Goal: Information Seeking & Learning: Learn about a topic

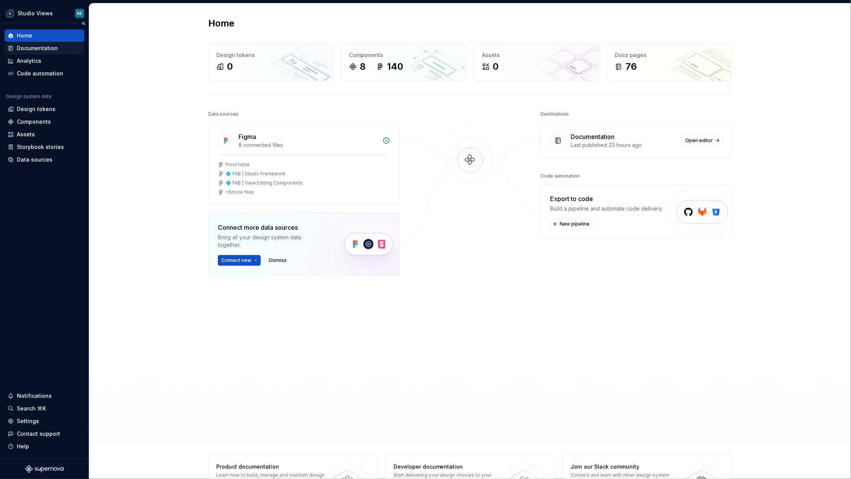
click at [52, 49] on div "Documentation" at bounding box center [37, 48] width 41 height 8
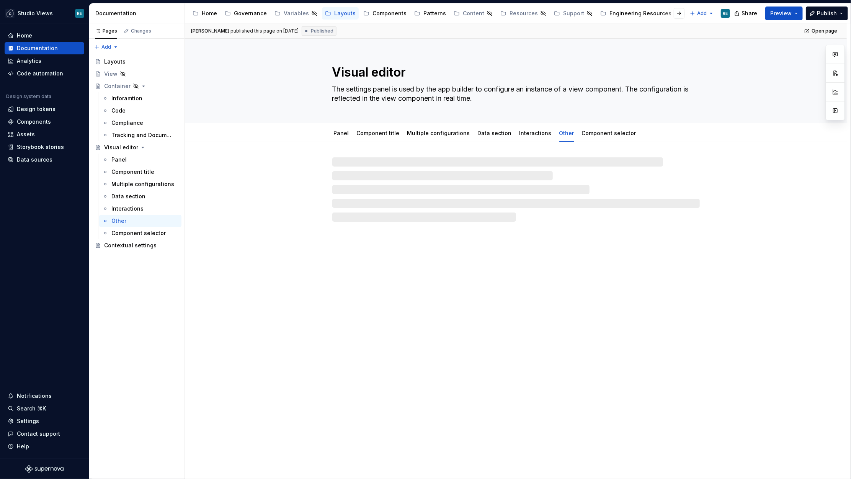
type textarea "*"
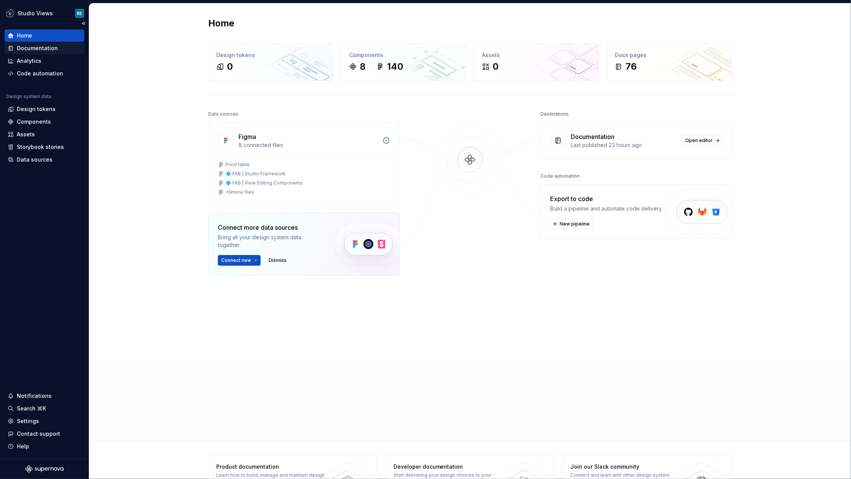
click at [49, 49] on div "Documentation" at bounding box center [37, 48] width 41 height 8
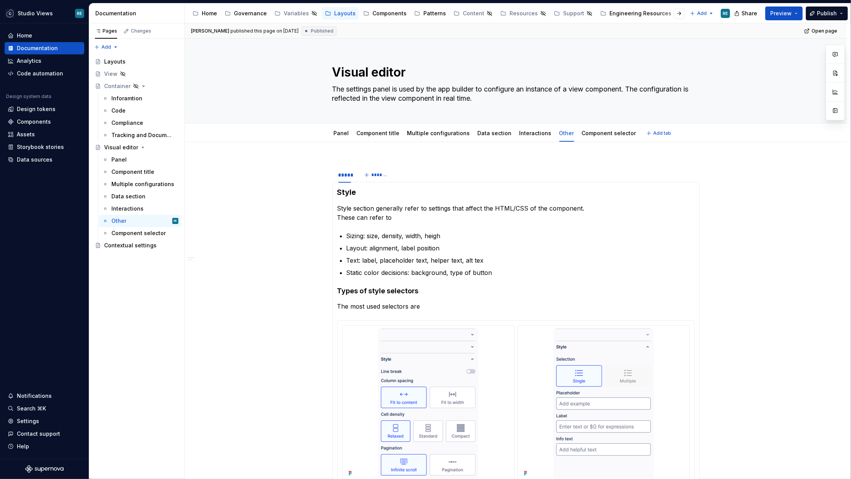
type textarea "*"
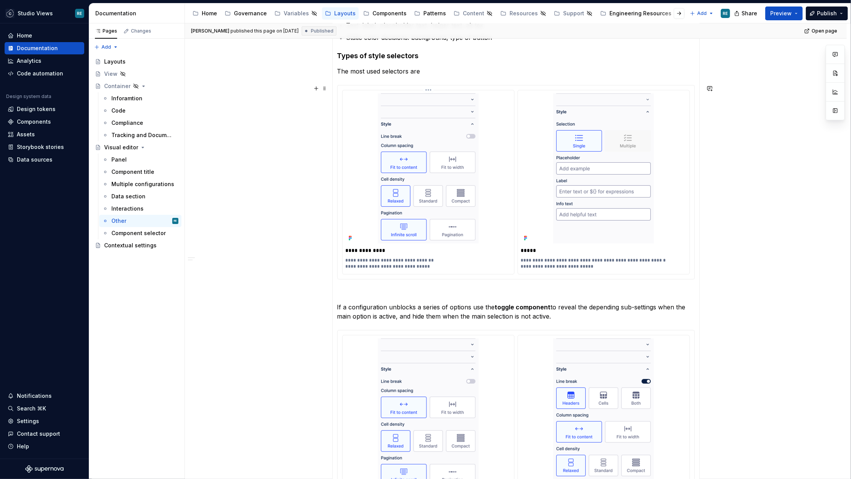
scroll to position [272, 0]
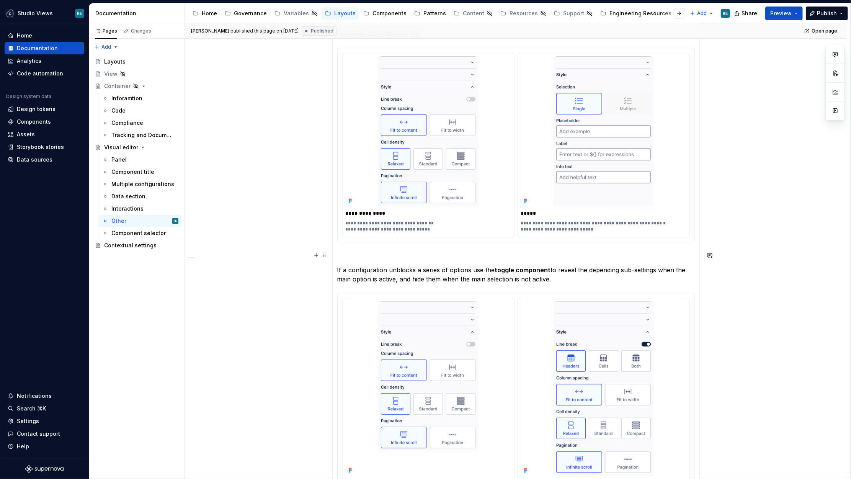
click at [415, 261] on section-item-column "**********" at bounding box center [516, 287] width 358 height 744
click at [415, 261] on div "Text" at bounding box center [431, 254] width 184 height 15
click at [441, 271] on p "If a configuration unblocks a series of options use the toggle component to rev…" at bounding box center [516, 274] width 358 height 18
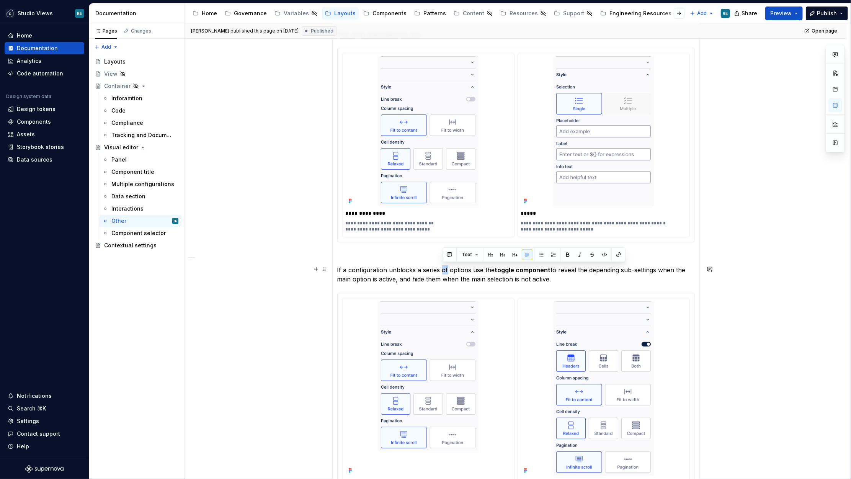
click at [441, 271] on p "If a configuration unblocks a series of options use the toggle component to rev…" at bounding box center [516, 274] width 358 height 18
click at [605, 276] on p "If a configuration unblocks a series of options use the toggle component to rev…" at bounding box center [516, 274] width 358 height 18
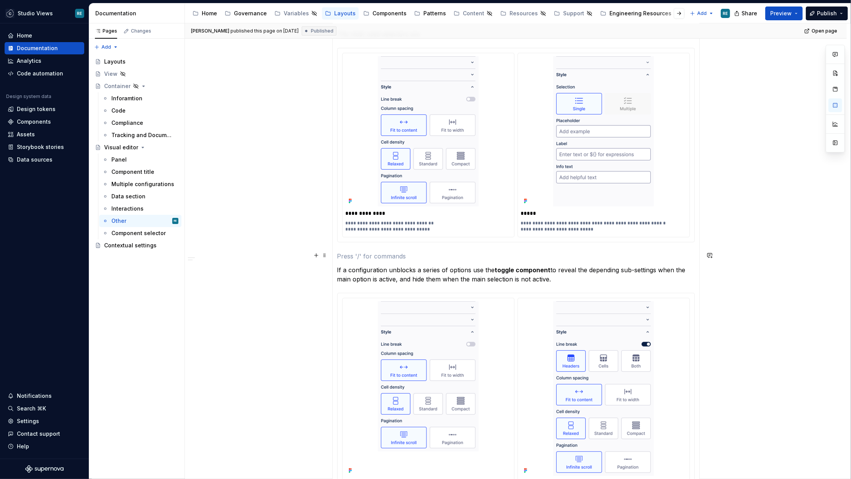
click at [357, 252] on p at bounding box center [516, 256] width 358 height 9
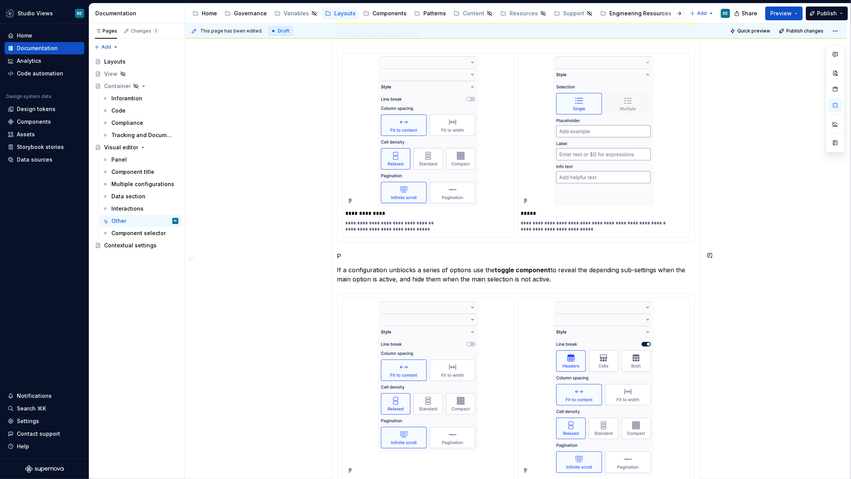
type textarea "*"
click at [337, 254] on div "**********" at bounding box center [516, 287] width 368 height 754
click at [399, 241] on button "button" at bounding box center [399, 240] width 11 height 11
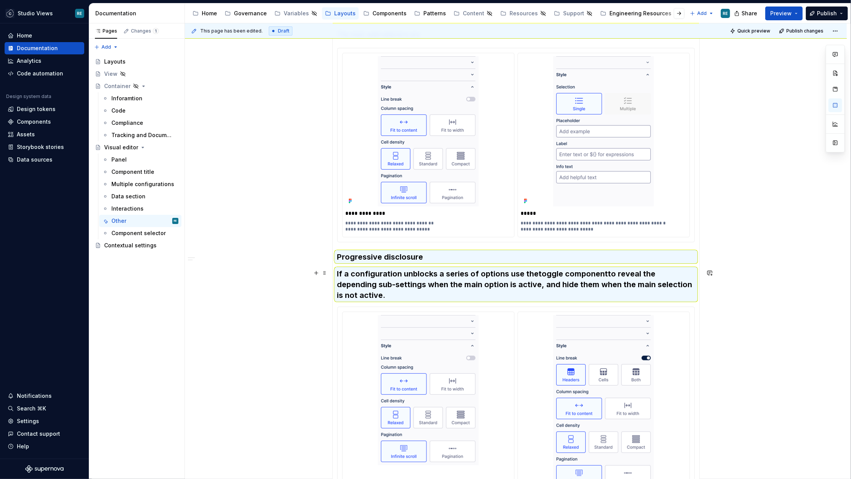
click at [407, 266] on section-item-column "**********" at bounding box center [516, 293] width 358 height 757
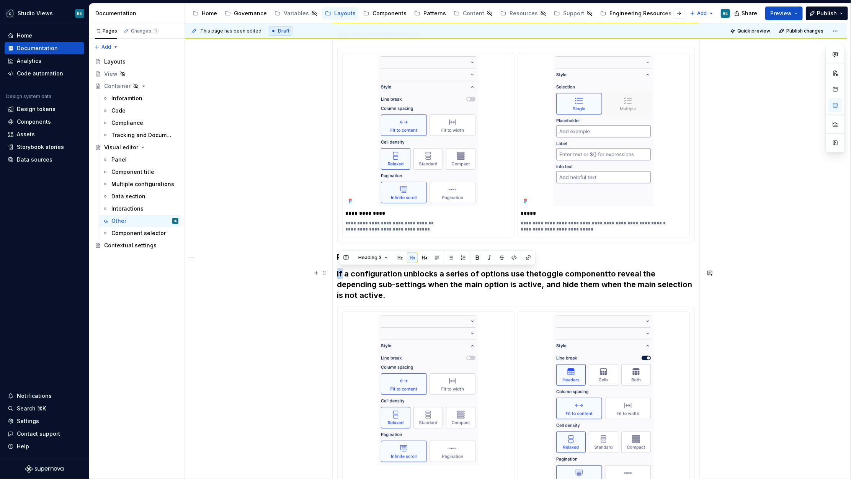
click at [407, 266] on section-item-column "**********" at bounding box center [516, 293] width 358 height 757
click at [407, 279] on h3 "If a configuration unblocks a series of options use the toggle component to rev…" at bounding box center [516, 284] width 358 height 32
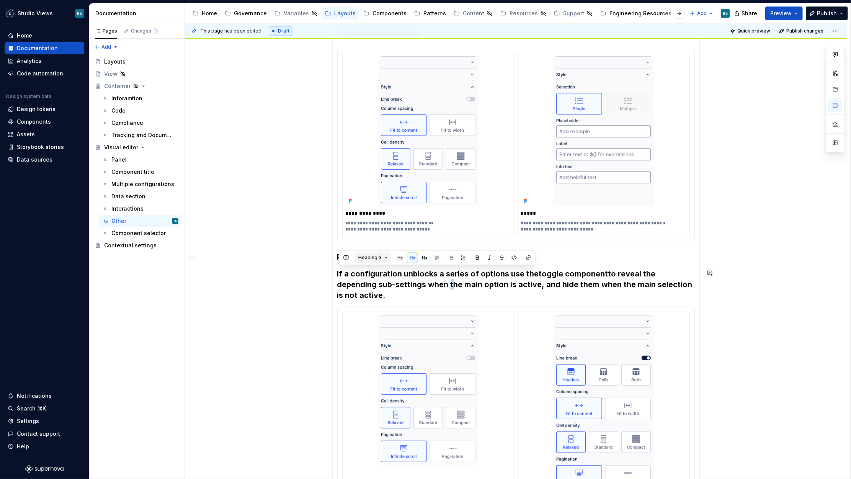
click at [381, 257] on button "Heading 3" at bounding box center [373, 257] width 36 height 11
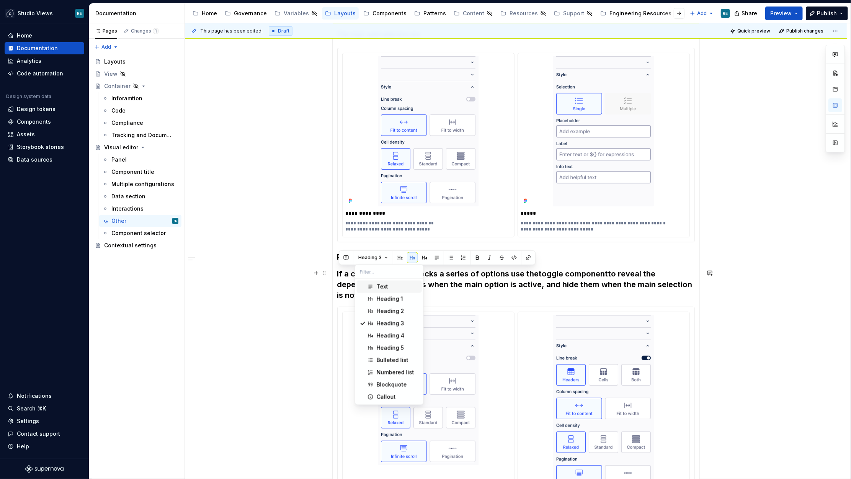
click at [398, 284] on div "Text" at bounding box center [398, 287] width 42 height 8
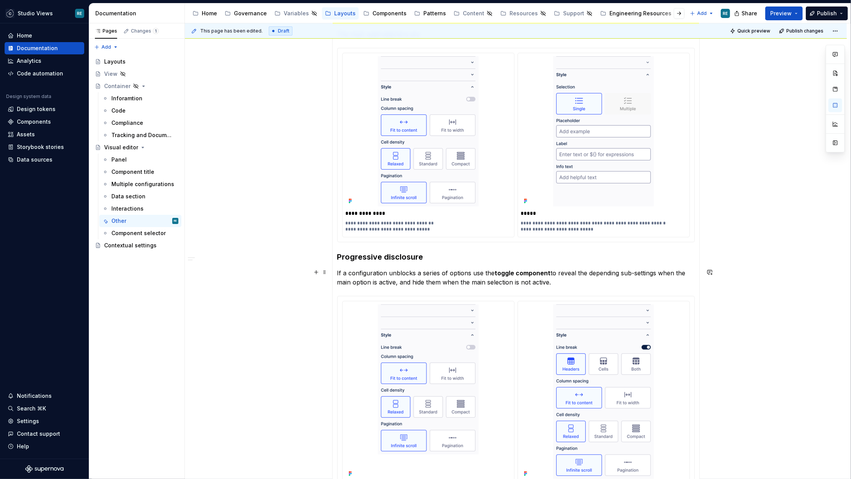
click at [441, 272] on p "If a configuration unblocks a series of options use the toggle component to rev…" at bounding box center [516, 277] width 358 height 18
click at [559, 284] on p "If a configuration unblocks a series of options use the toggle component to rev…" at bounding box center [516, 277] width 358 height 18
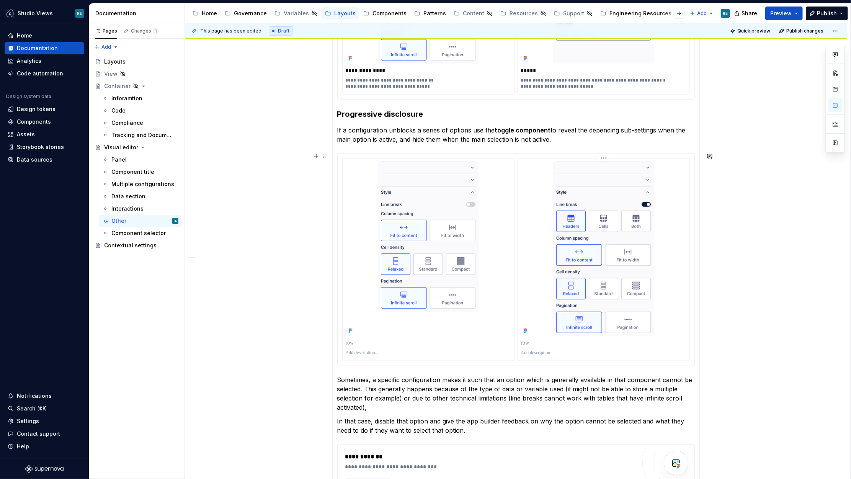
scroll to position [416, 0]
click at [488, 282] on div at bounding box center [428, 248] width 165 height 175
click at [366, 349] on p at bounding box center [428, 352] width 165 height 6
click at [533, 339] on p at bounding box center [603, 342] width 165 height 8
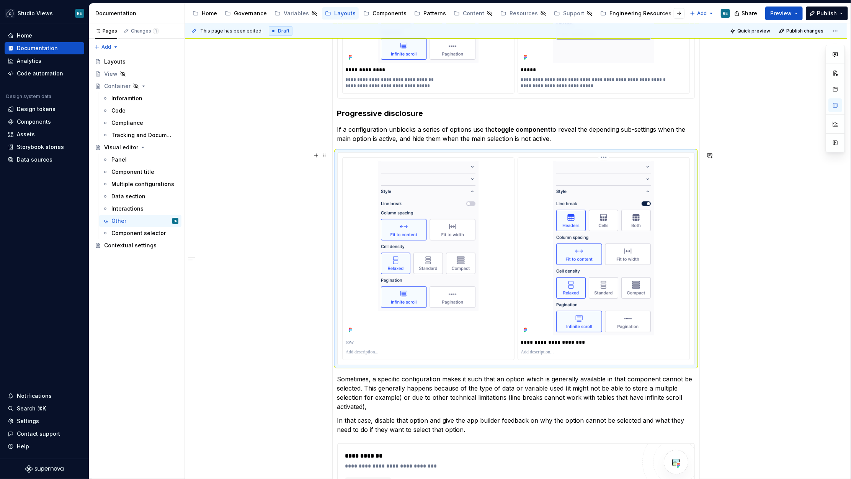
click at [548, 340] on p "**********" at bounding box center [604, 342] width 166 height 8
click at [545, 350] on p at bounding box center [603, 352] width 165 height 6
click at [541, 353] on p at bounding box center [603, 352] width 165 height 6
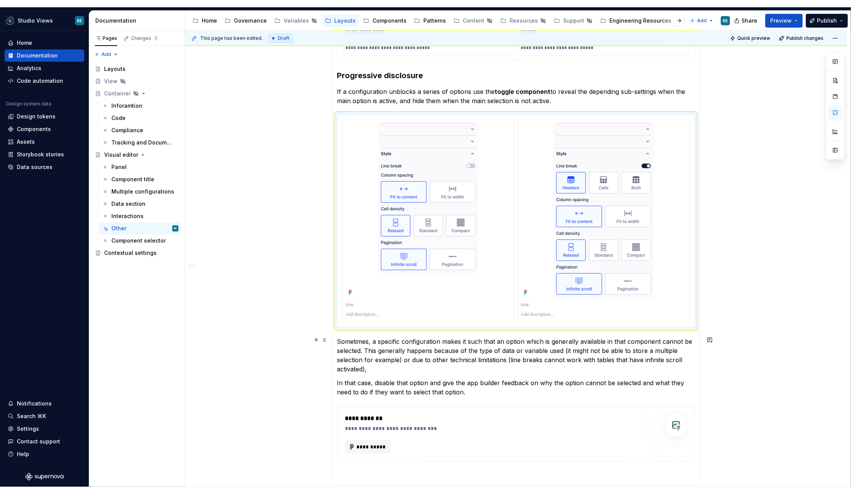
scroll to position [477, 0]
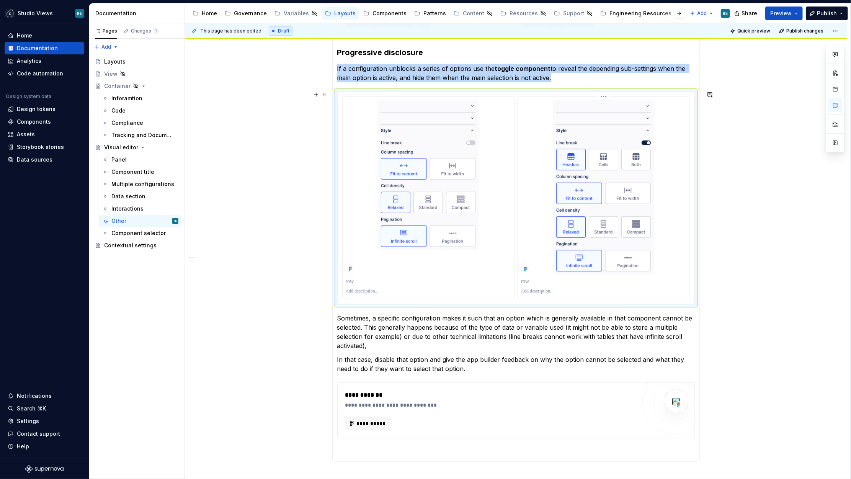
click at [538, 293] on div at bounding box center [603, 291] width 165 height 9
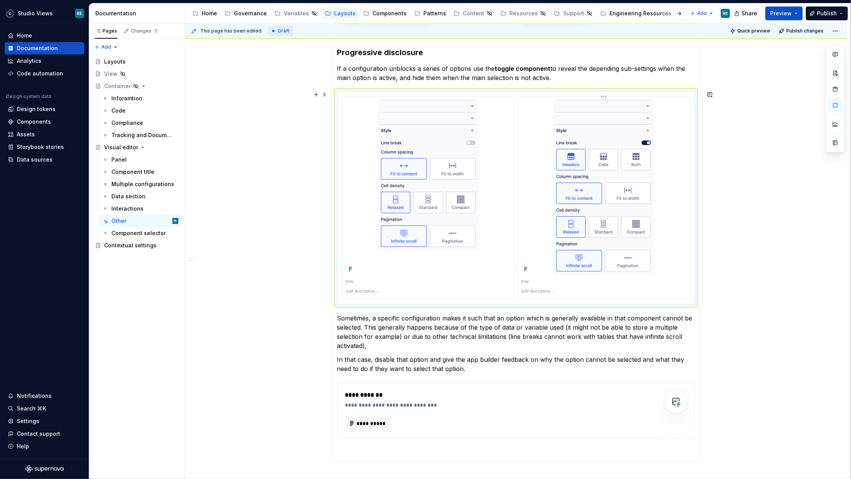
click at [538, 289] on p at bounding box center [603, 291] width 165 height 6
paste div
click at [586, 289] on p "**********" at bounding box center [604, 291] width 166 height 6
type textarea "*"
click at [655, 290] on p "**********" at bounding box center [604, 291] width 166 height 6
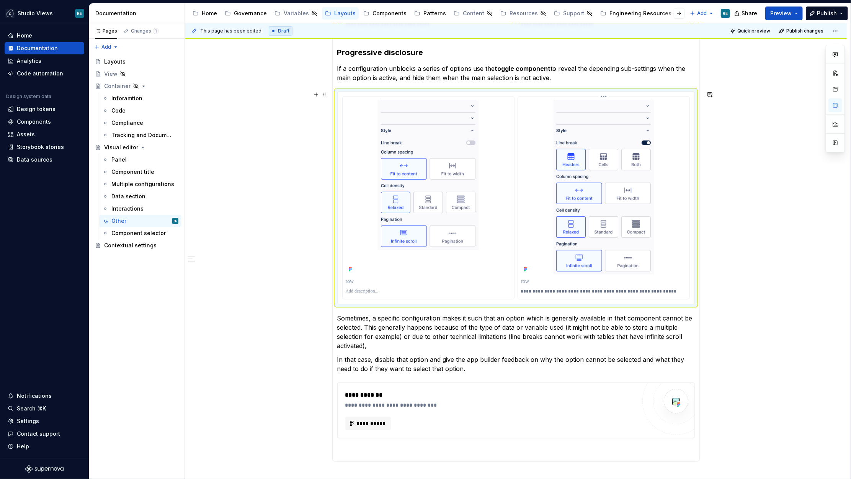
click at [598, 291] on p "**********" at bounding box center [604, 291] width 166 height 6
click at [667, 288] on p "**********" at bounding box center [604, 291] width 166 height 6
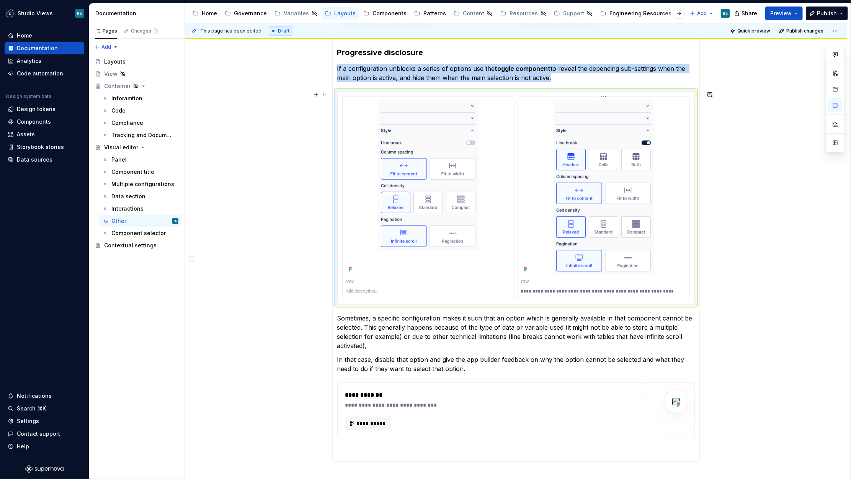
click at [541, 276] on div at bounding box center [603, 281] width 165 height 11
click at [563, 280] on p at bounding box center [604, 282] width 166 height 8
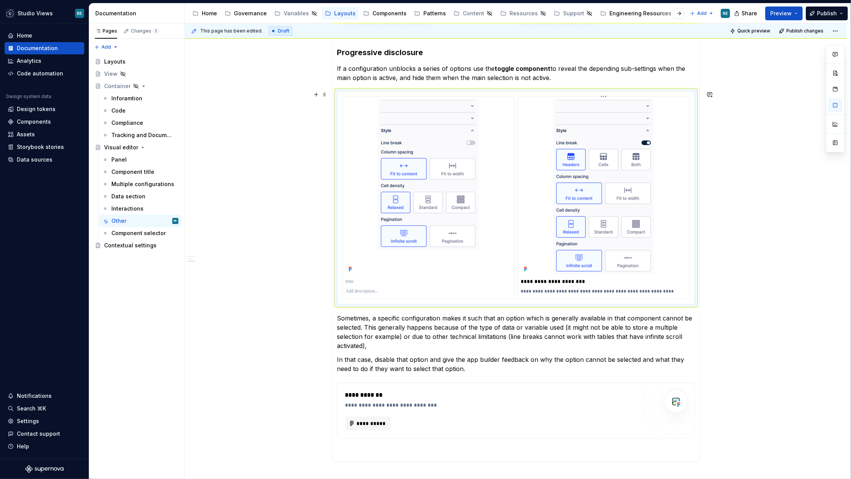
click at [563, 280] on p "**********" at bounding box center [604, 282] width 166 height 8
drag, startPoint x: 563, startPoint y: 280, endPoint x: 590, endPoint y: 280, distance: 27.6
click at [590, 280] on p "**********" at bounding box center [604, 282] width 166 height 8
click at [539, 280] on p "**********" at bounding box center [604, 282] width 166 height 8
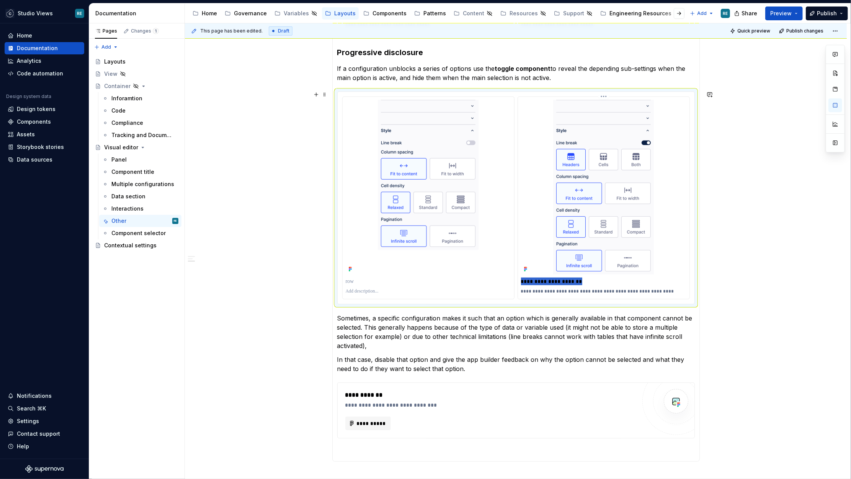
click at [539, 280] on p "**********" at bounding box center [604, 282] width 166 height 8
click at [443, 279] on p at bounding box center [428, 282] width 165 height 8
click at [375, 278] on p "**********" at bounding box center [429, 282] width 166 height 8
click at [533, 280] on p "**********" at bounding box center [604, 282] width 166 height 8
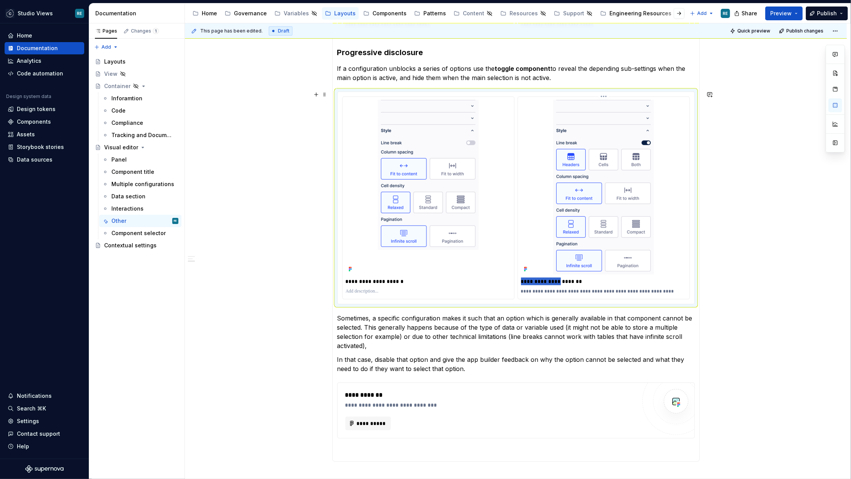
drag, startPoint x: 533, startPoint y: 280, endPoint x: 553, endPoint y: 279, distance: 19.9
click at [553, 279] on p "**********" at bounding box center [604, 282] width 166 height 8
click at [583, 278] on p "*******" at bounding box center [604, 282] width 166 height 8
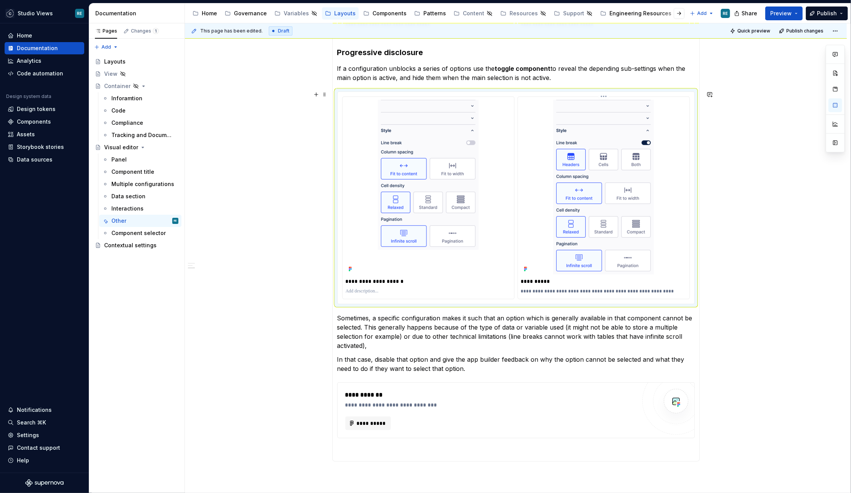
type textarea "*"
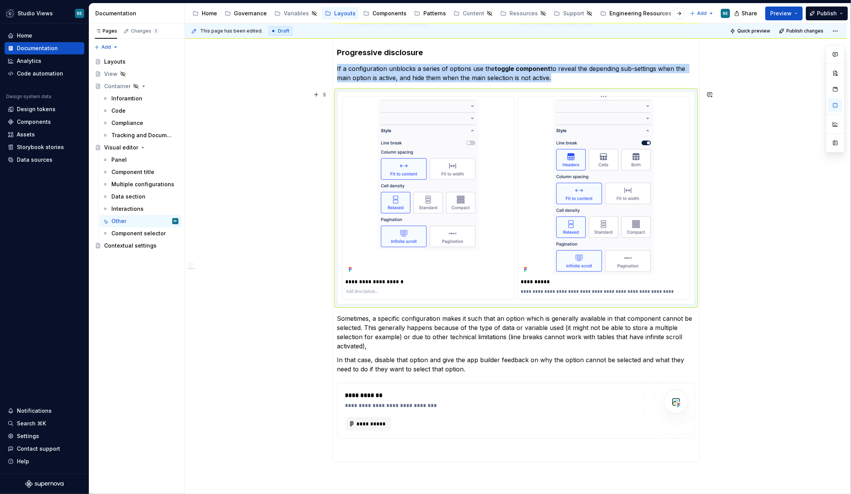
click at [571, 284] on div "**********" at bounding box center [603, 281] width 165 height 11
click at [567, 276] on div "**********" at bounding box center [603, 281] width 165 height 11
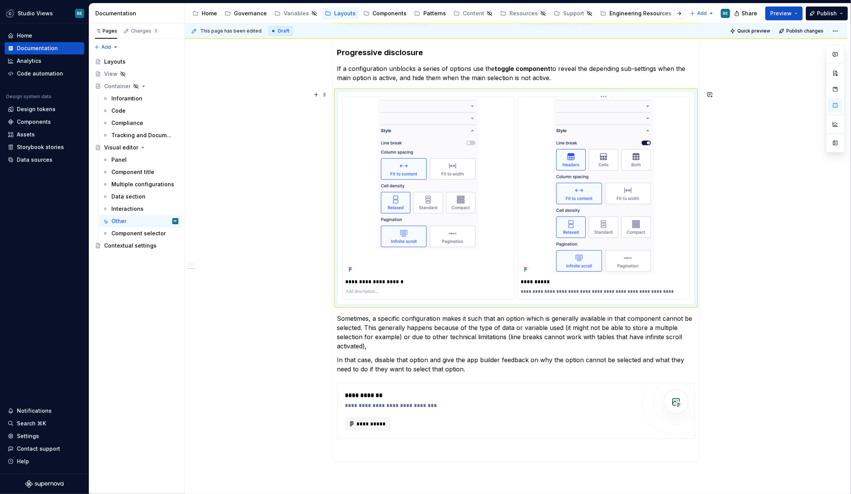
click at [566, 280] on p "**********" at bounding box center [604, 282] width 166 height 8
click at [554, 278] on p "**********" at bounding box center [604, 282] width 166 height 8
drag, startPoint x: 554, startPoint y: 278, endPoint x: 590, endPoint y: 279, distance: 36.8
click at [590, 279] on p "**********" at bounding box center [604, 282] width 166 height 8
click at [584, 289] on p "**********" at bounding box center [604, 291] width 166 height 6
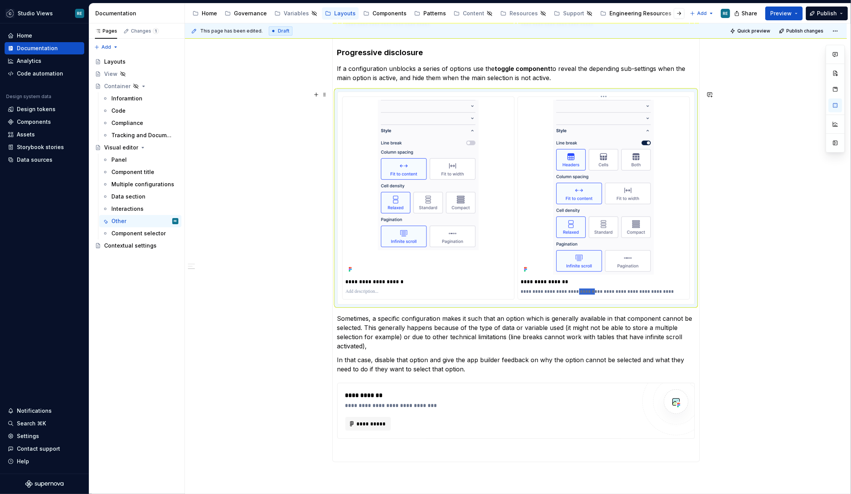
click at [584, 289] on p "**********" at bounding box center [604, 291] width 166 height 6
click at [601, 290] on p "**********" at bounding box center [604, 291] width 166 height 6
click at [666, 290] on p "**********" at bounding box center [604, 291] width 166 height 6
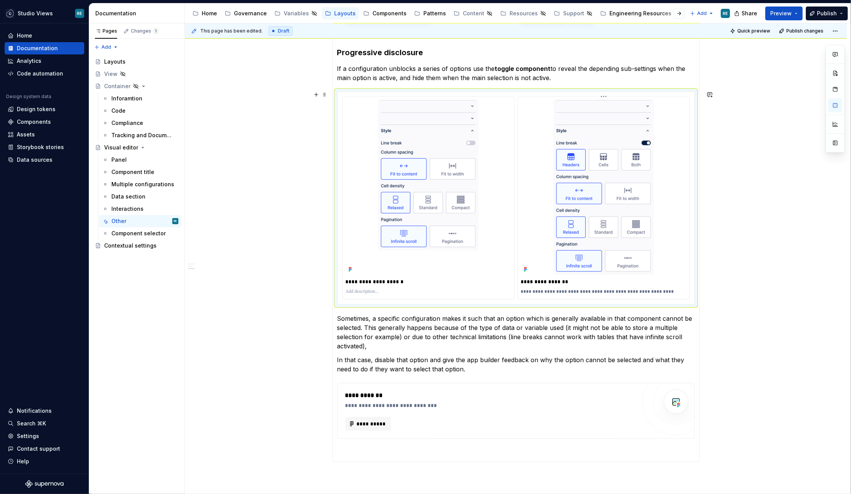
click at [656, 289] on p "**********" at bounding box center [604, 291] width 166 height 6
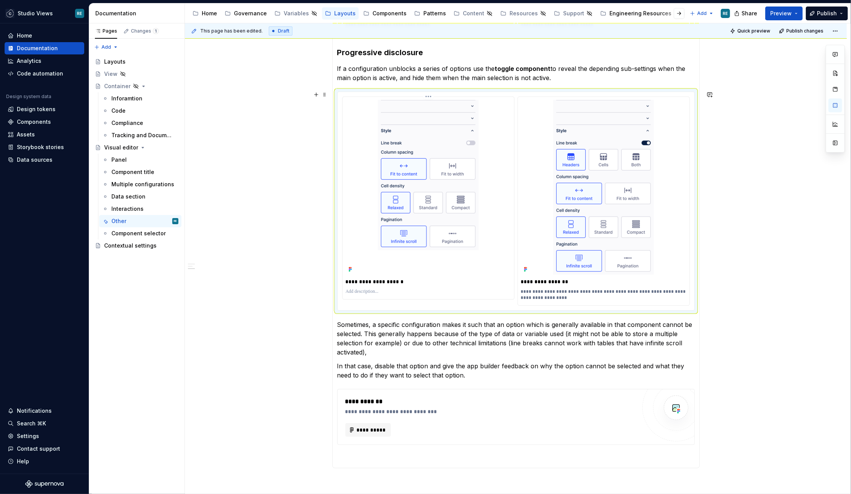
click at [371, 290] on p at bounding box center [428, 291] width 165 height 6
click at [351, 289] on p "**********" at bounding box center [429, 291] width 166 height 6
click at [431, 288] on p "**********" at bounding box center [429, 294] width 166 height 12
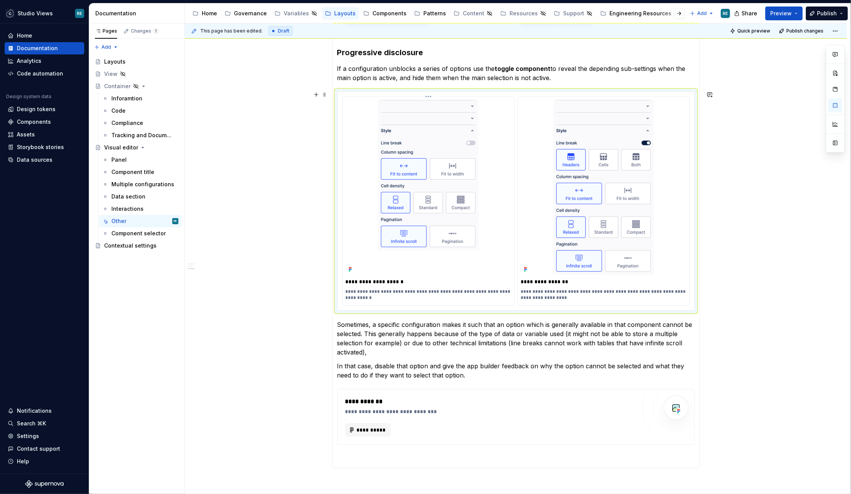
click at [453, 288] on p "**********" at bounding box center [429, 294] width 166 height 12
click at [457, 340] on p "Sometimes, a specific configuration makes it such that an option which is gener…" at bounding box center [516, 338] width 358 height 37
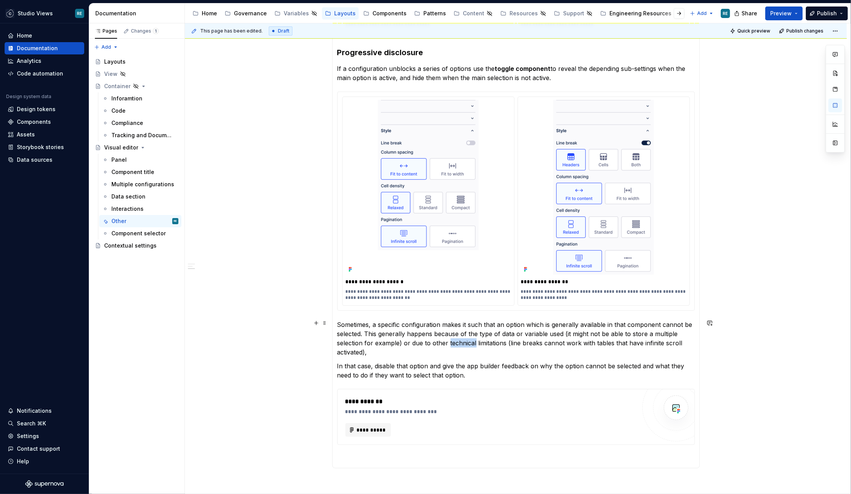
click at [457, 340] on p "Sometimes, a specific configuration makes it such that an option which is gener…" at bounding box center [516, 338] width 358 height 37
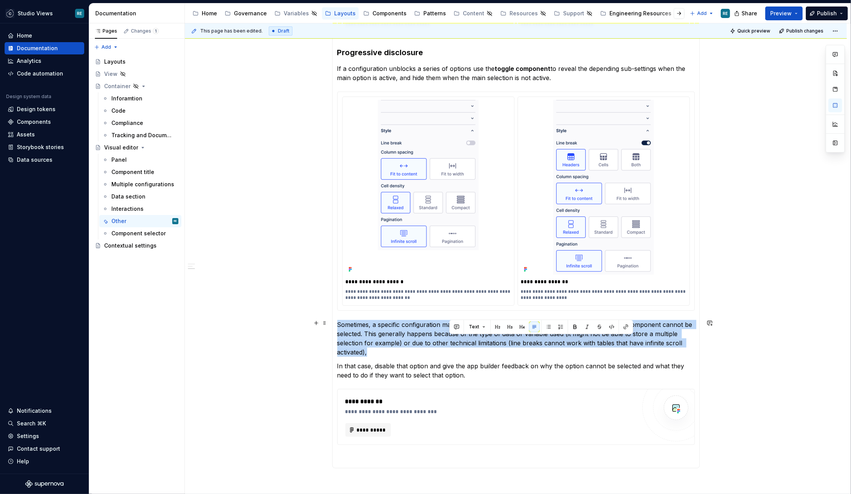
click at [457, 340] on p "Sometimes, a specific configuration makes it such that an option which is gener…" at bounding box center [516, 338] width 358 height 37
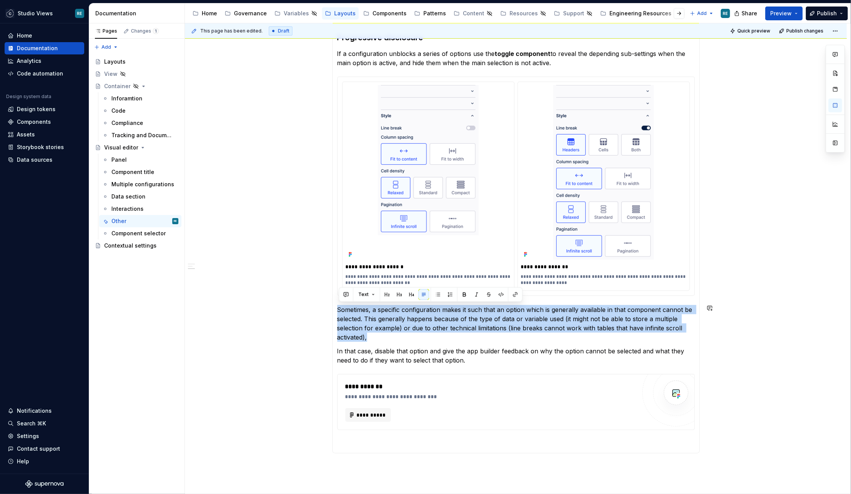
scroll to position [491, 0]
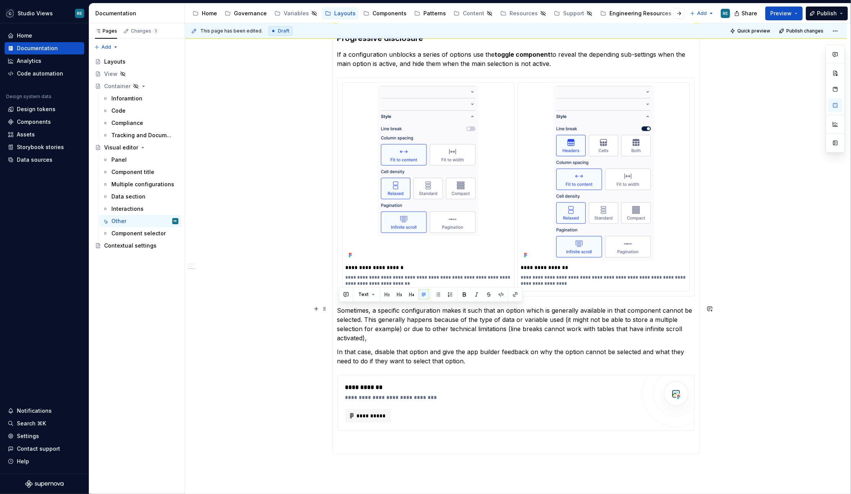
click at [559, 330] on p "Sometimes, a specific configuration makes it such that an option which is gener…" at bounding box center [516, 324] width 358 height 37
click at [340, 308] on p "Sometimes, a specific configuration makes it such that an option which is gener…" at bounding box center [516, 324] width 358 height 37
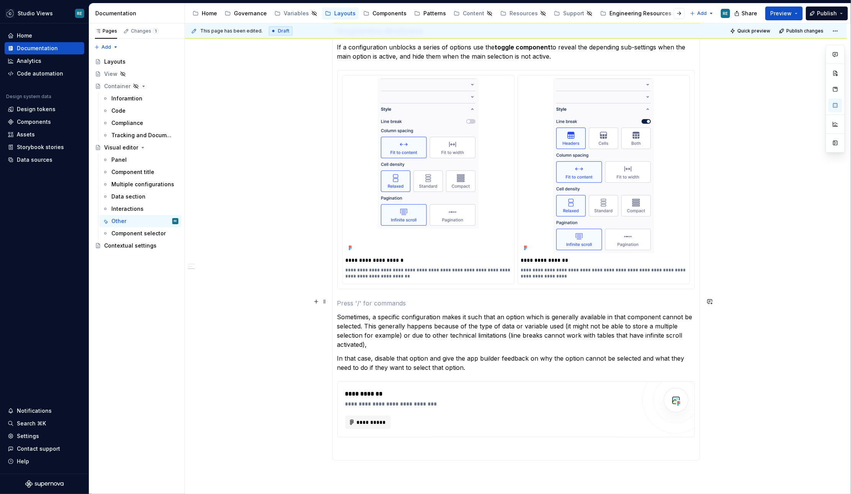
scroll to position [510, 0]
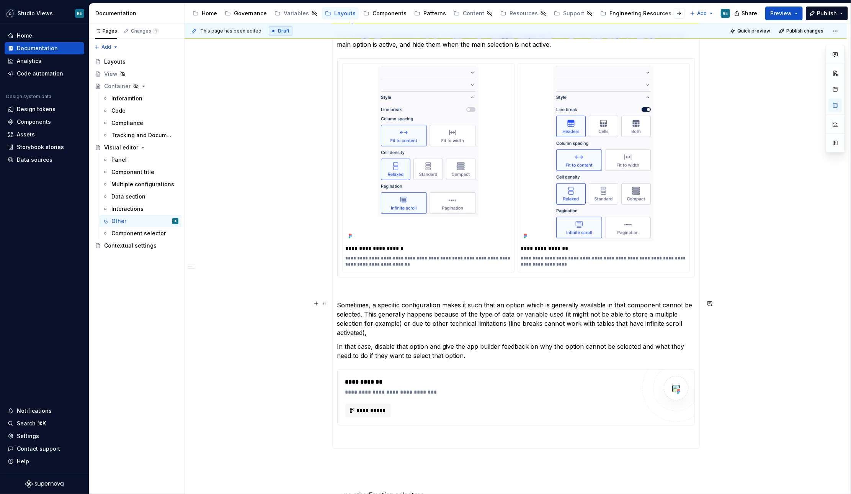
click at [546, 303] on p "Sometimes, a specific configuration makes it such that an option which is gener…" at bounding box center [516, 318] width 358 height 37
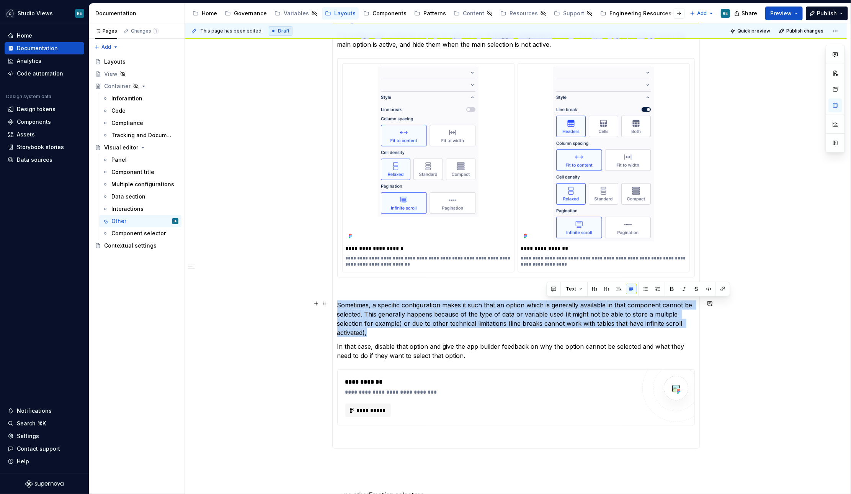
click at [546, 303] on p "Sometimes, a specific configuration makes it such that an option which is gener…" at bounding box center [516, 318] width 358 height 37
click at [534, 302] on p "Sometimes, a specific configuration makes it such that an option which is gener…" at bounding box center [516, 318] width 358 height 37
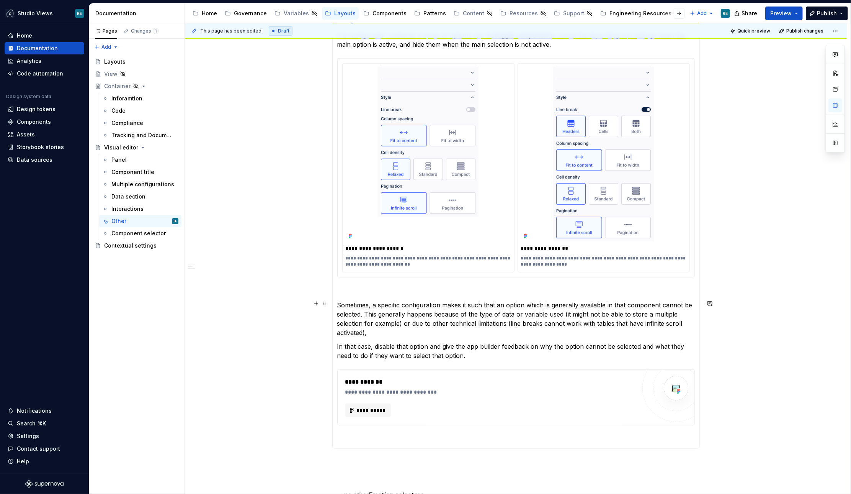
click at [516, 302] on p "Sometimes, a specific configuration makes it such that an option which is gener…" at bounding box center [516, 318] width 358 height 37
click at [501, 301] on p "Sometimes, a specific configuration makes it such that an option which is gener…" at bounding box center [516, 318] width 358 height 37
drag, startPoint x: 501, startPoint y: 301, endPoint x: 592, endPoint y: 301, distance: 90.7
click at [592, 301] on p "Sometimes, a specific configuration makes it such that an option which is gener…" at bounding box center [516, 318] width 358 height 37
click at [630, 318] on p "Sometimes, a specific configuration makes it such that an option which is gener…" at bounding box center [516, 318] width 358 height 37
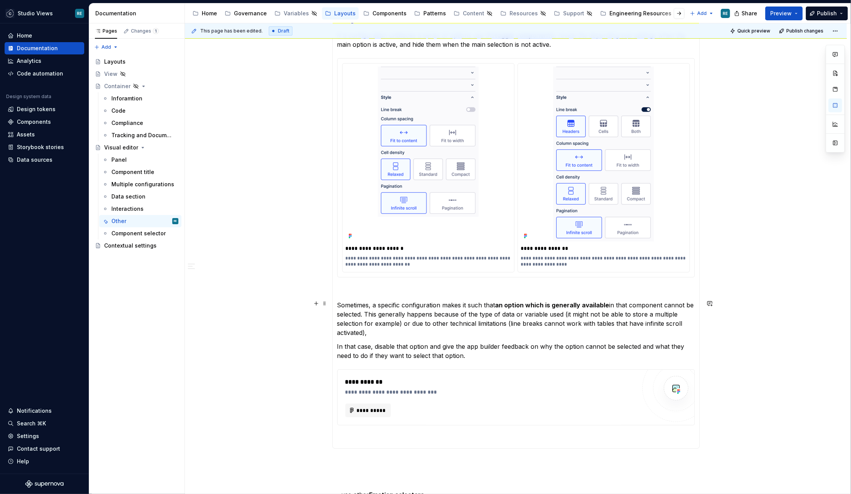
click at [672, 305] on p "Sometimes, a specific configuration makes it such that an option which is gener…" at bounding box center [516, 318] width 358 height 37
drag, startPoint x: 672, startPoint y: 305, endPoint x: 361, endPoint y: 312, distance: 310.6
click at [361, 312] on p "Sometimes, a specific configuration makes it such that an option which is gener…" at bounding box center [516, 318] width 358 height 37
click at [406, 332] on p "Sometimes, a specific configuration makes it such that an option which is gener…" at bounding box center [516, 318] width 358 height 37
click at [351, 292] on p at bounding box center [516, 290] width 358 height 9
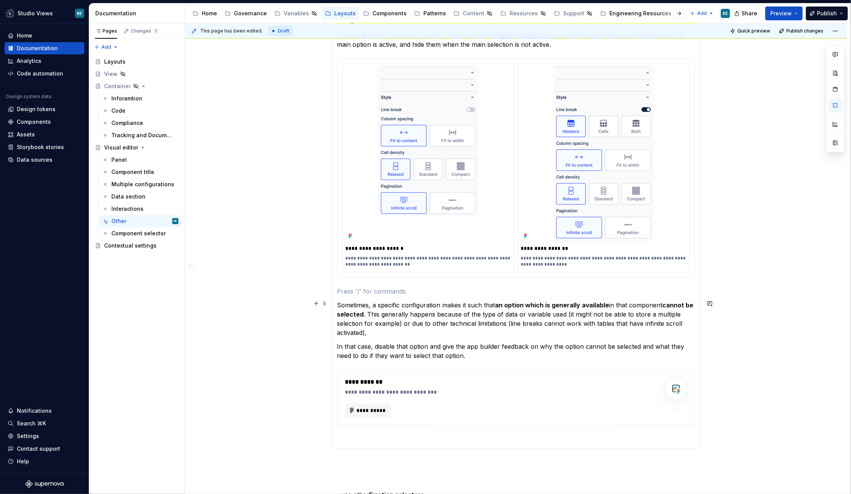
click at [406, 321] on p "Sometimes, a specific configuration makes it such that an option which is gener…" at bounding box center [516, 318] width 358 height 37
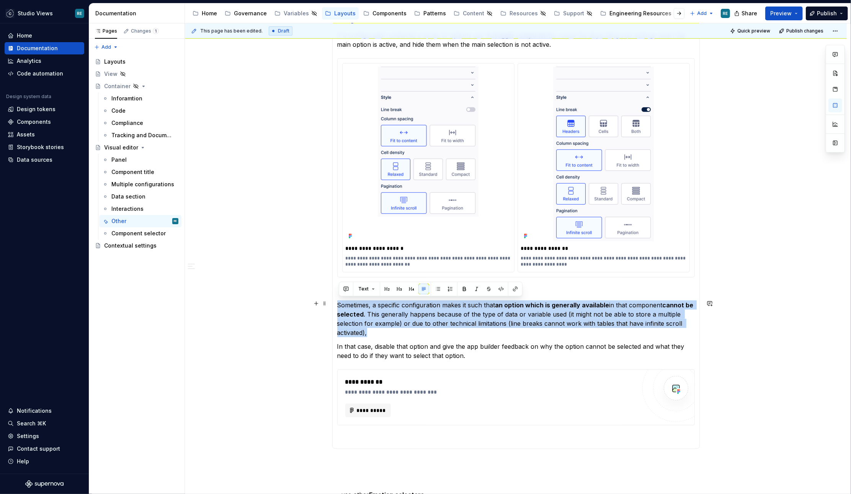
click at [406, 321] on p "Sometimes, a specific configuration makes it such that an option which is gener…" at bounding box center [516, 318] width 358 height 37
click at [485, 326] on p "Sometimes, a specific configuration makes it such that an option which is gener…" at bounding box center [516, 318] width 358 height 37
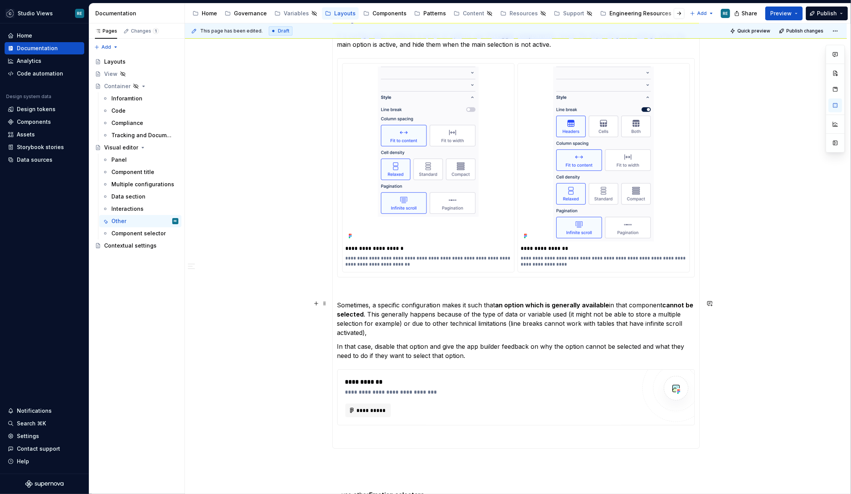
click at [518, 326] on p "Sometimes, a specific configuration makes it such that an option which is gener…" at bounding box center [516, 318] width 358 height 37
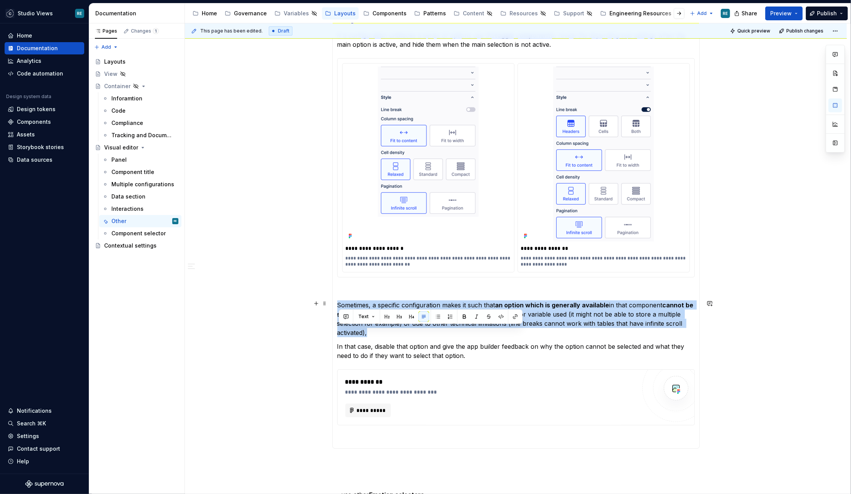
click at [518, 326] on p "Sometimes, a specific configuration makes it such that an option which is gener…" at bounding box center [516, 318] width 358 height 37
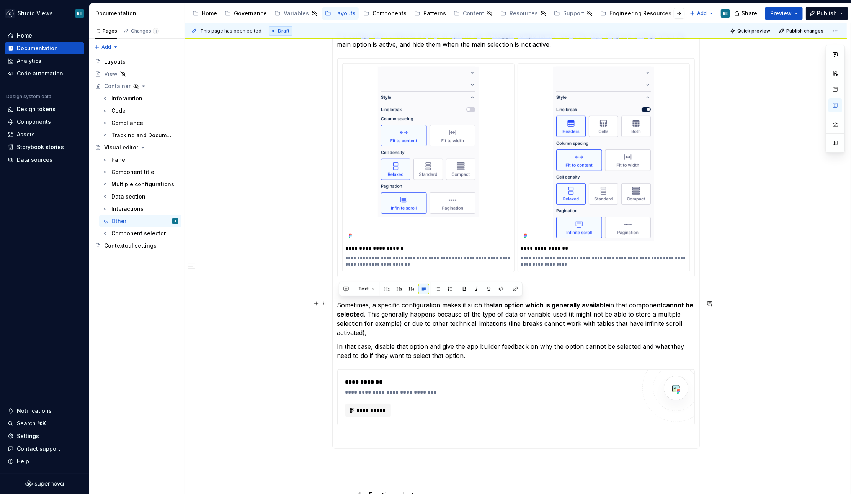
click at [585, 327] on p "Sometimes, a specific configuration makes it such that an option which is gener…" at bounding box center [516, 318] width 358 height 37
click at [577, 310] on p "Sometimes, a specific configuration makes it such that an option which is gener…" at bounding box center [516, 318] width 358 height 37
drag, startPoint x: 577, startPoint y: 310, endPoint x: 590, endPoint y: 320, distance: 17.5
click at [590, 316] on p "Sometimes, a specific configuration makes it such that an option which is gener…" at bounding box center [516, 318] width 358 height 37
click at [589, 325] on p "Sometimes, a specific configuration makes it such that an option which is gener…" at bounding box center [516, 318] width 358 height 37
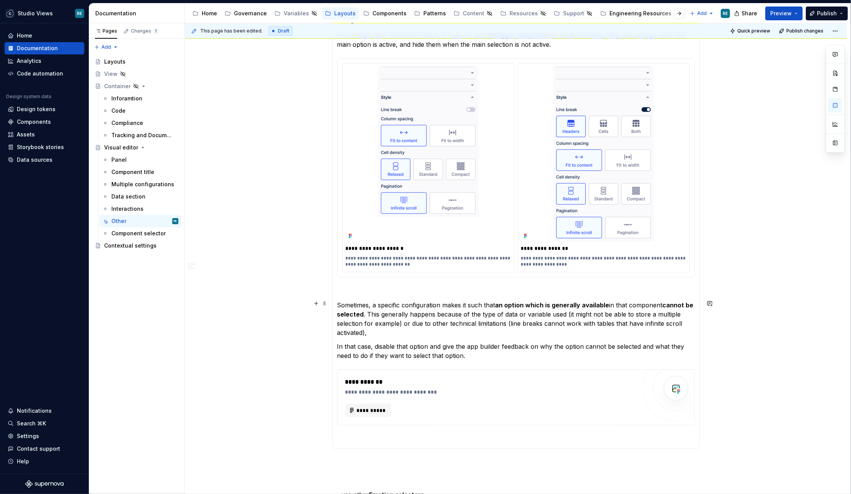
click at [410, 320] on p "Sometimes, a specific configuration makes it such that an option which is gener…" at bounding box center [516, 318] width 358 height 37
drag, startPoint x: 410, startPoint y: 320, endPoint x: 453, endPoint y: 322, distance: 42.9
click at [453, 322] on p "Sometimes, a specific configuration makes it such that an option which is gener…" at bounding box center [516, 318] width 358 height 37
click at [491, 330] on p "Sometimes, a specific configuration makes it such that an option which is gener…" at bounding box center [516, 318] width 358 height 37
click at [469, 321] on p "Sometimes, a specific configuration makes it such that an option which is gener…" at bounding box center [516, 318] width 358 height 37
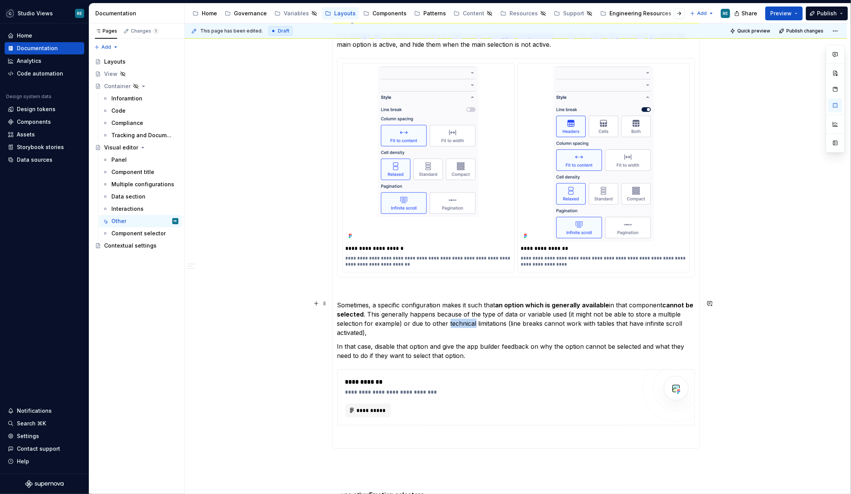
click at [469, 321] on p "Sometimes, a specific configuration makes it such that an option which is gener…" at bounding box center [516, 318] width 358 height 37
click at [503, 331] on p "Sometimes, a specific configuration makes it such that an option which is gener…" at bounding box center [516, 318] width 358 height 37
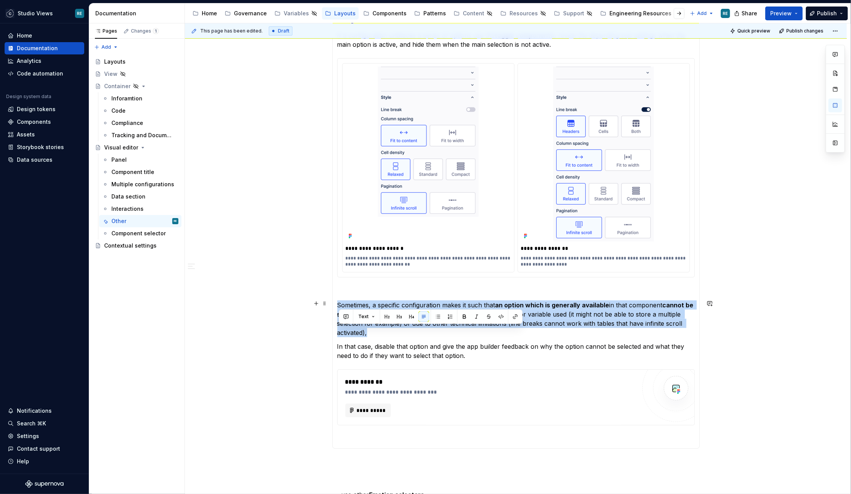
click at [503, 331] on p "Sometimes, a specific configuration makes it such that an option which is gener…" at bounding box center [516, 318] width 358 height 37
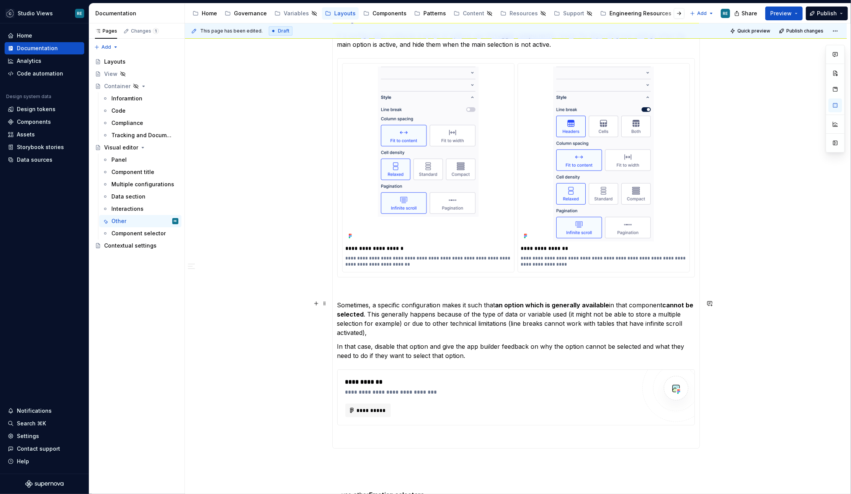
click at [528, 333] on p "Sometimes, a specific configuration makes it such that an option which is gener…" at bounding box center [516, 318] width 358 height 37
click at [368, 344] on p "In that case, disable that option and give the app builder feedback on why the …" at bounding box center [516, 351] width 358 height 18
click at [467, 348] on p "In that case, disable that option and give the app builder feedback on why the …" at bounding box center [516, 351] width 358 height 18
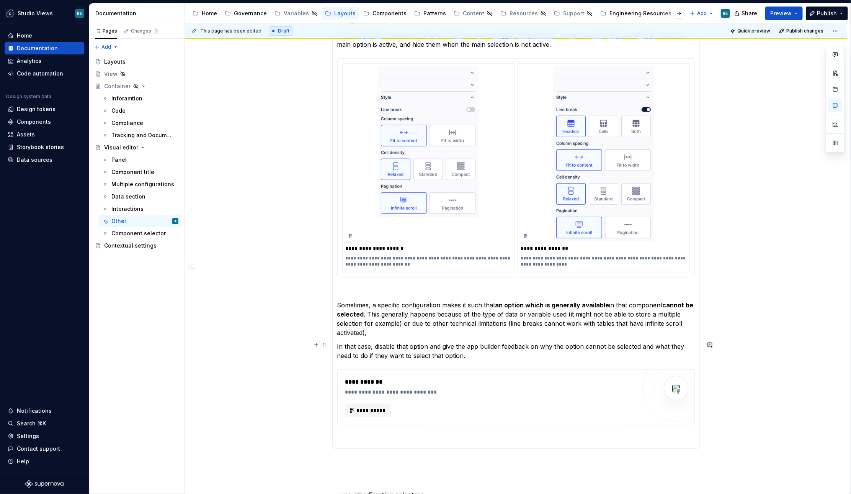
click at [466, 348] on p "In that case, disable that option and give the app builder feedback on why the …" at bounding box center [516, 351] width 358 height 18
click at [388, 286] on p at bounding box center [516, 290] width 358 height 9
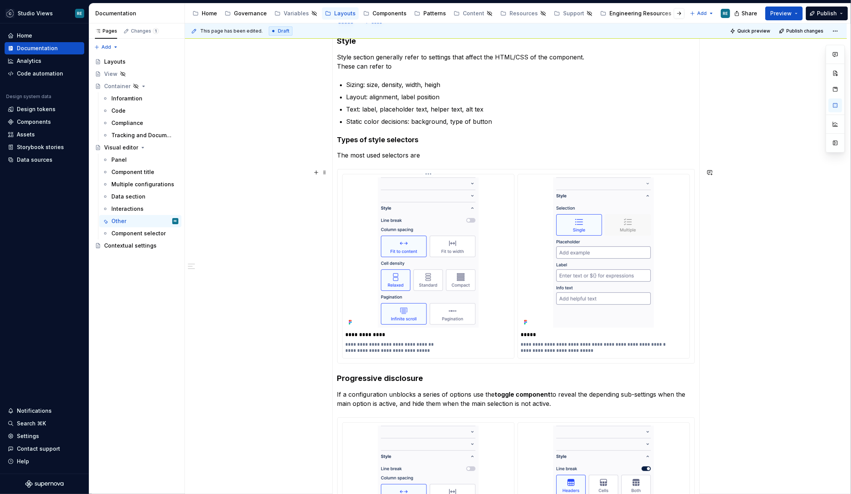
scroll to position [163, 0]
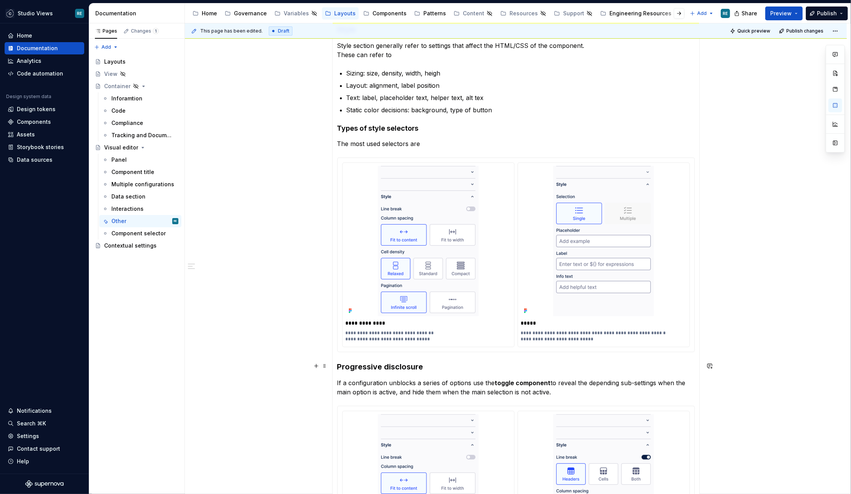
click at [341, 362] on h3 "Progressive disclosure" at bounding box center [516, 366] width 358 height 11
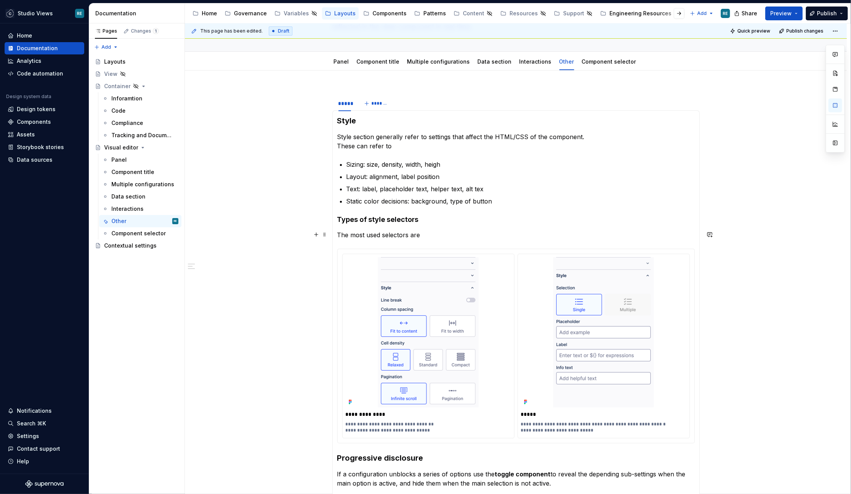
click at [408, 234] on p "The most used selectors are" at bounding box center [516, 234] width 358 height 9
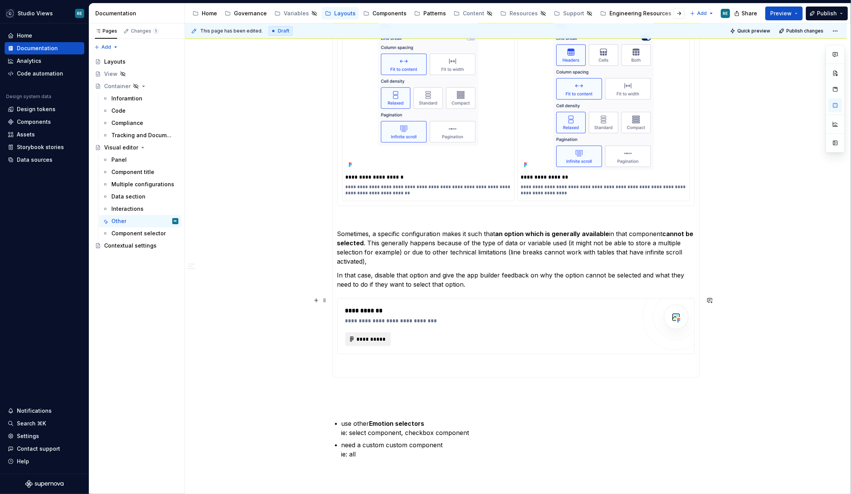
scroll to position [566, 0]
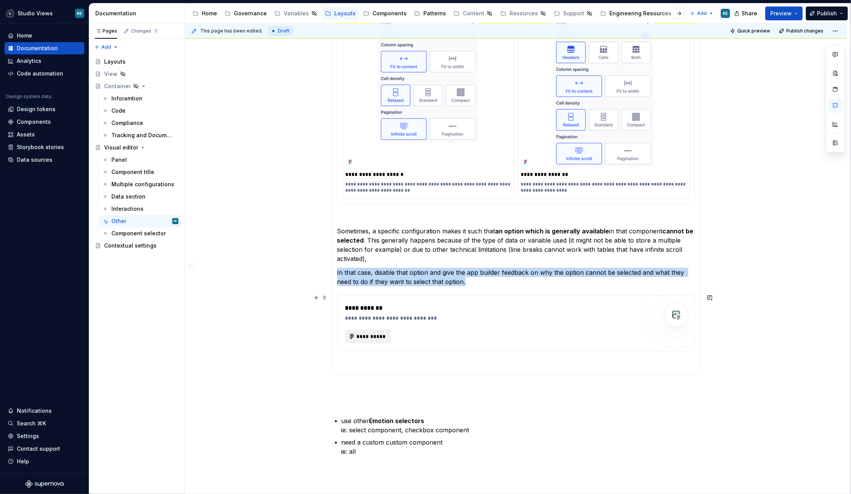
click at [378, 335] on span "**********" at bounding box center [371, 336] width 30 height 8
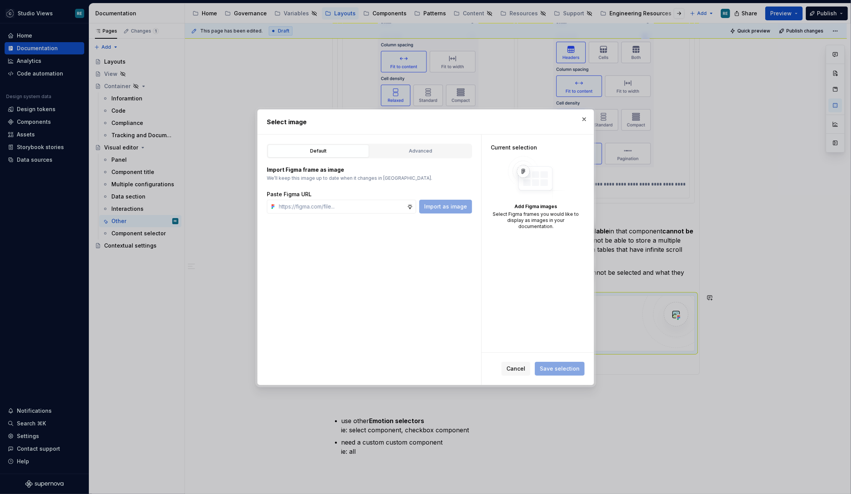
type textarea "*"
click at [349, 215] on div "Default Advanced Import Figma frame as image We’ll keep this image up to date w…" at bounding box center [370, 259] width 224 height 250
click at [349, 212] on input "text" at bounding box center [341, 206] width 131 height 14
paste input "https://www.figma.com/design/OcB2qgU2BKE910QcI9FiX0/Templates-for-UX-Documentat…"
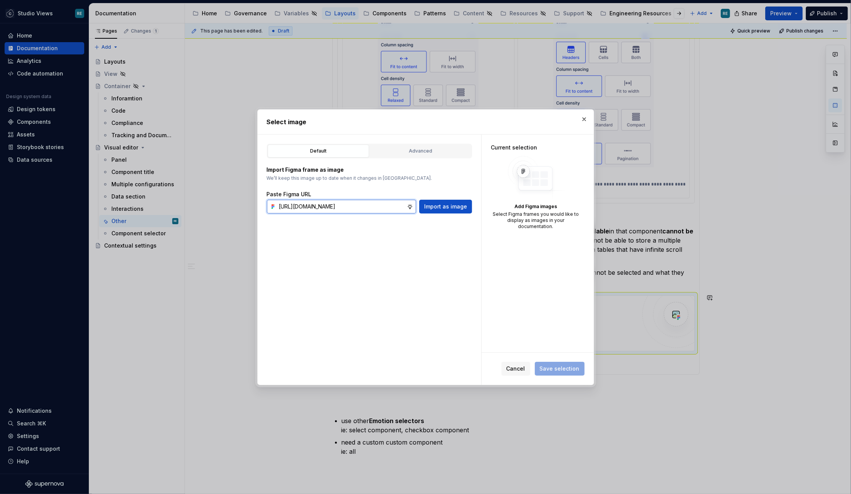
type input "https://www.figma.com/design/OcB2qgU2BKE910QcI9FiX0/Templates-for-UX-Documentat…"
click at [303, 202] on input "text" at bounding box center [341, 206] width 131 height 14
paste input "https://www.figma.com/design/OcB2qgU2BKE910QcI9FiX0/Templates-for-UX-Documentat…"
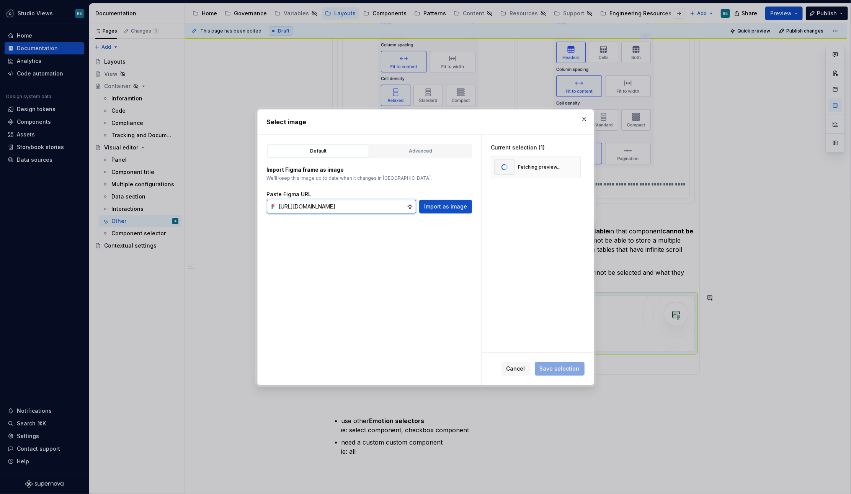
type input "https://www.figma.com/design/OcB2qgU2BKE910QcI9FiX0/Templates-for-UX-Documentat…"
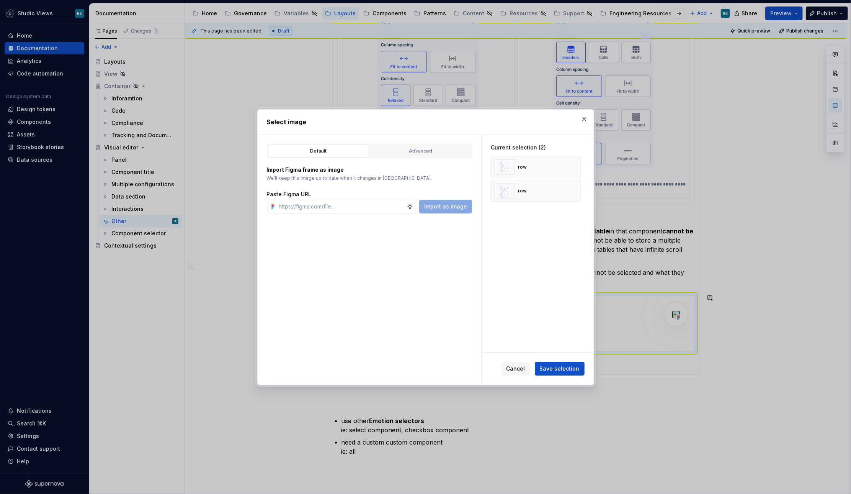
click at [553, 370] on span "Save selection" at bounding box center [560, 369] width 40 height 8
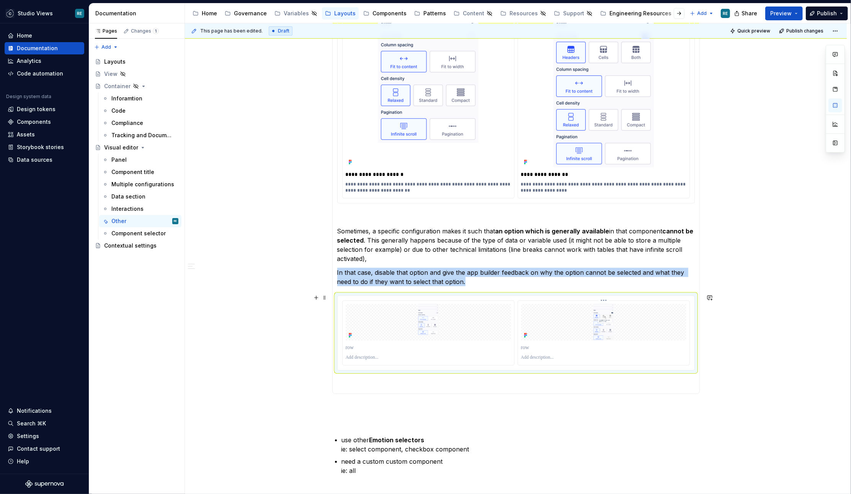
click at [563, 323] on img at bounding box center [603, 322] width 101 height 37
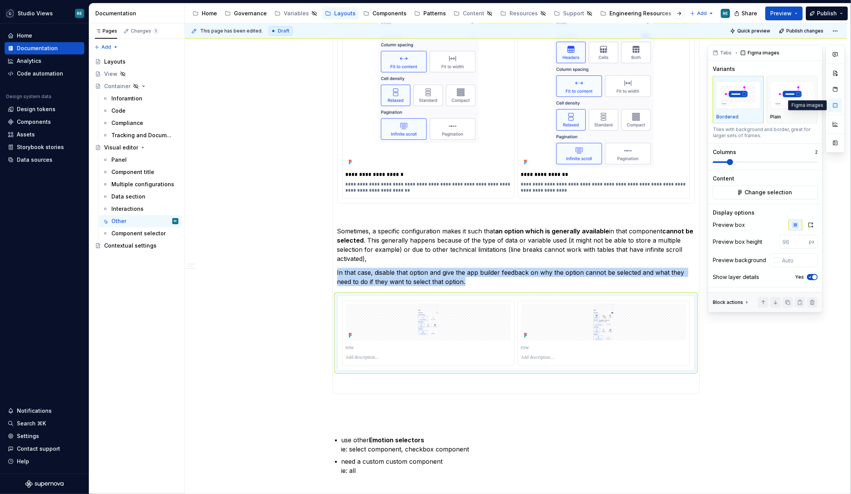
type textarea "*"
click at [812, 225] on icon "button" at bounding box center [811, 225] width 6 height 6
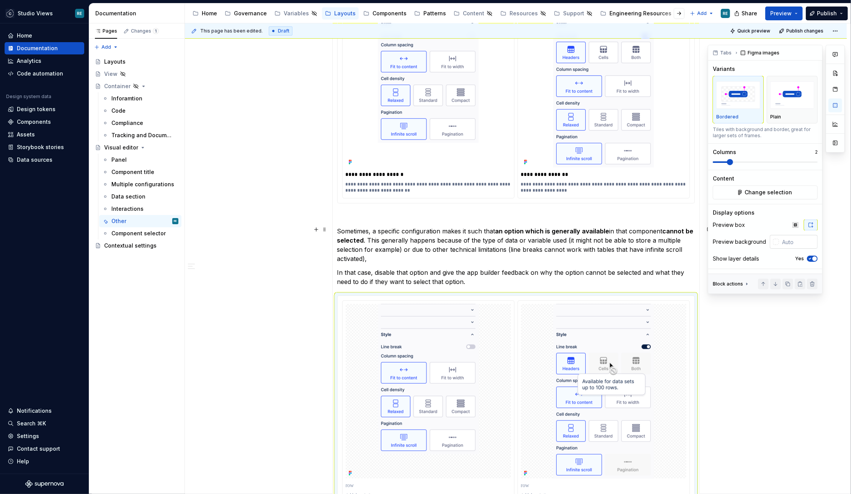
click at [804, 245] on input "text" at bounding box center [798, 242] width 39 height 14
type input "#FFFFFF"
type textarea "*"
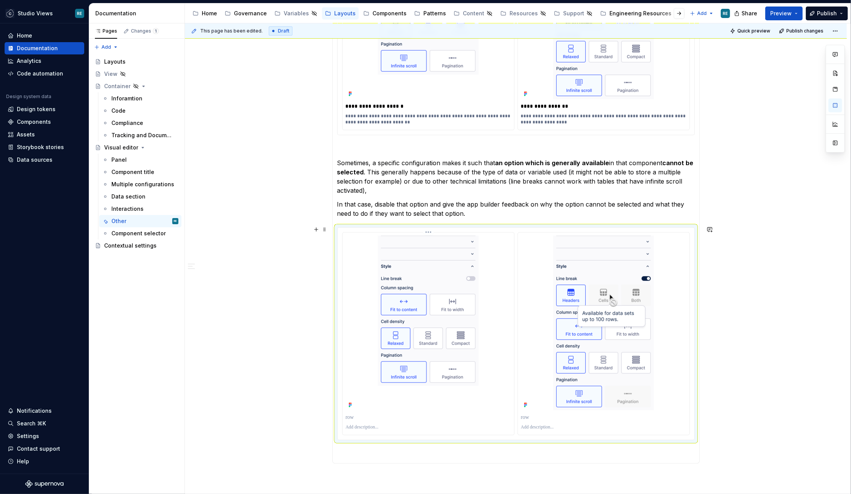
scroll to position [637, 0]
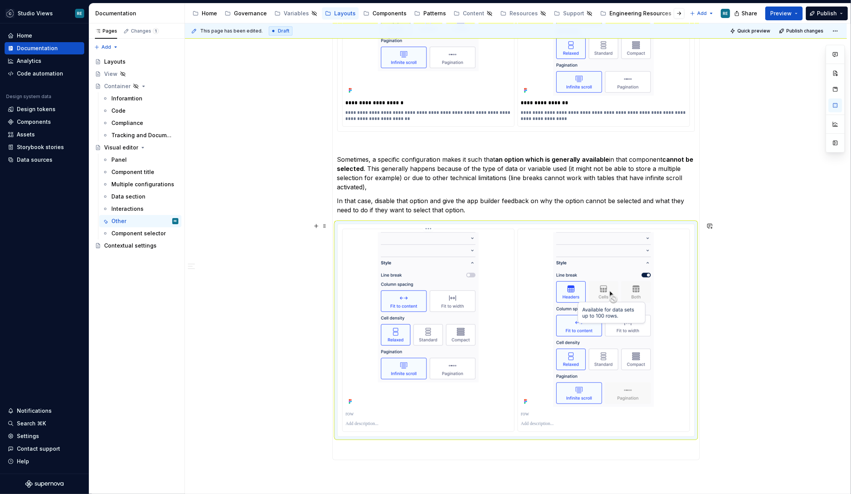
click at [381, 410] on p at bounding box center [428, 414] width 165 height 8
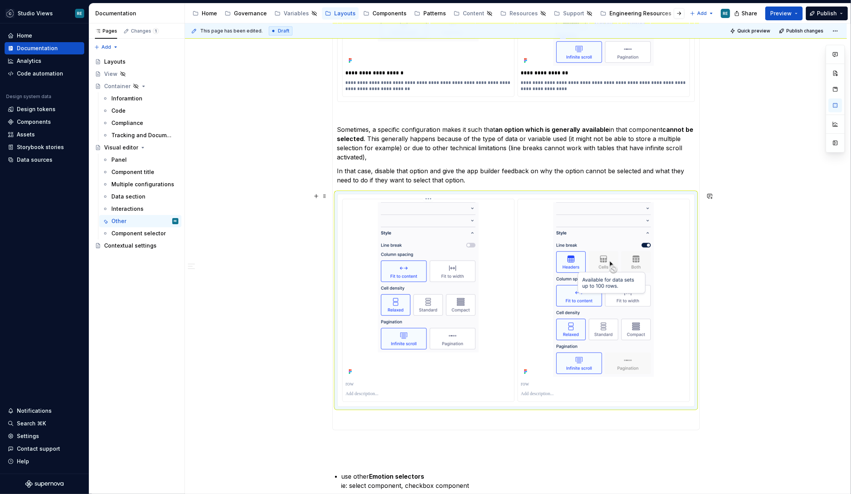
scroll to position [683, 0]
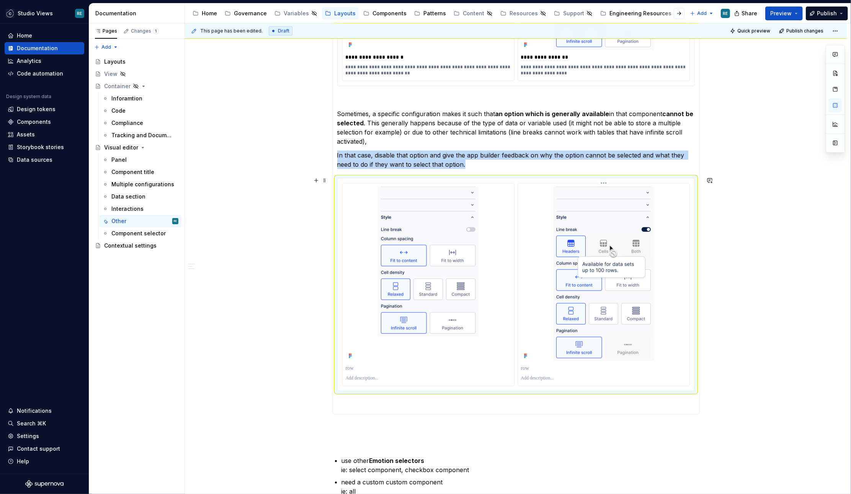
click at [532, 373] on div at bounding box center [603, 377] width 165 height 9
click at [532, 365] on p at bounding box center [603, 368] width 165 height 8
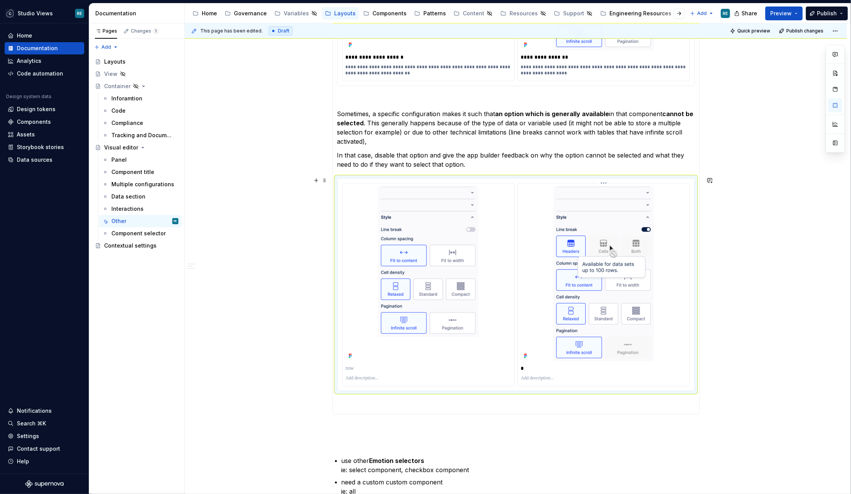
type textarea "*"
click at [539, 375] on p at bounding box center [603, 378] width 165 height 6
click at [530, 376] on p "**********" at bounding box center [604, 378] width 166 height 6
click at [428, 138] on p "Sometimes, a specific configuration makes it such that an option which is gener…" at bounding box center [516, 127] width 358 height 37
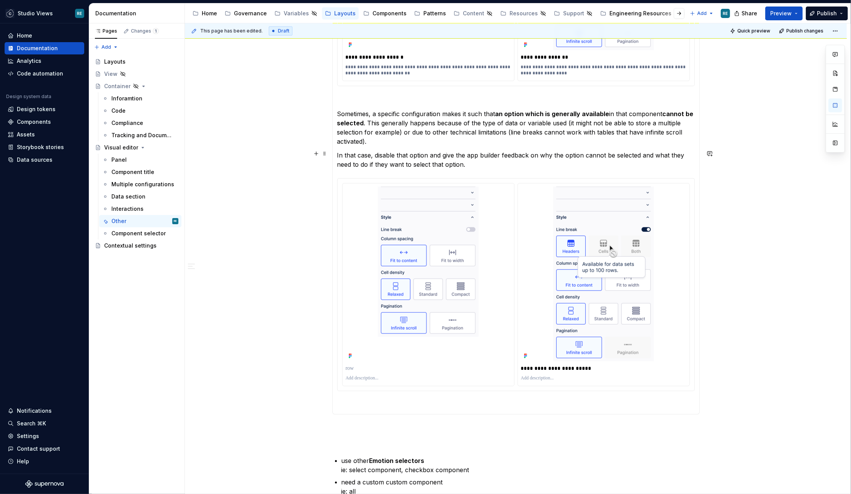
click at [566, 160] on p "In that case, disable that option and give the app builder feedback on why the …" at bounding box center [516, 159] width 358 height 18
click at [590, 160] on p "In that case, disable that option and give the app builder feedback on why the …" at bounding box center [516, 159] width 358 height 18
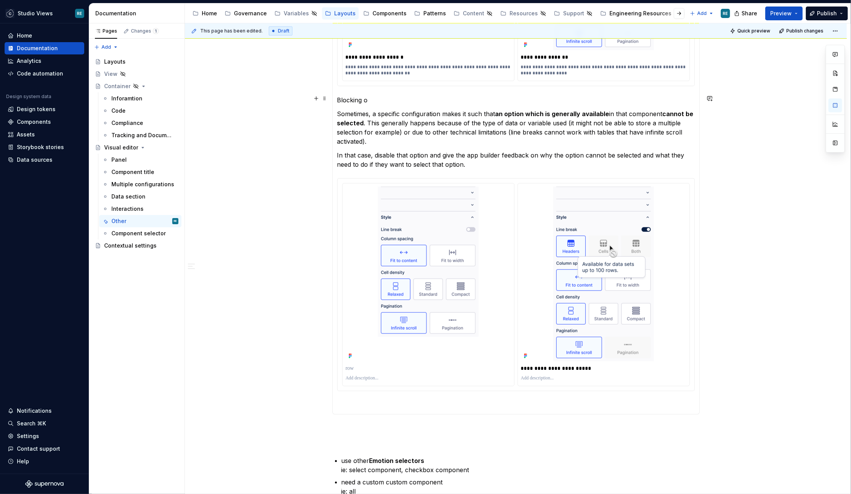
click at [350, 96] on p "Blocking o" at bounding box center [516, 99] width 358 height 9
click at [431, 99] on p "Conflicting configurations o" at bounding box center [516, 99] width 358 height 9
click at [395, 97] on p "Conflicting configurations" at bounding box center [516, 99] width 358 height 9
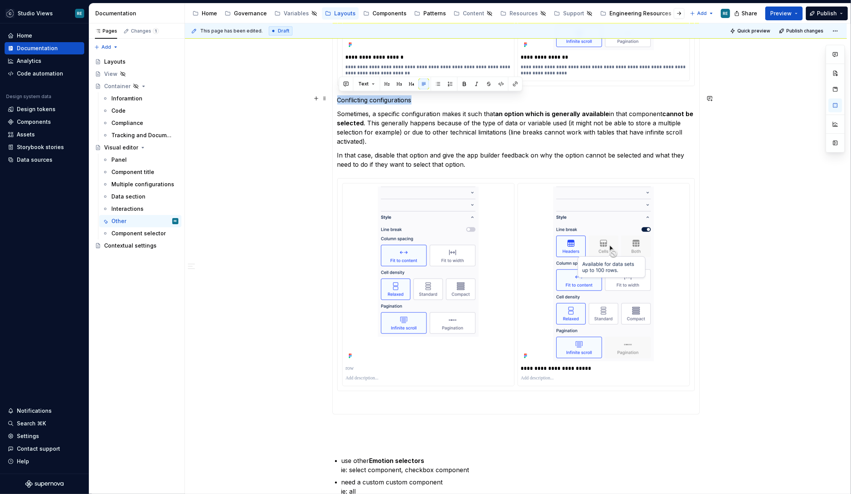
click at [395, 97] on p "Conflicting configurations" at bounding box center [516, 99] width 358 height 9
click at [397, 85] on button "button" at bounding box center [399, 83] width 11 height 11
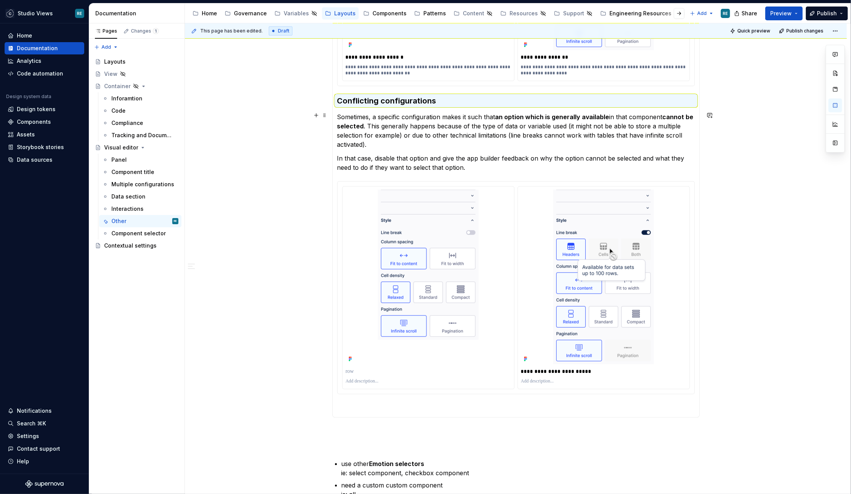
click at [415, 139] on p "Sometimes, a specific configuration makes it such that an option which is gener…" at bounding box center [516, 130] width 358 height 37
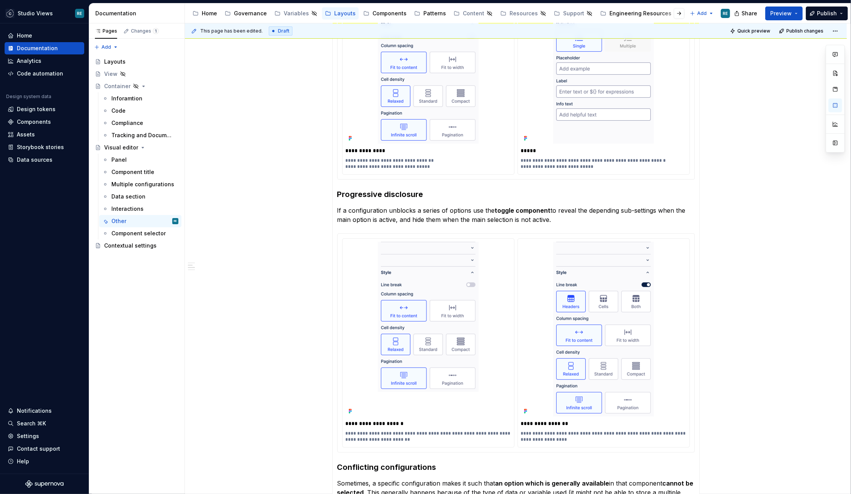
scroll to position [235, 0]
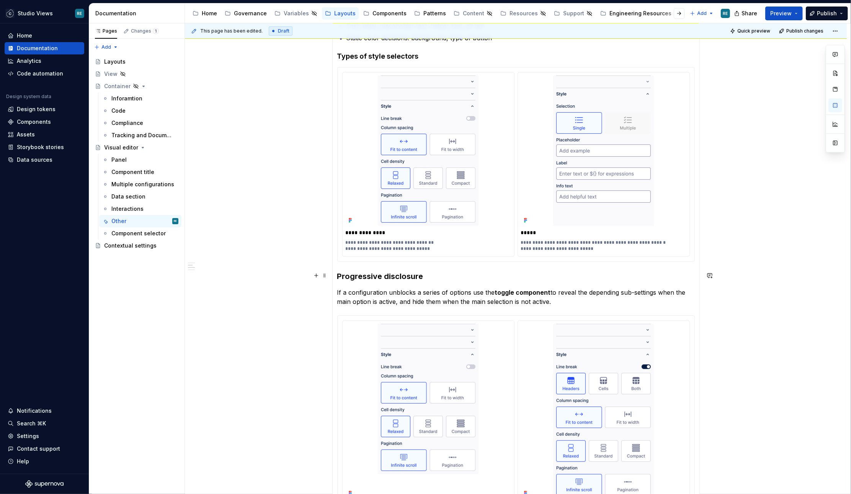
click at [376, 274] on h3 "Progressive disclosure" at bounding box center [516, 276] width 358 height 11
click at [389, 288] on p "If a configuration unblocks a series of options use the toggle component to rev…" at bounding box center [516, 297] width 358 height 18
click at [347, 265] on section-item-column "**********" at bounding box center [516, 406] width 358 height 908
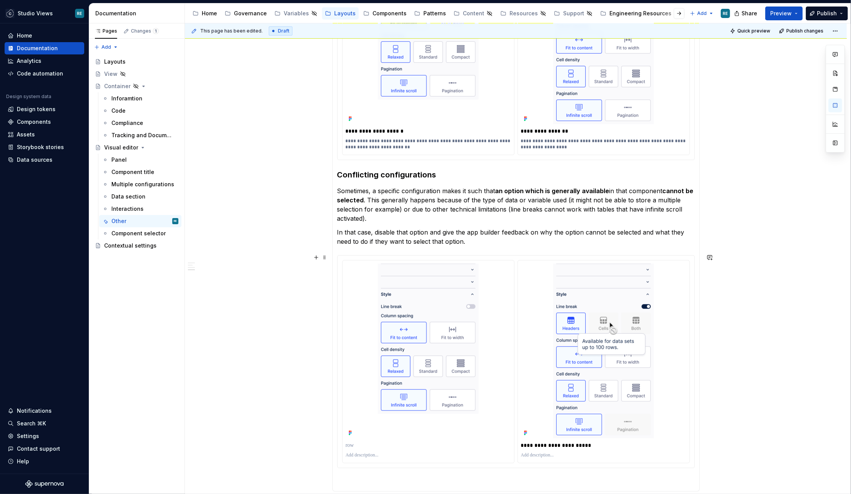
scroll to position [612, 0]
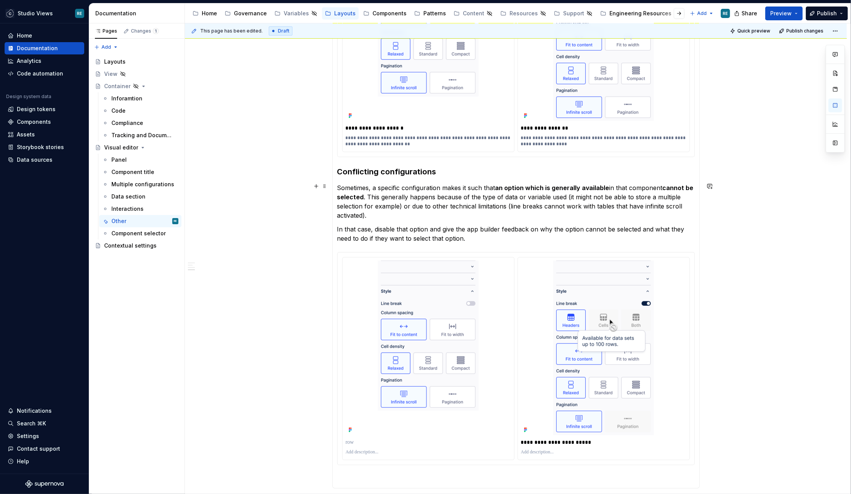
click at [348, 174] on h3 "Conflicting configurations" at bounding box center [516, 171] width 358 height 11
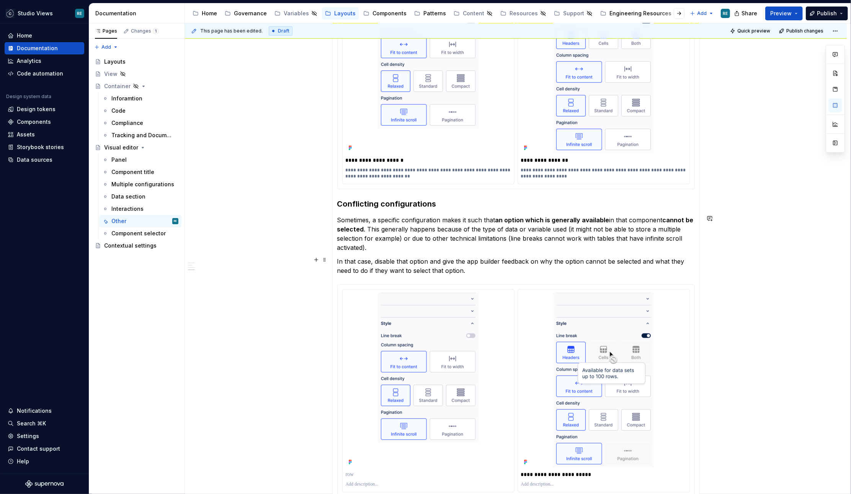
scroll to position [753, 0]
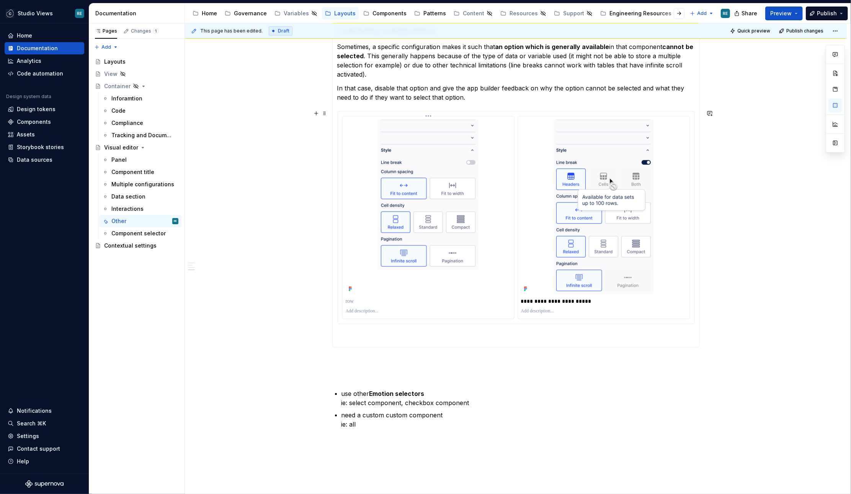
click at [366, 298] on p at bounding box center [428, 301] width 165 height 8
type textarea "*"
click at [584, 298] on p "**********" at bounding box center [604, 301] width 166 height 8
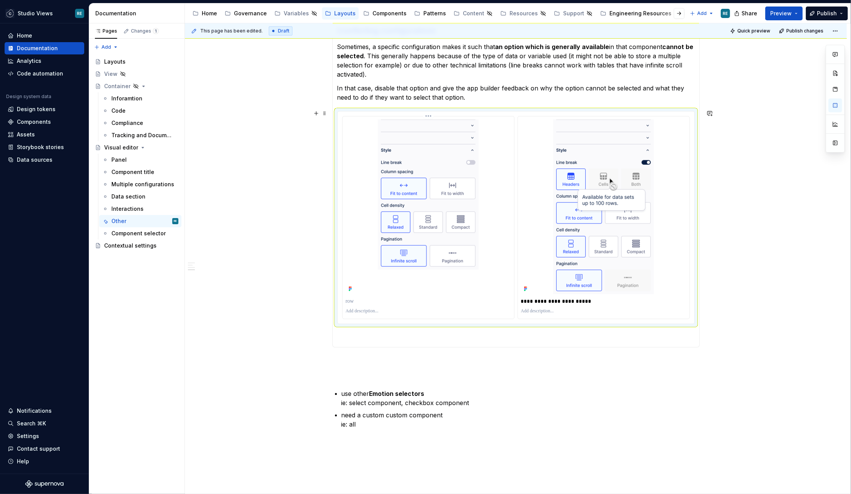
click at [384, 297] on p at bounding box center [428, 301] width 165 height 8
click at [362, 297] on p "**********" at bounding box center [429, 301] width 166 height 8
click at [415, 423] on p "need a custom custom component ie: all" at bounding box center [521, 419] width 358 height 18
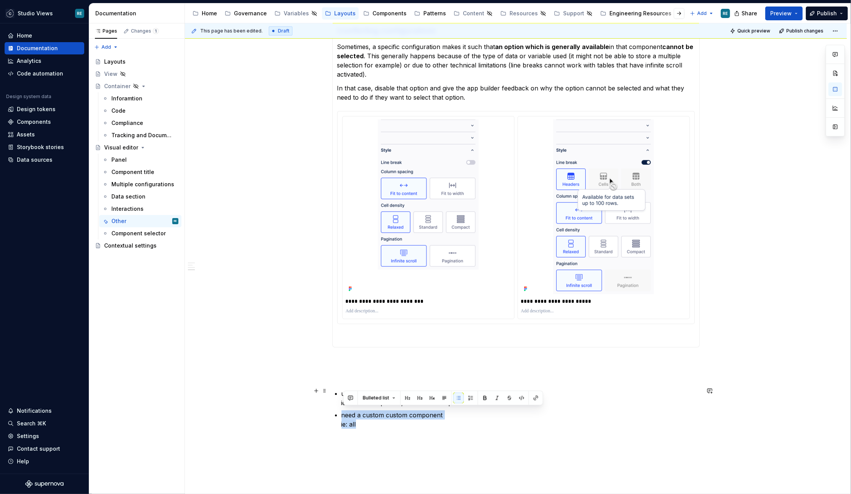
drag, startPoint x: 415, startPoint y: 423, endPoint x: 380, endPoint y: 373, distance: 60.5
click at [380, 373] on p at bounding box center [516, 374] width 368 height 9
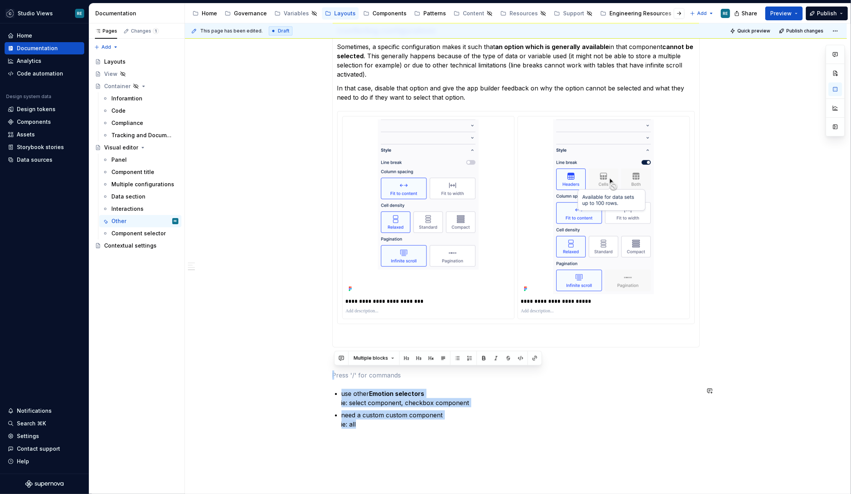
drag, startPoint x: 356, startPoint y: 374, endPoint x: 391, endPoint y: 450, distance: 82.9
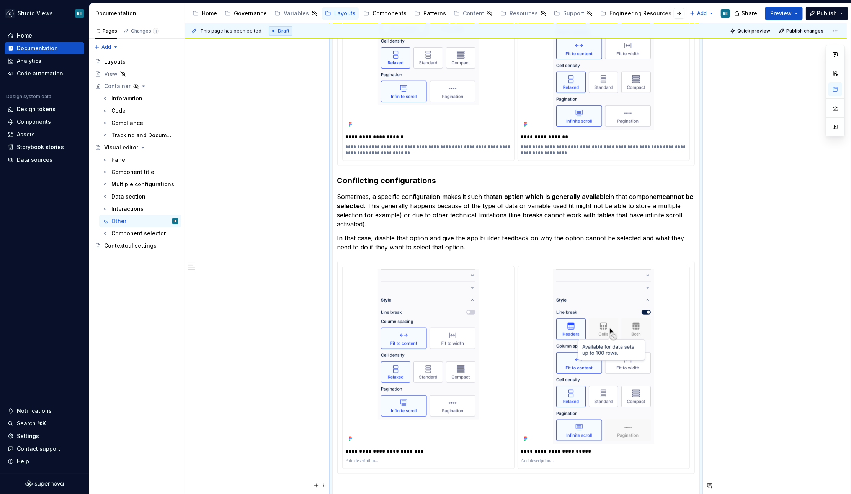
scroll to position [767, 0]
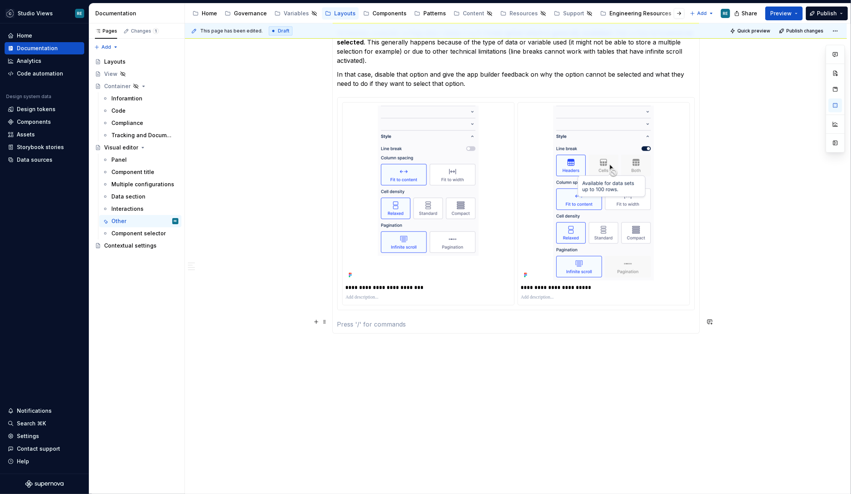
click at [372, 324] on p at bounding box center [516, 323] width 358 height 9
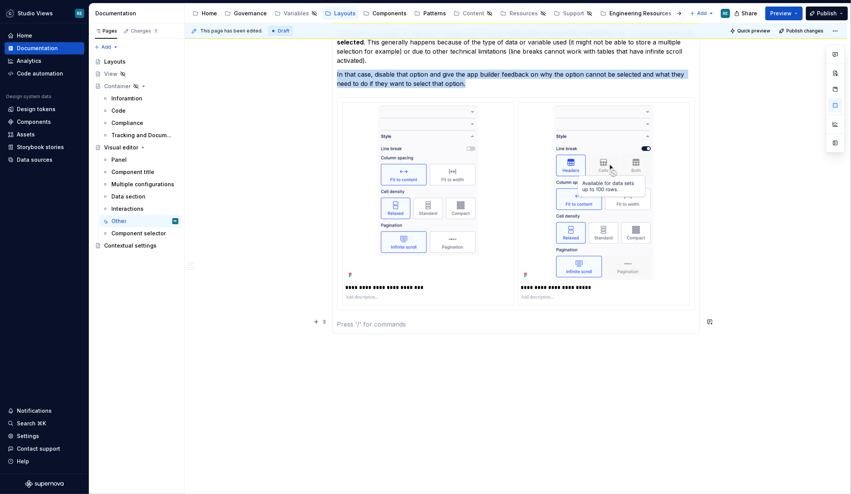
scroll to position [748, 0]
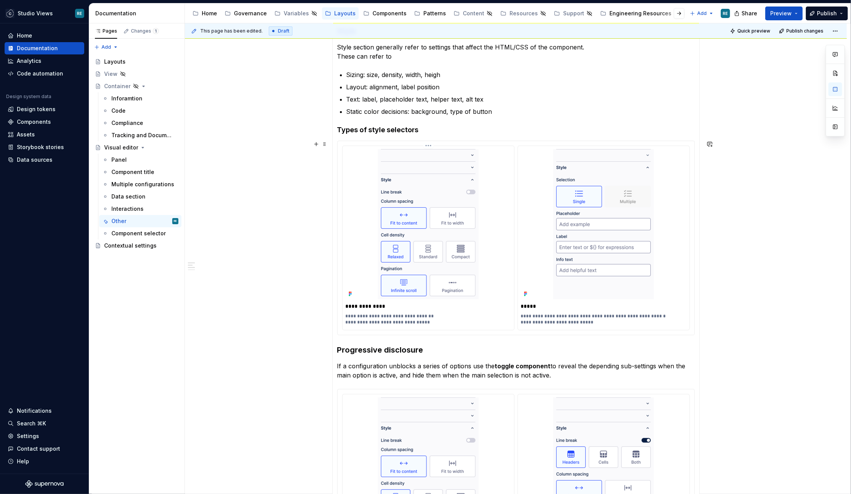
scroll to position [0, 0]
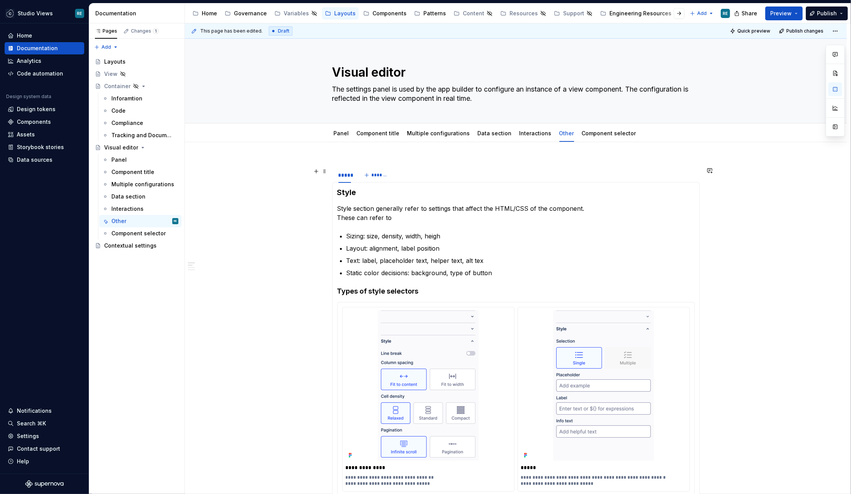
click at [356, 176] on div "*****" at bounding box center [344, 176] width 25 height 19
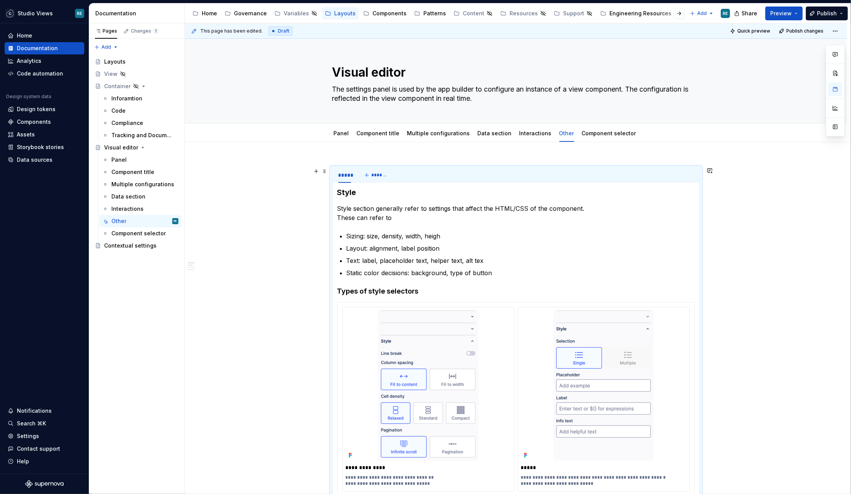
click at [355, 187] on h3 "Style" at bounding box center [516, 192] width 358 height 11
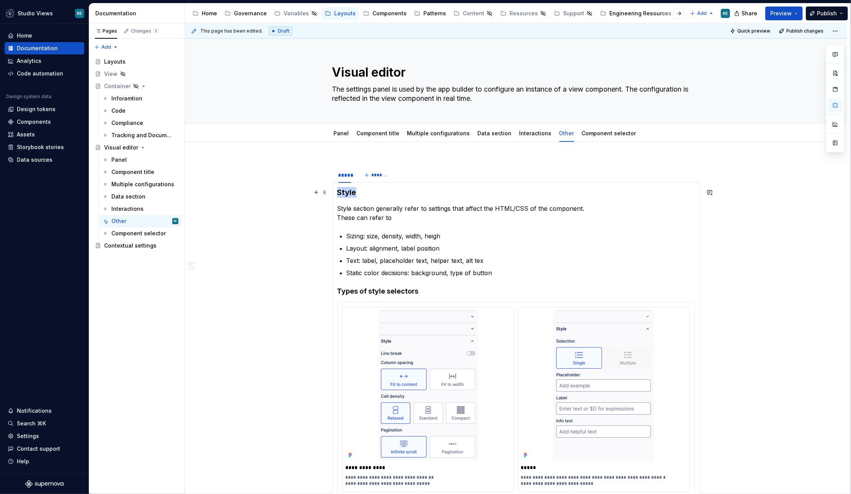
click at [355, 187] on h3 "Style" at bounding box center [516, 192] width 358 height 11
click at [486, 155] on div "**********" at bounding box center [518, 258] width 666 height 471
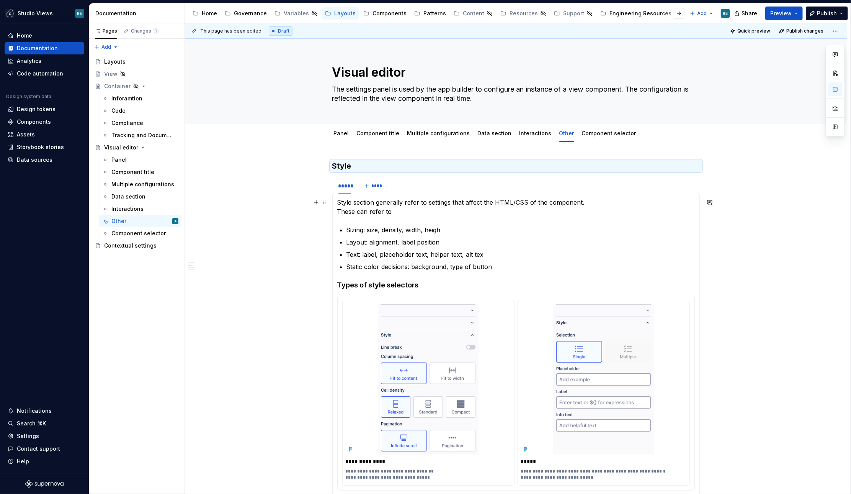
click at [341, 202] on p "Style section generally refer to settings that affect the HTML/CSS of the compo…" at bounding box center [516, 207] width 358 height 18
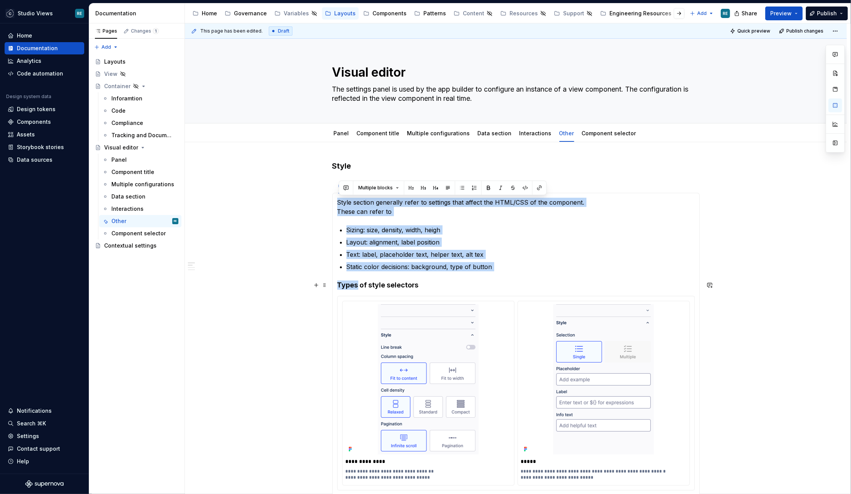
drag, startPoint x: 341, startPoint y: 202, endPoint x: 492, endPoint y: 275, distance: 167.1
click at [482, 264] on p "Static color decisions: background, type of button" at bounding box center [521, 266] width 348 height 9
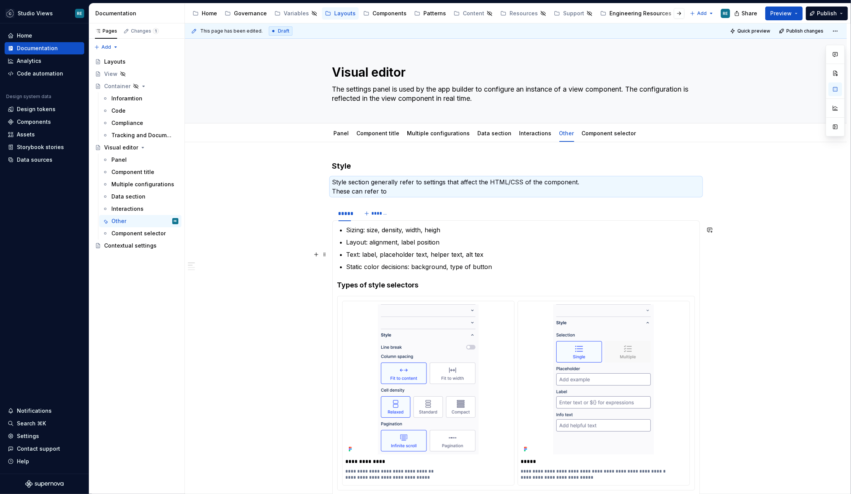
click at [357, 235] on ul "Sizing: size, density, width, heigh Layout: alignment, label position Text: lab…" at bounding box center [521, 248] width 348 height 46
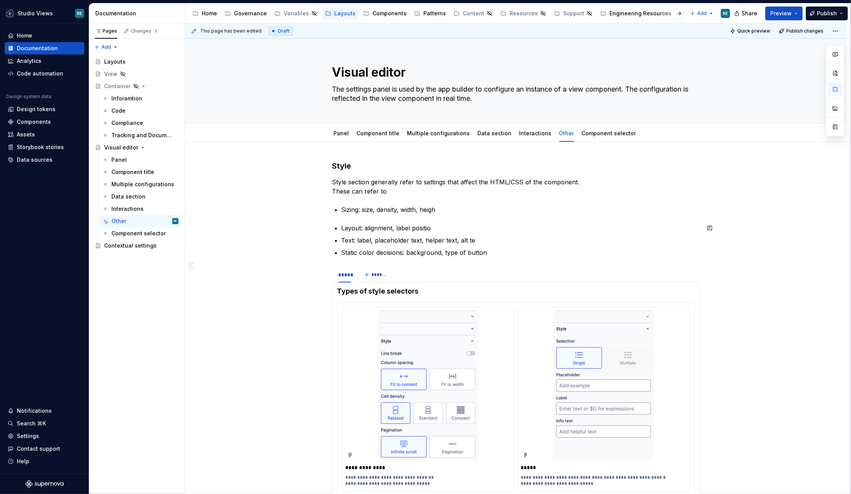
click at [438, 225] on p "Layout: alignment, label positio" at bounding box center [521, 227] width 358 height 9
click at [474, 239] on p "Text: label, placeholder text, helper text, alt te" at bounding box center [521, 239] width 358 height 9
click at [342, 224] on li "Layout: alignment, label position" at bounding box center [521, 227] width 358 height 9
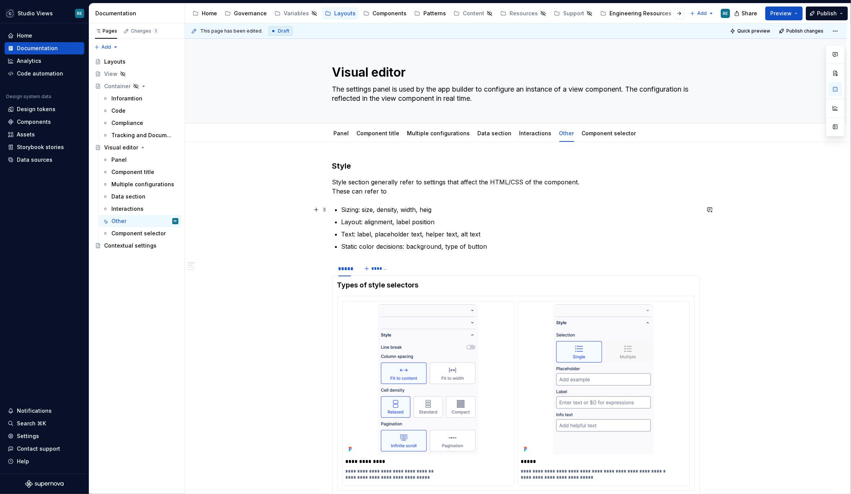
click at [440, 208] on p "Sizing: size, density, width, heig" at bounding box center [521, 209] width 358 height 9
click at [391, 284] on h4 "Types of style selectors" at bounding box center [516, 284] width 358 height 9
click at [381, 244] on p "Static color decisions: background, type of button" at bounding box center [521, 246] width 358 height 9
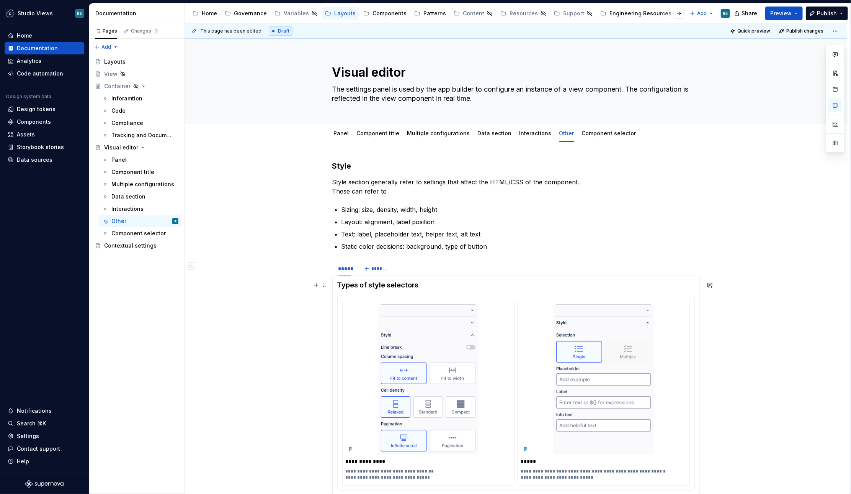
click at [356, 284] on h4 "Types of style selectors" at bounding box center [516, 284] width 358 height 9
copy h4 "Types of style selectors"
click at [355, 246] on p "Static color decisions: background, type of button" at bounding box center [521, 246] width 358 height 9
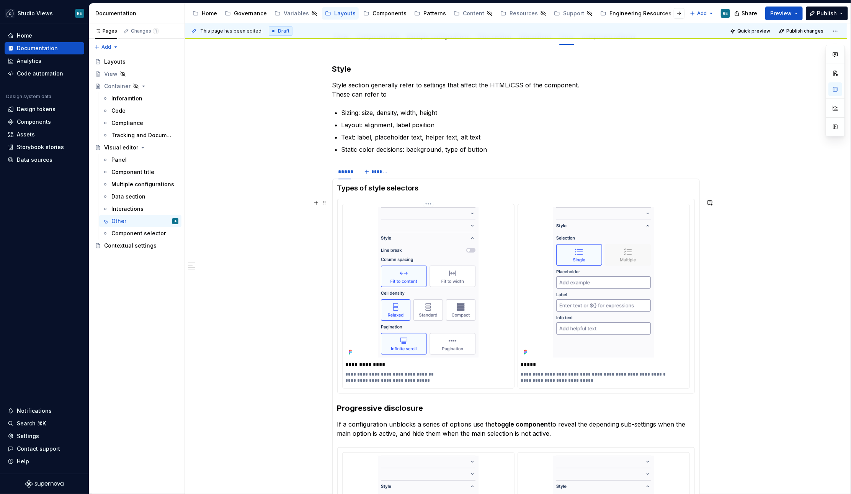
scroll to position [104, 0]
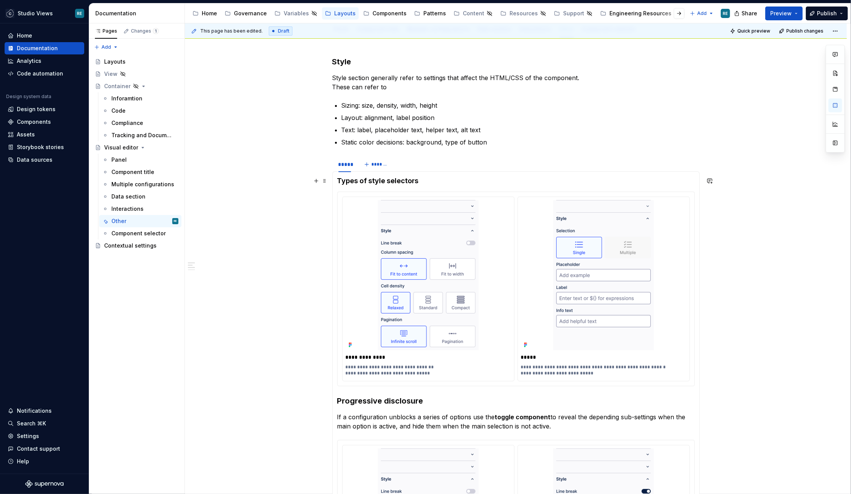
click at [347, 181] on h4 "Types of style selectors" at bounding box center [516, 180] width 358 height 9
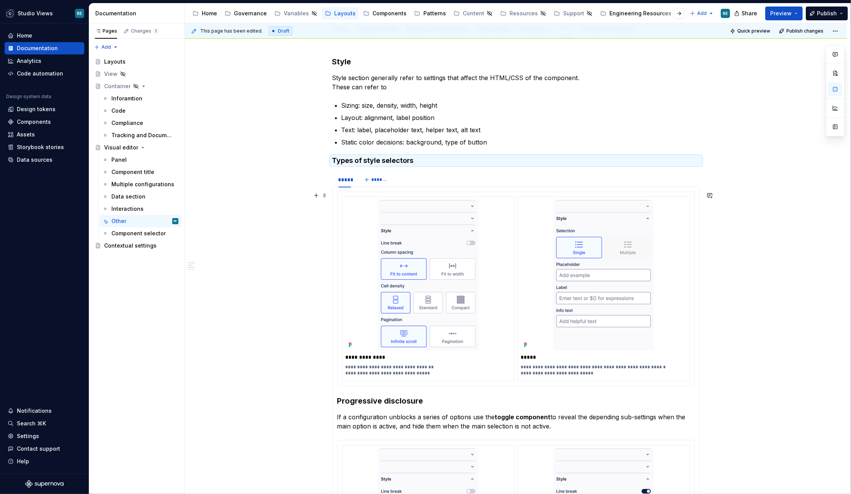
click at [364, 204] on div at bounding box center [428, 275] width 165 height 150
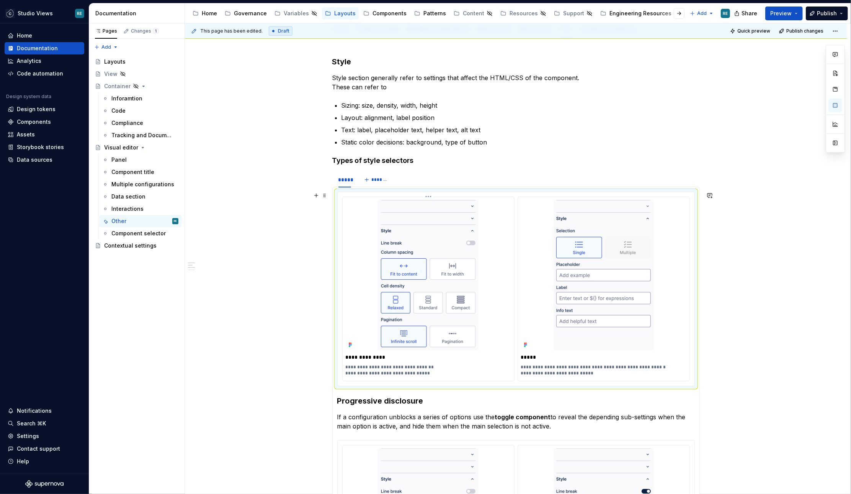
type textarea "*"
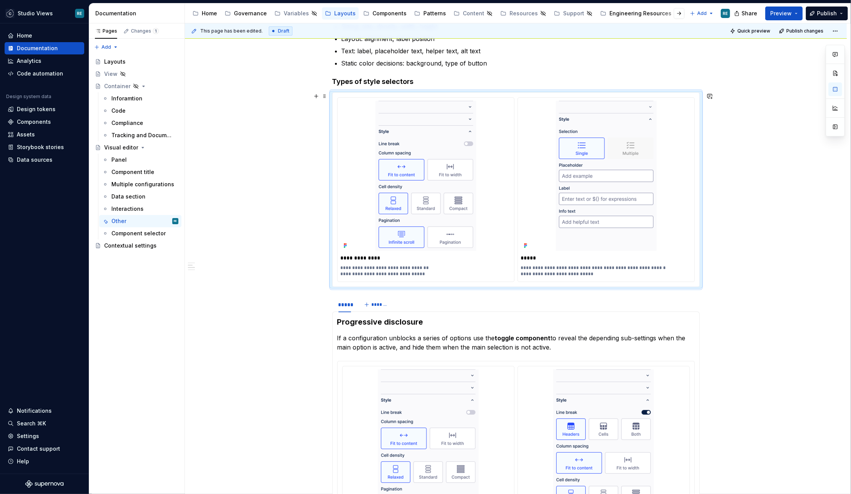
scroll to position [205, 0]
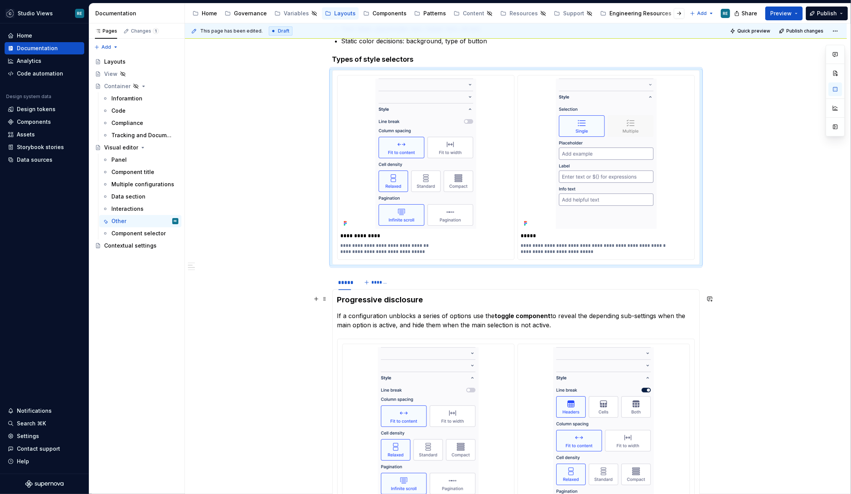
click at [353, 299] on h3 "Progressive disclosure" at bounding box center [516, 299] width 358 height 11
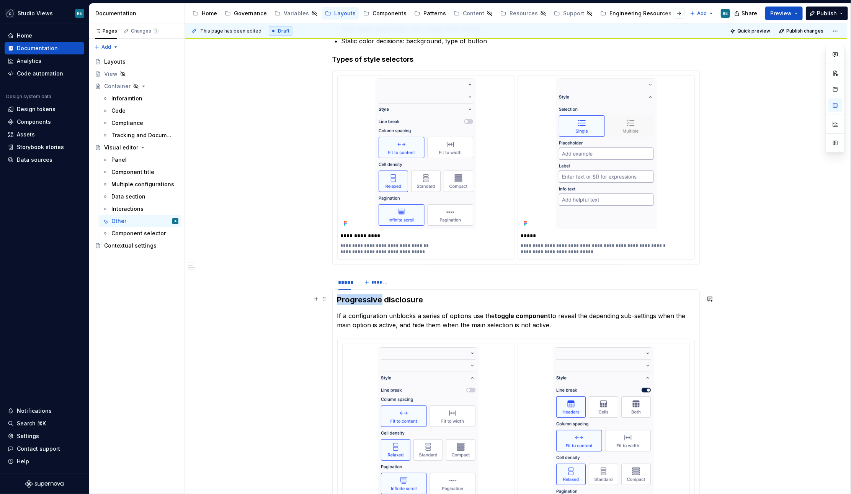
click at [353, 299] on h3 "Progressive disclosure" at bounding box center [516, 299] width 358 height 11
copy h3 "Progressive disclosure"
click at [327, 267] on div "**********" at bounding box center [516, 491] width 662 height 1109
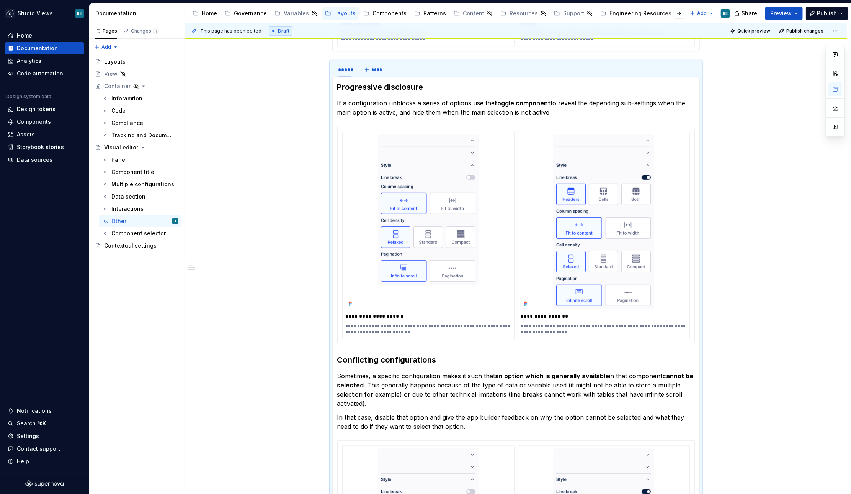
scroll to position [340, 0]
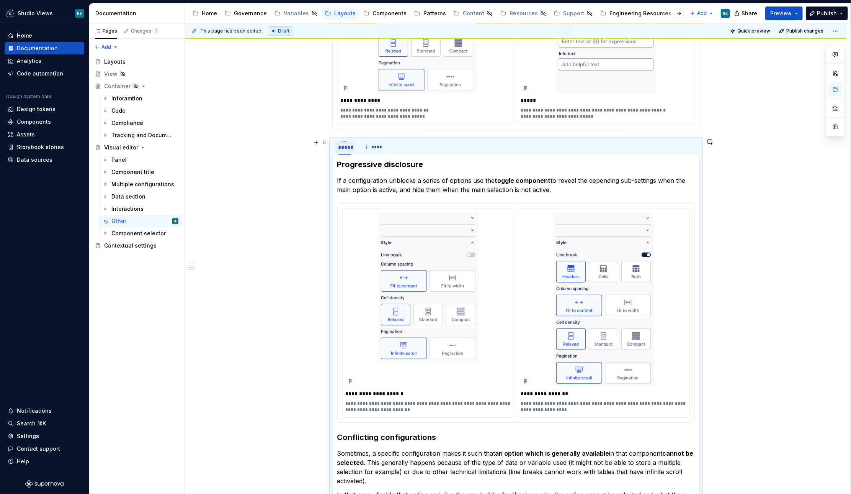
click at [346, 146] on div "*****" at bounding box center [344, 147] width 13 height 8
type input "**********"
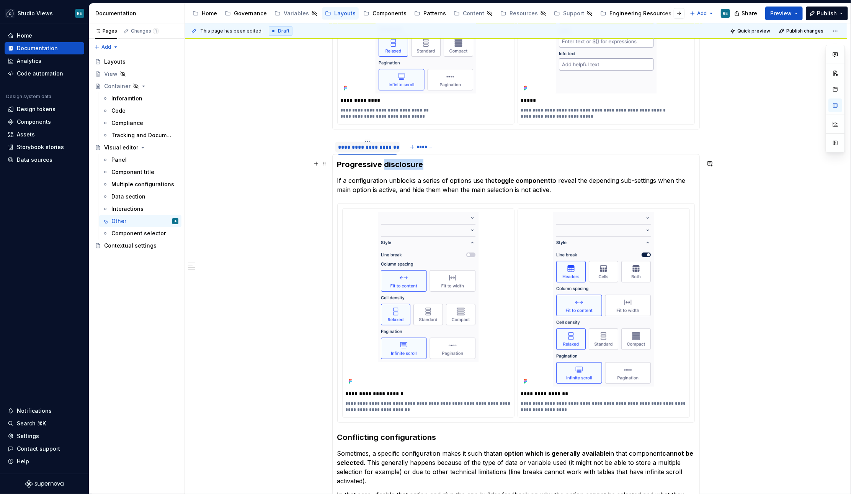
click at [396, 159] on h3 "Progressive disclosure" at bounding box center [516, 164] width 358 height 11
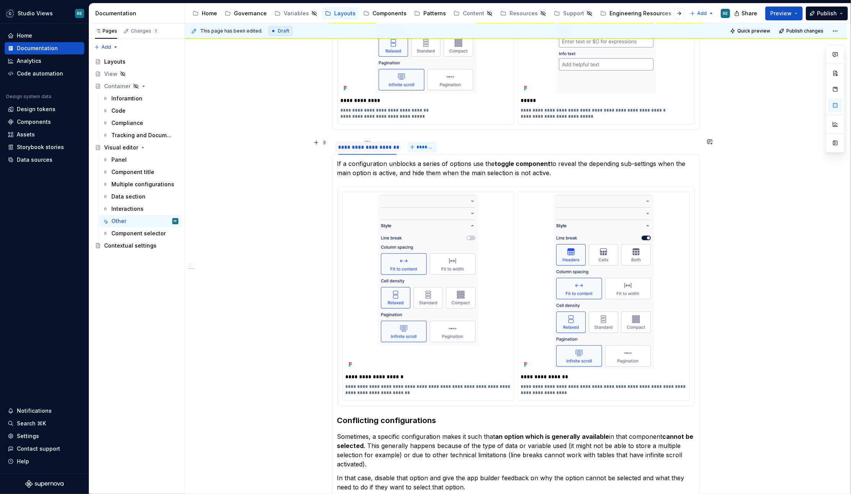
click at [424, 145] on span "*******" at bounding box center [425, 147] width 17 height 6
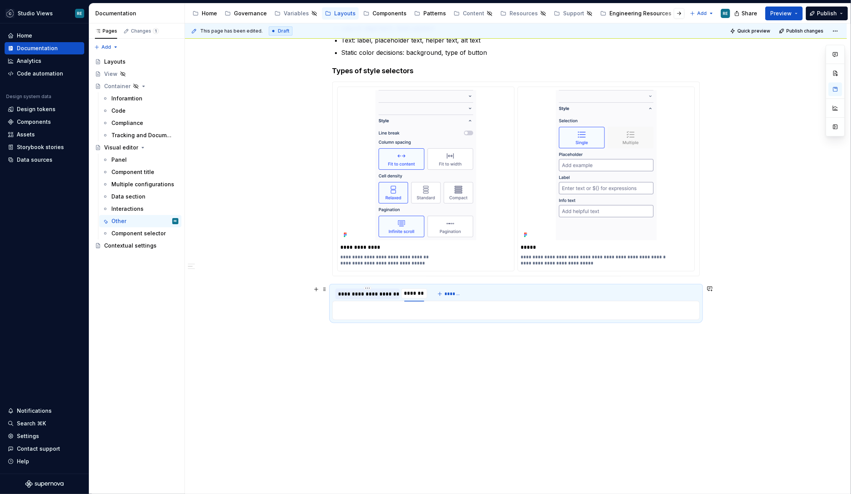
click at [383, 290] on div "**********" at bounding box center [367, 294] width 58 height 8
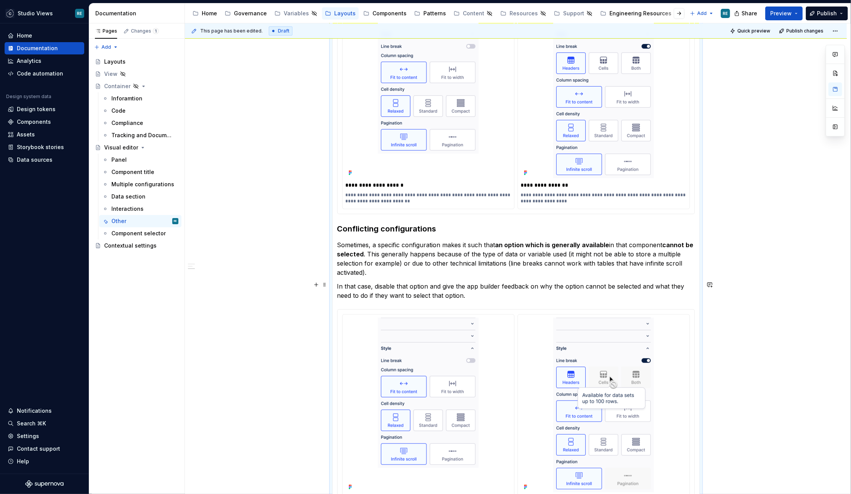
scroll to position [538, 0]
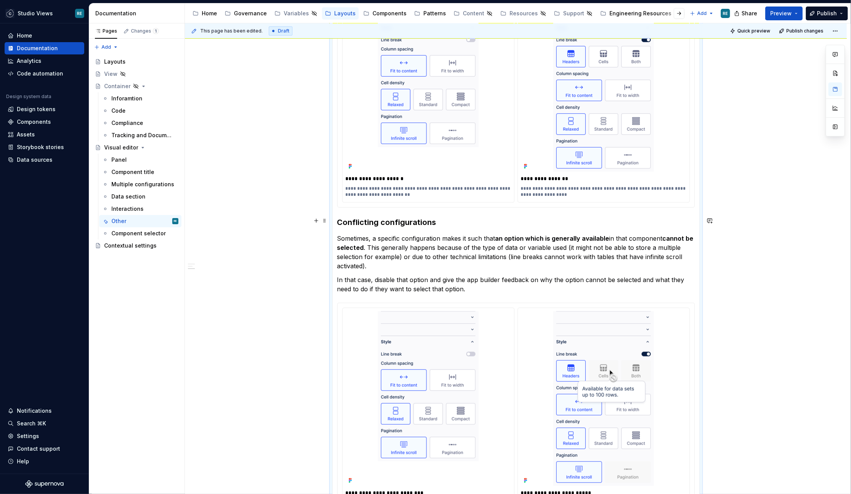
click at [384, 218] on h3 "Conflicting configurations" at bounding box center [516, 222] width 358 height 11
copy h3 "Conflicting configurations"
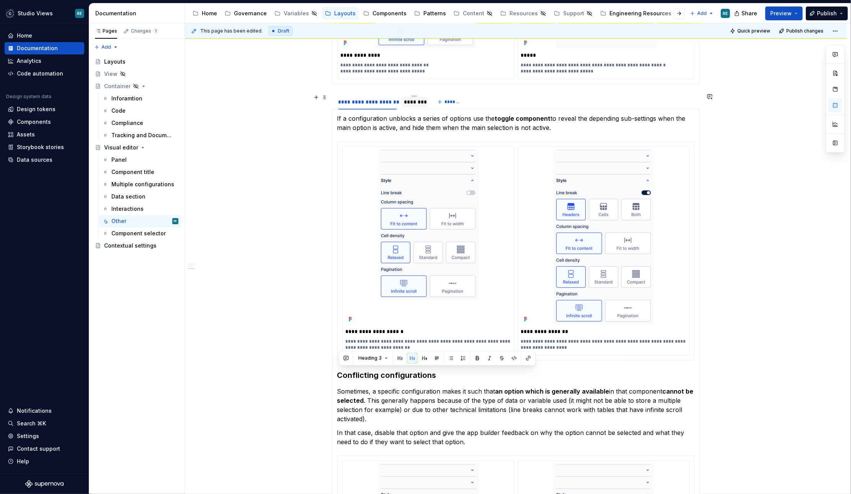
click at [415, 98] on div "********" at bounding box center [414, 102] width 20 height 8
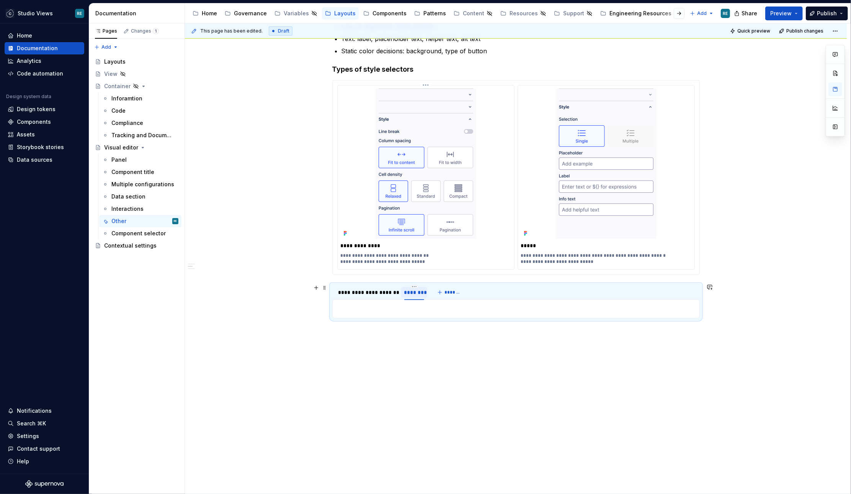
scroll to position [194, 0]
click at [412, 295] on div "********" at bounding box center [414, 294] width 20 height 8
click at [412, 295] on input "********" at bounding box center [414, 293] width 26 height 14
type input "**********"
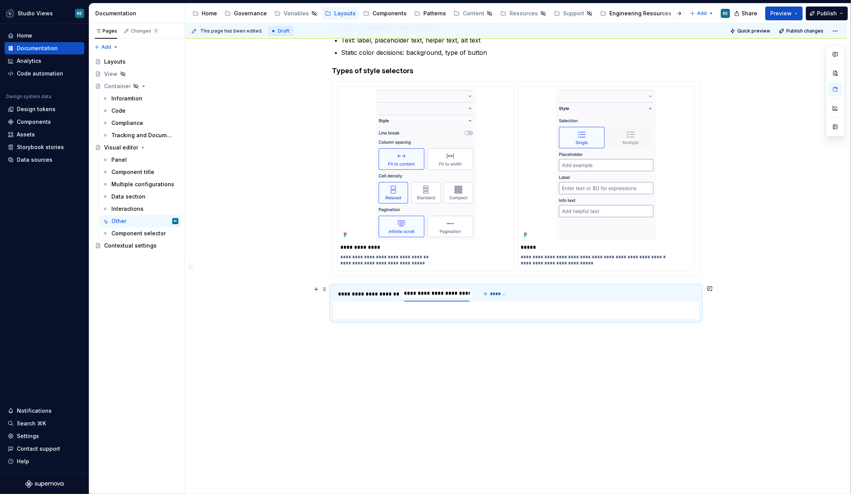
scroll to position [0, 0]
click at [379, 291] on div "**********" at bounding box center [367, 294] width 58 height 8
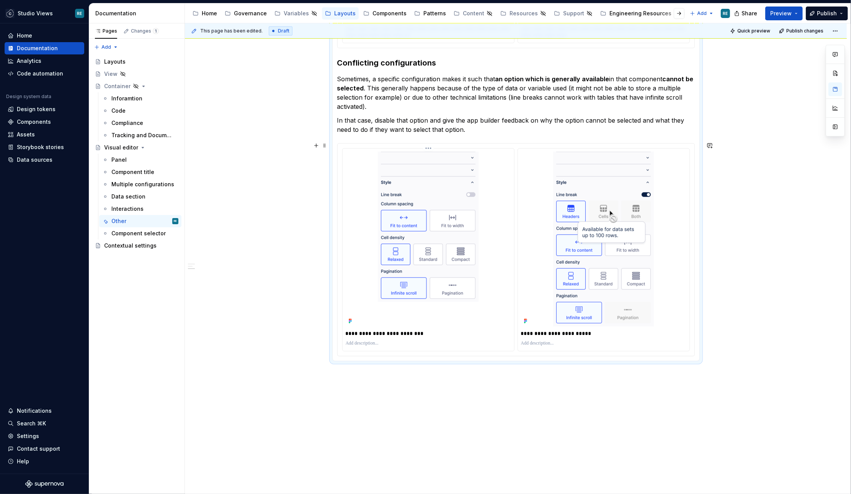
scroll to position [598, 0]
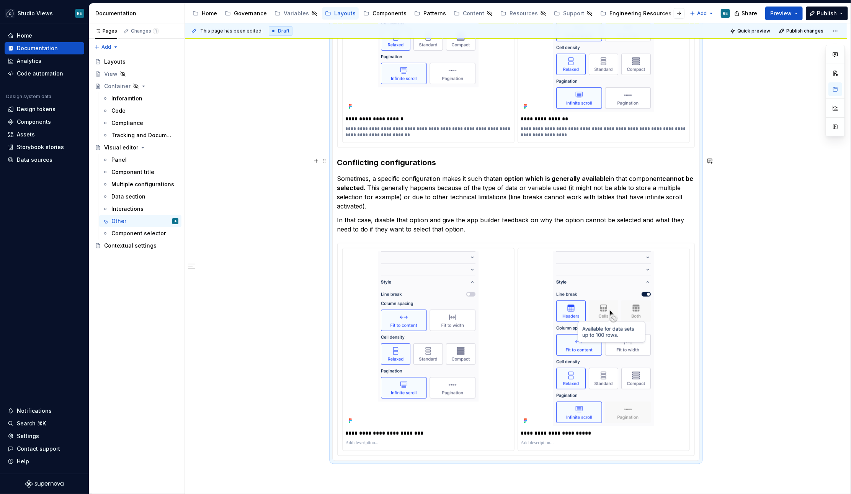
click at [361, 158] on h3 "Conflicting configurations" at bounding box center [516, 162] width 358 height 11
drag, startPoint x: 361, startPoint y: 158, endPoint x: 399, endPoint y: 224, distance: 76.3
click at [399, 224] on section-item-column "**********" at bounding box center [516, 178] width 358 height 554
click at [408, 223] on p "In that case, disable that option and give the app builder feedback on why the …" at bounding box center [516, 224] width 358 height 18
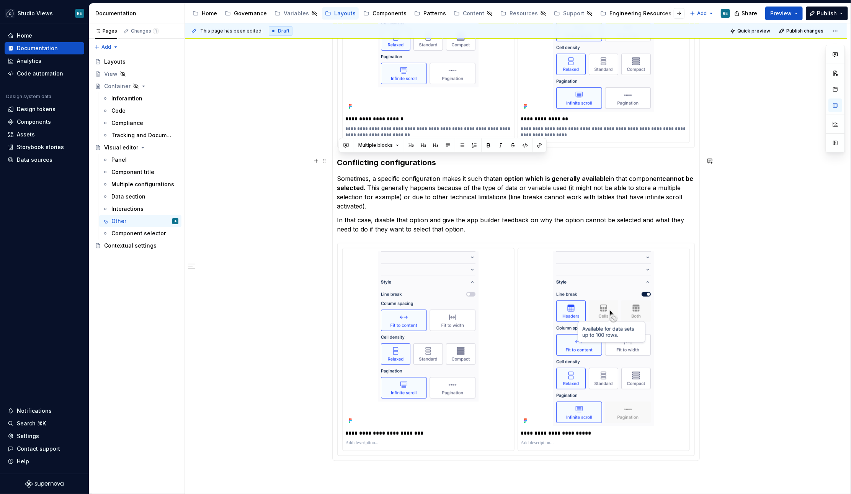
drag, startPoint x: 477, startPoint y: 225, endPoint x: 335, endPoint y: 154, distance: 159.1
click at [335, 154] on div "**********" at bounding box center [516, 178] width 368 height 564
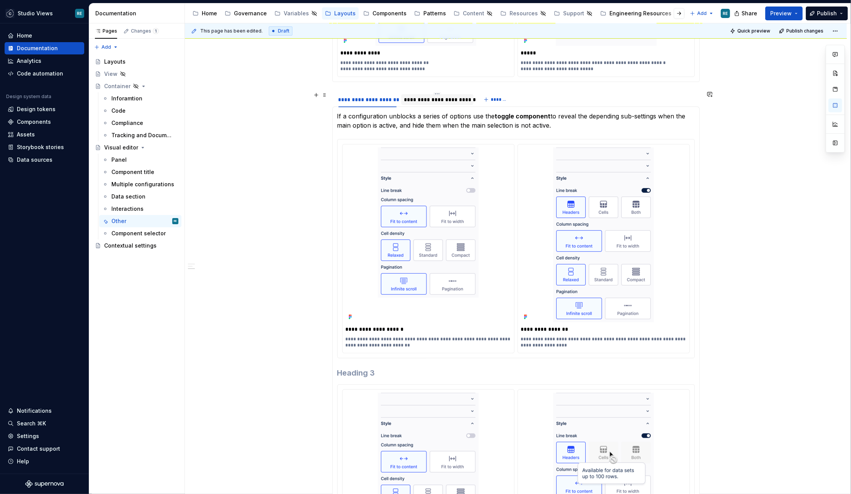
click at [415, 102] on div "**********" at bounding box center [437, 99] width 73 height 11
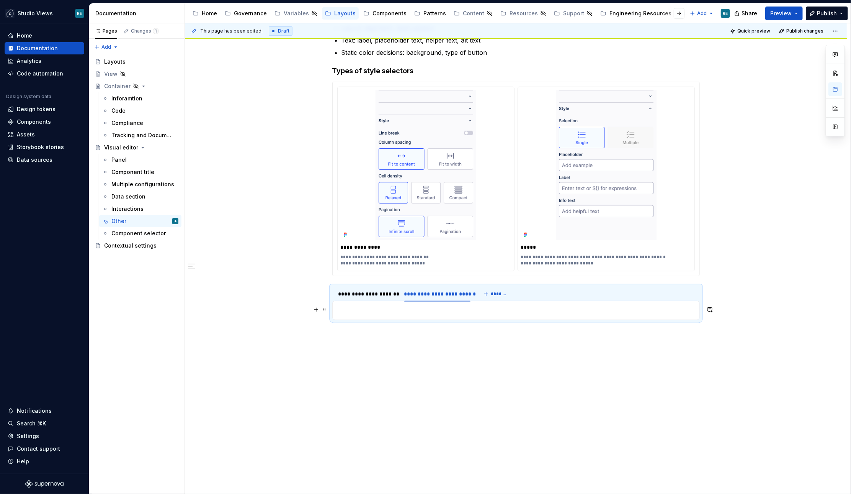
click at [361, 310] on p at bounding box center [516, 310] width 358 height 9
click at [350, 306] on p at bounding box center [516, 310] width 358 height 9
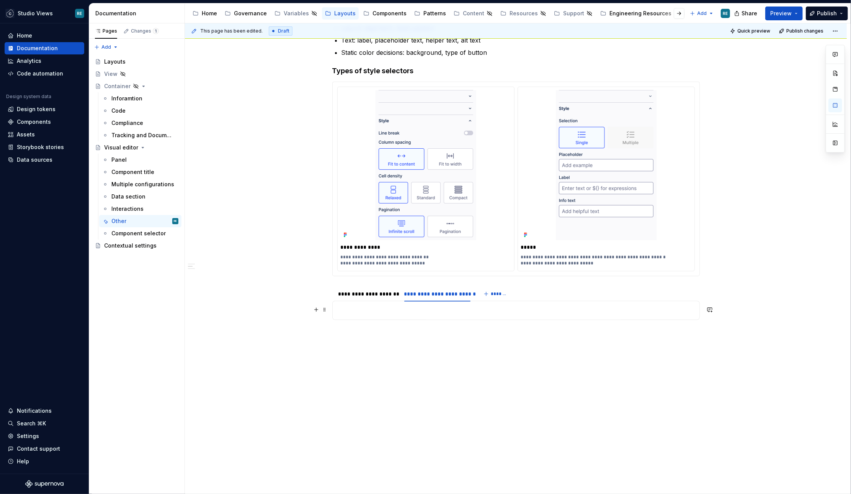
click at [348, 312] on p at bounding box center [516, 310] width 358 height 9
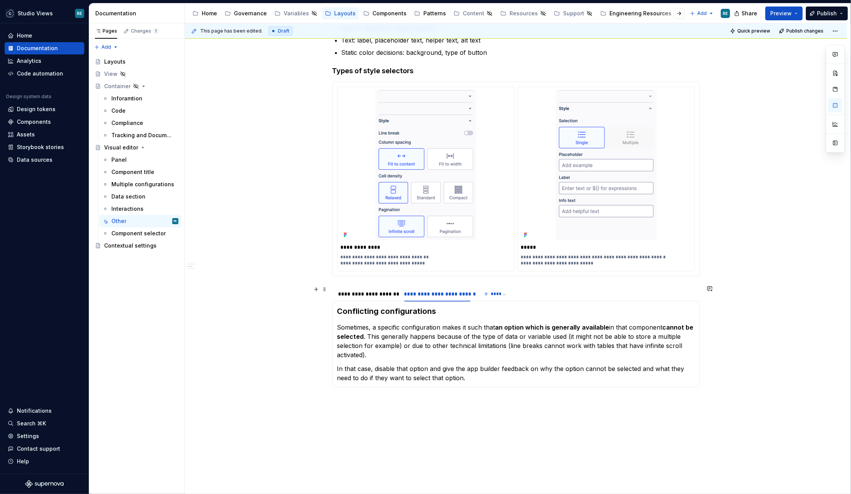
drag, startPoint x: 366, startPoint y: 291, endPoint x: 366, endPoint y: 304, distance: 12.6
click at [366, 291] on div "**********" at bounding box center [367, 294] width 58 height 8
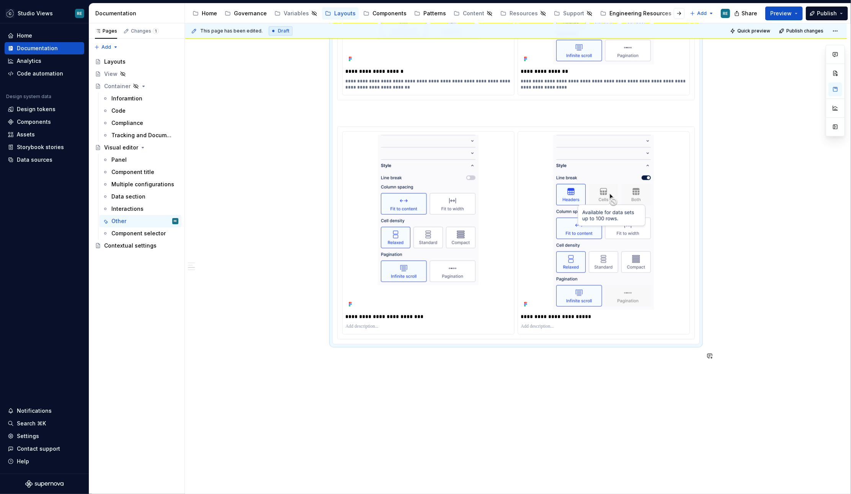
scroll to position [669, 0]
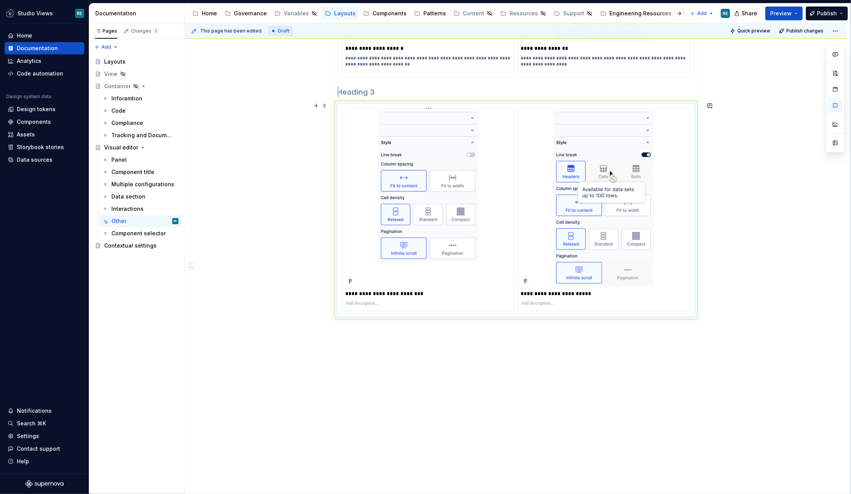
click at [392, 243] on img at bounding box center [428, 199] width 101 height 175
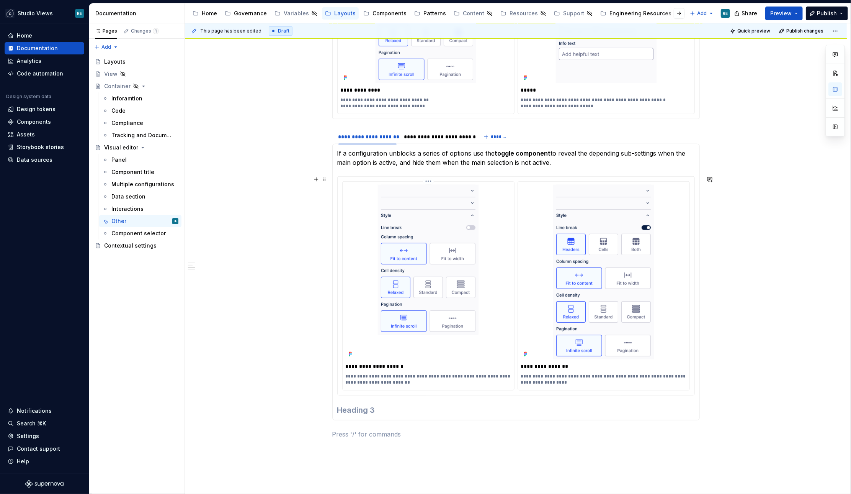
scroll to position [347, 0]
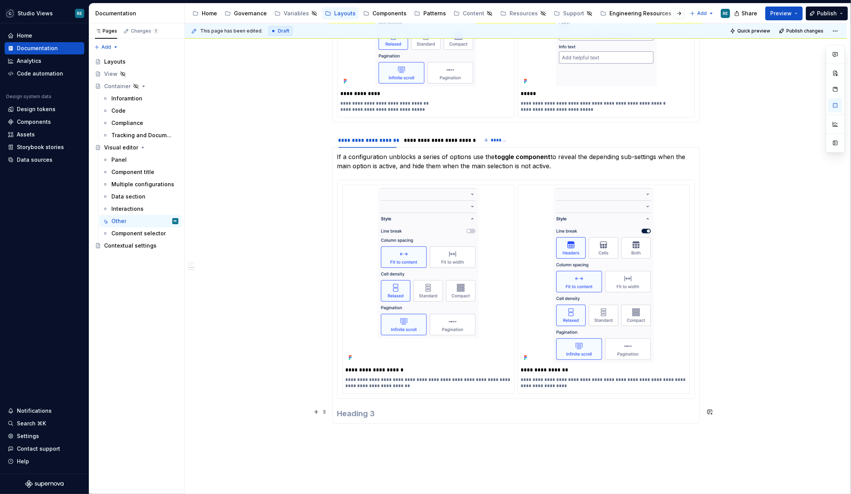
click at [365, 415] on h3 at bounding box center [516, 413] width 358 height 11
click at [422, 137] on div "**********" at bounding box center [437, 140] width 67 height 8
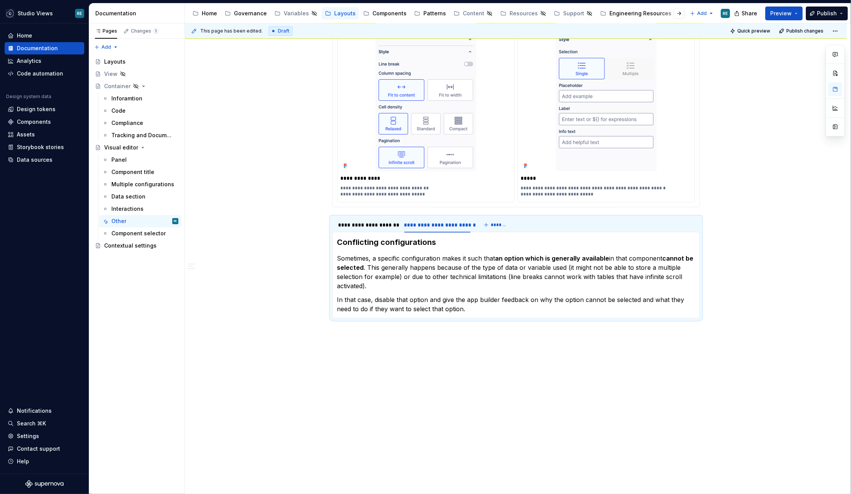
scroll to position [261, 0]
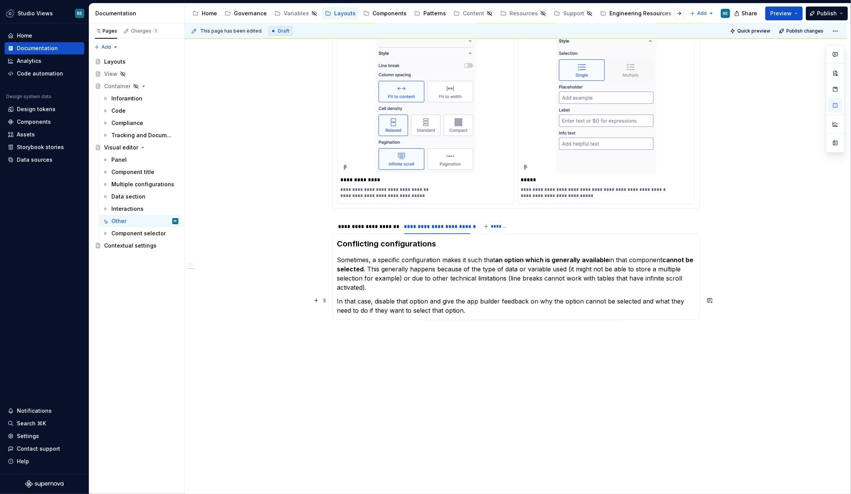
click at [478, 306] on p "In that case, disable that option and give the app builder feedback on why the …" at bounding box center [516, 305] width 358 height 18
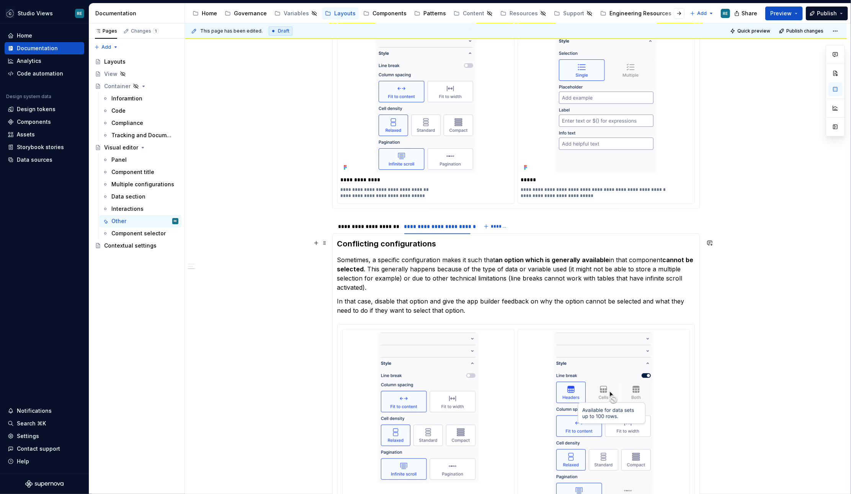
click at [746, 241] on div "**********" at bounding box center [516, 299] width 662 height 837
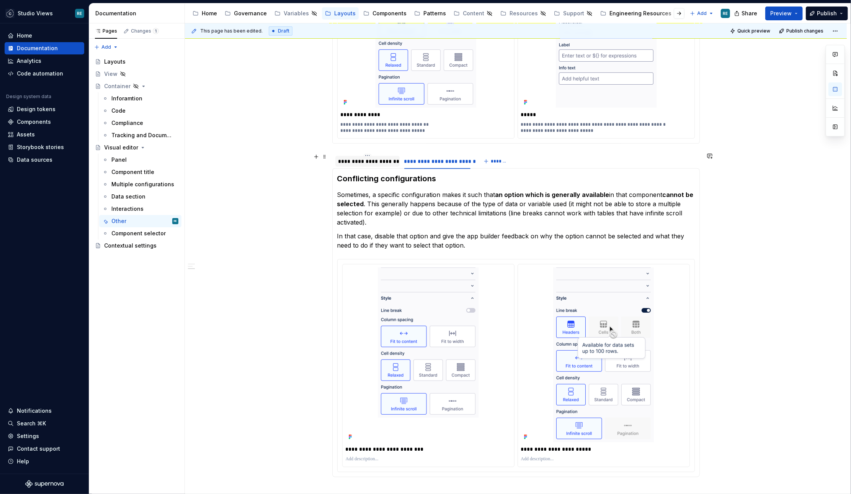
click at [368, 163] on div "**********" at bounding box center [367, 161] width 58 height 8
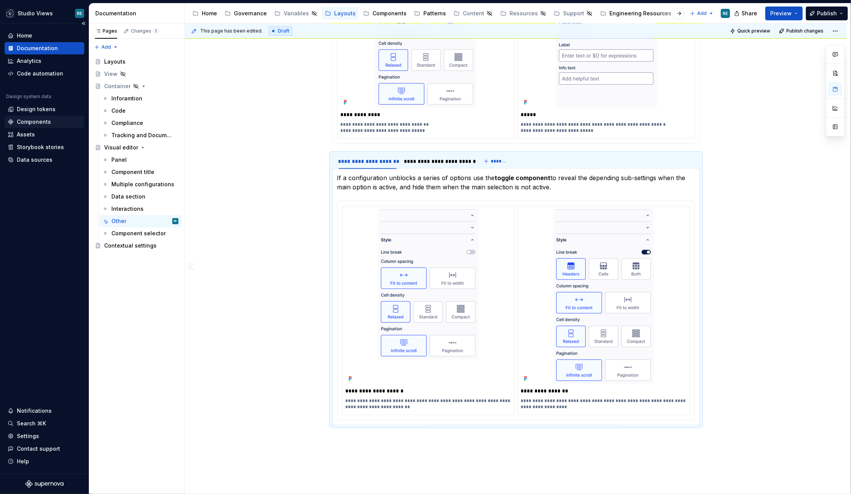
click at [47, 118] on div "Components" at bounding box center [34, 122] width 34 height 8
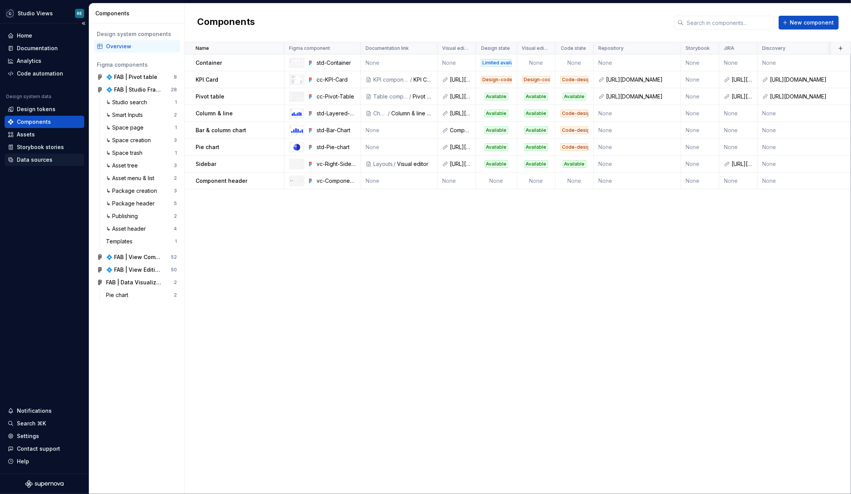
click at [40, 160] on div "Data sources" at bounding box center [35, 160] width 36 height 8
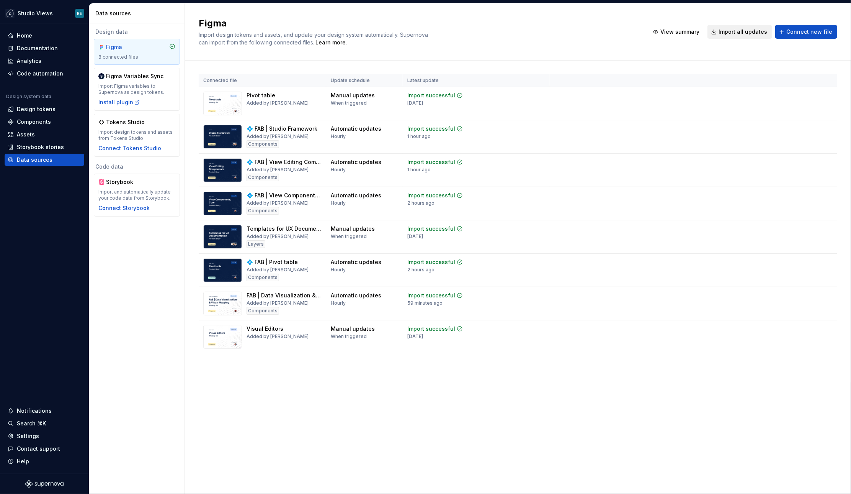
click at [739, 29] on span "Import all updates" at bounding box center [743, 32] width 49 height 8
click at [730, 33] on span "Import all updates" at bounding box center [743, 32] width 49 height 8
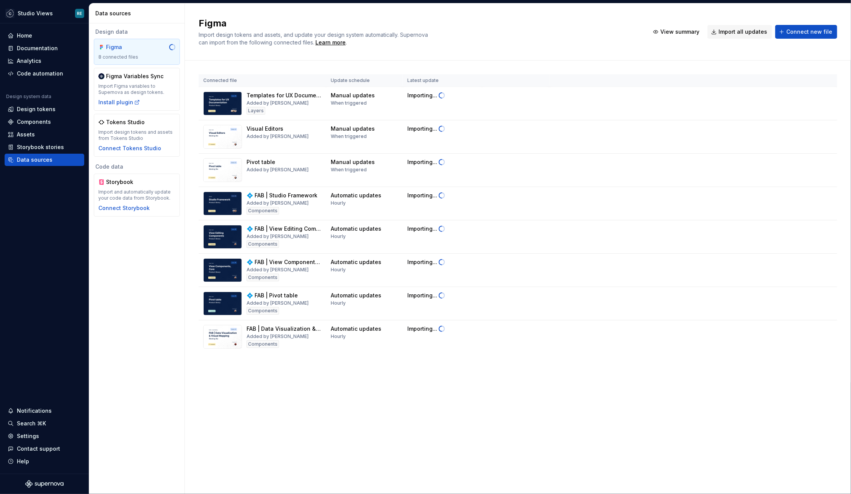
click at [561, 379] on div "Connected file Update schedule Latest update Templates for UX Documentation Add…" at bounding box center [518, 221] width 639 height 322
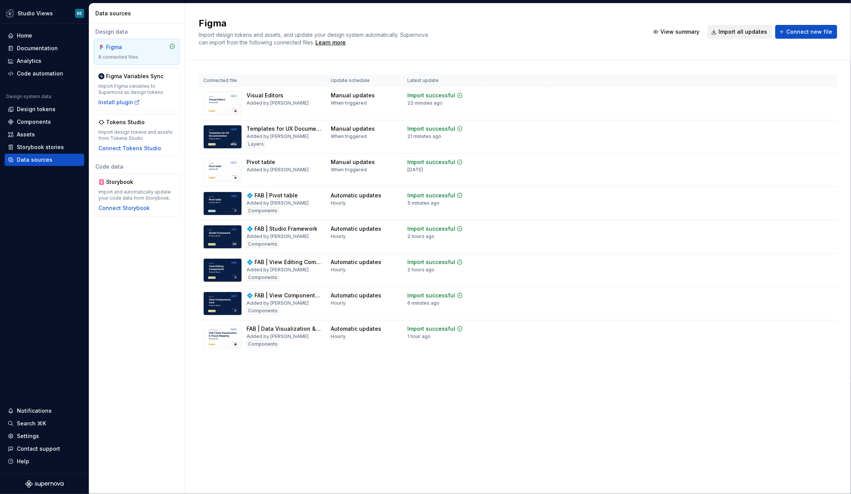
click at [741, 34] on span "Import all updates" at bounding box center [743, 32] width 49 height 8
click at [728, 31] on span "Import all updates" at bounding box center [743, 32] width 49 height 8
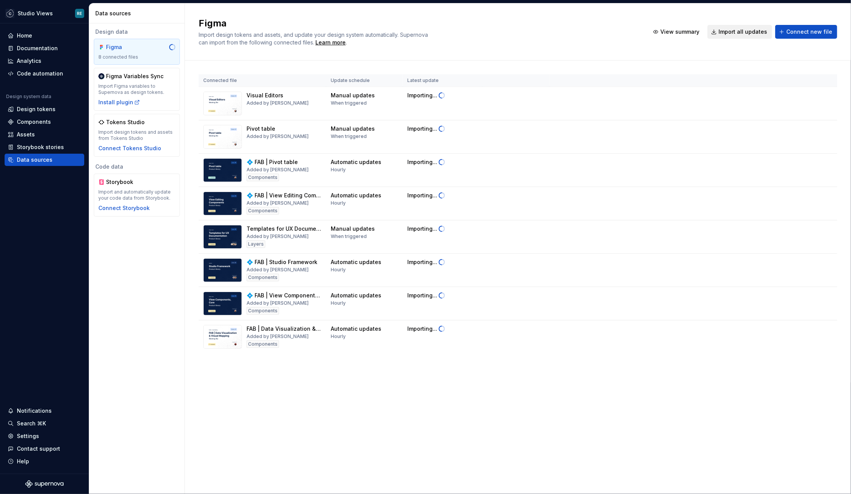
click at [757, 36] on button "Import all updates" at bounding box center [740, 32] width 65 height 14
click at [750, 36] on button "Import all updates" at bounding box center [740, 32] width 65 height 14
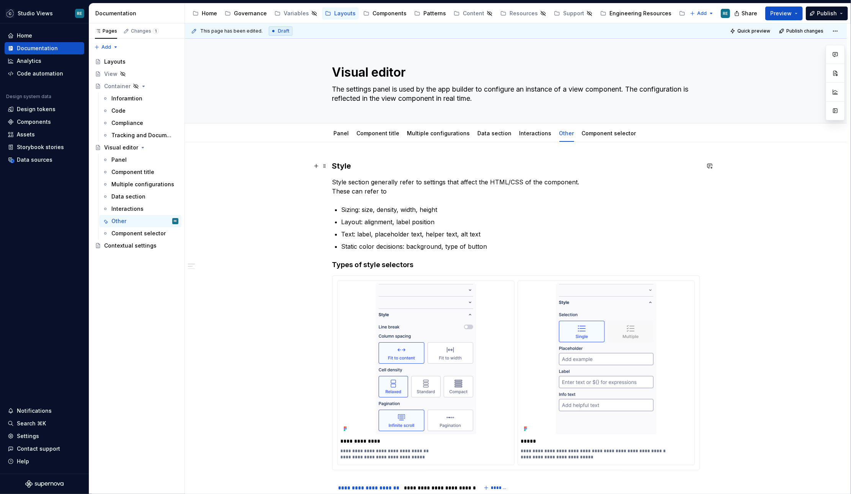
click at [335, 148] on div "**********" at bounding box center [518, 258] width 666 height 471
click at [460, 188] on p "Style section generally refer to settings that affect the HTML/CSS of the compo…" at bounding box center [516, 186] width 368 height 18
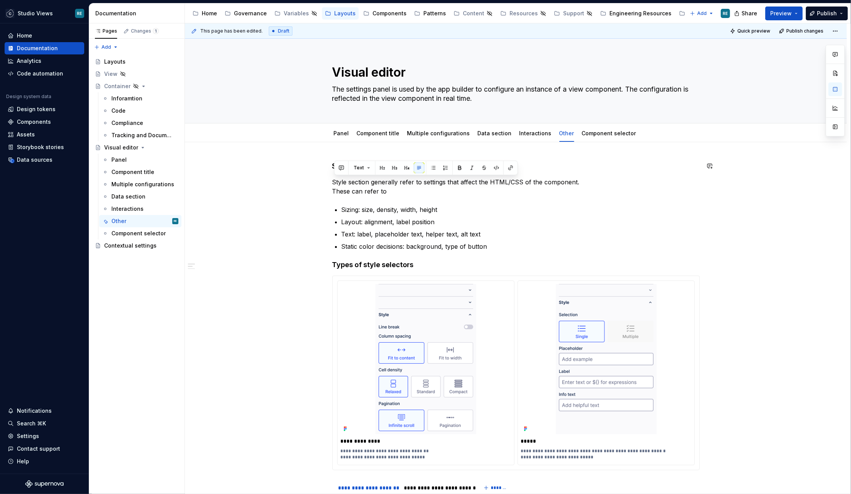
click at [534, 134] on link "Interactions" at bounding box center [536, 133] width 32 height 7
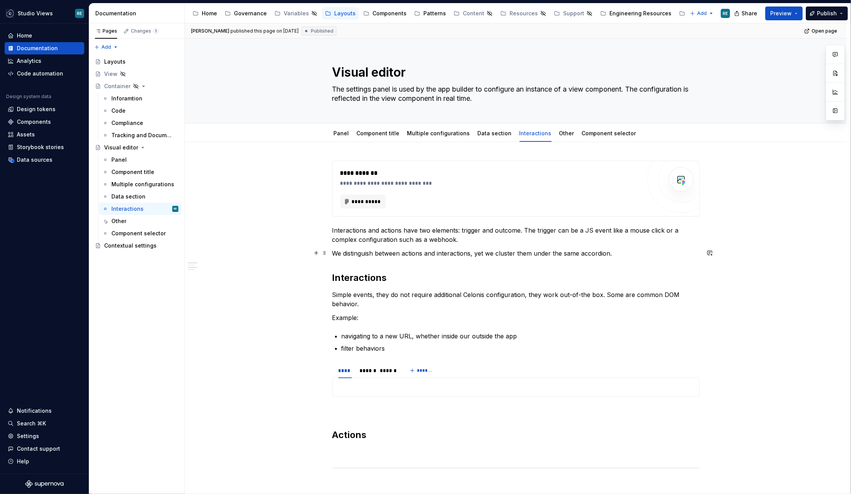
click at [507, 250] on p "We distinguish between actions and interactions, yet we cluster them under the …" at bounding box center [516, 252] width 368 height 9
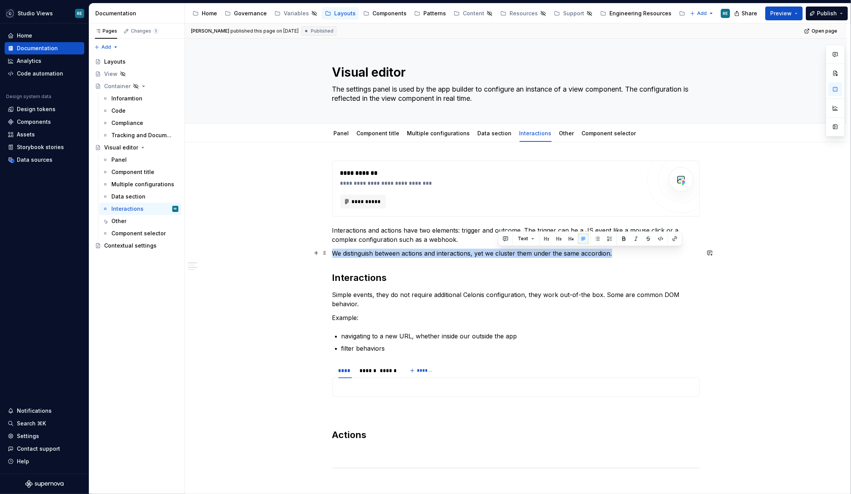
click at [507, 250] on p "We distinguish between actions and interactions, yet we cluster them under the …" at bounding box center [516, 252] width 368 height 9
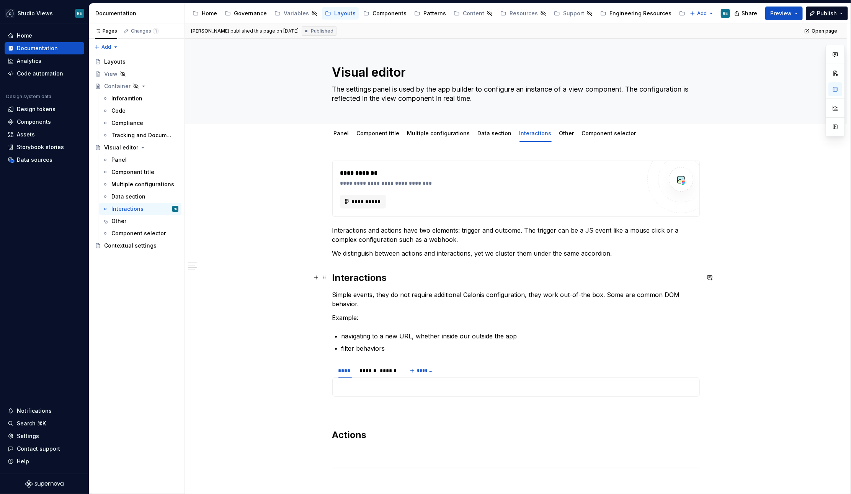
click at [548, 279] on h2 "Interactions" at bounding box center [516, 277] width 368 height 12
click at [344, 149] on div "**********" at bounding box center [516, 471] width 662 height 659
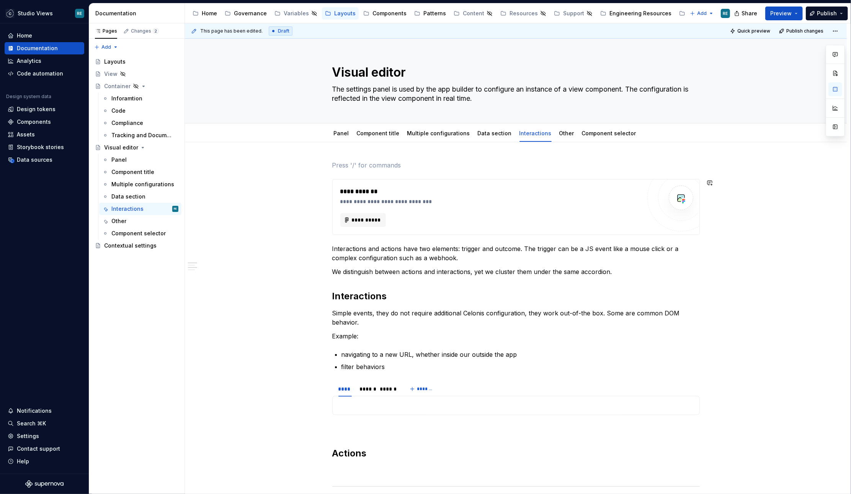
type textarea "*"
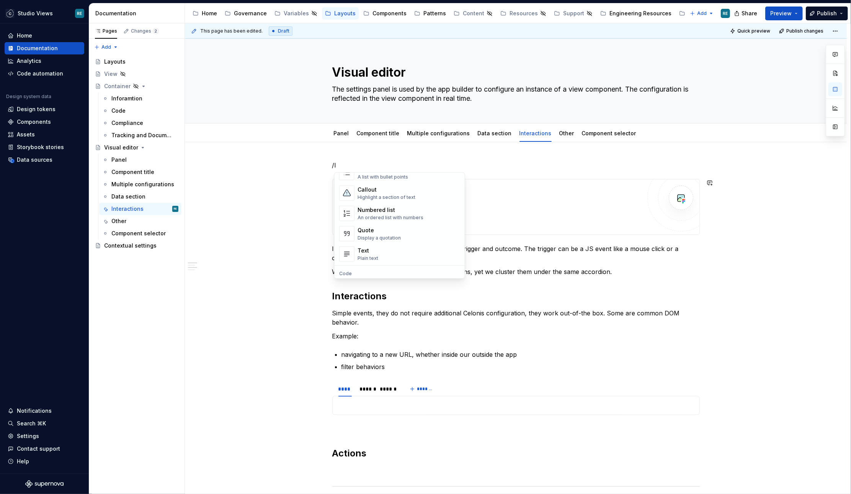
scroll to position [641, 0]
click at [401, 193] on div "Callout" at bounding box center [387, 194] width 58 height 8
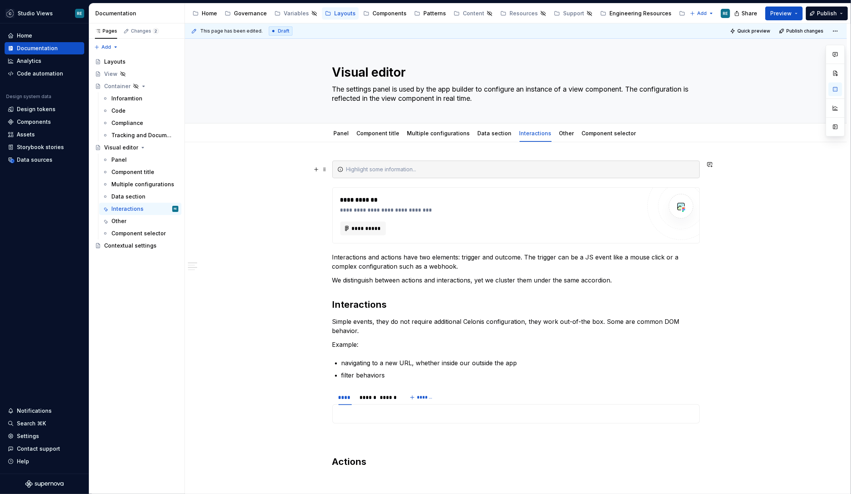
click at [342, 167] on icon at bounding box center [340, 169] width 6 height 6
click at [364, 167] on div at bounding box center [521, 169] width 348 height 8
click at [414, 168] on div "This section is on hold" at bounding box center [521, 169] width 348 height 8
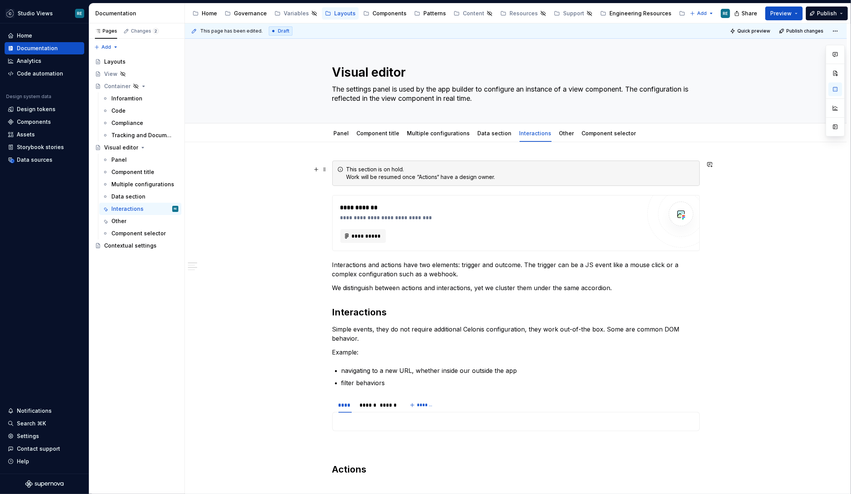
click at [673, 181] on div "This section is on hold. Work will be resumed once “Actions“ have a design owne…" at bounding box center [516, 172] width 368 height 25
click at [325, 168] on span at bounding box center [325, 169] width 6 height 11
click at [409, 174] on div "This section is on hold. Work will be resumed once “Actions“ have a design owne…" at bounding box center [521, 172] width 348 height 15
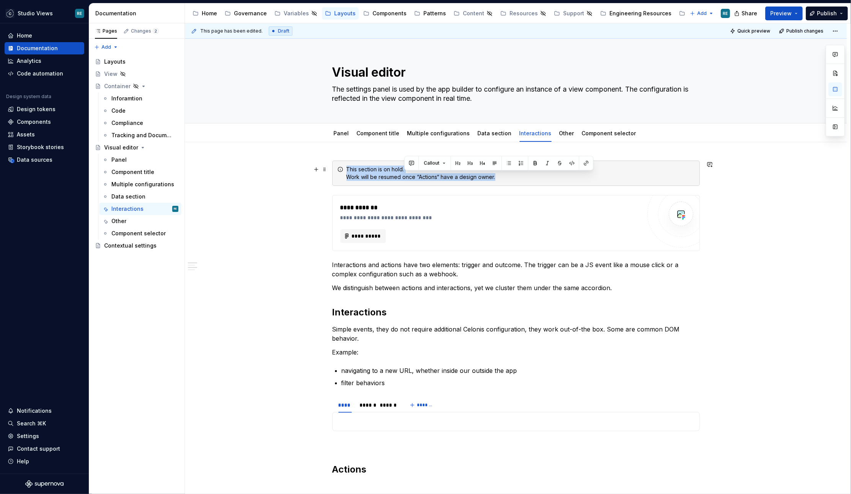
click at [409, 174] on div "This section is on hold. Work will be resumed once “Actions“ have a design owne…" at bounding box center [521, 172] width 348 height 15
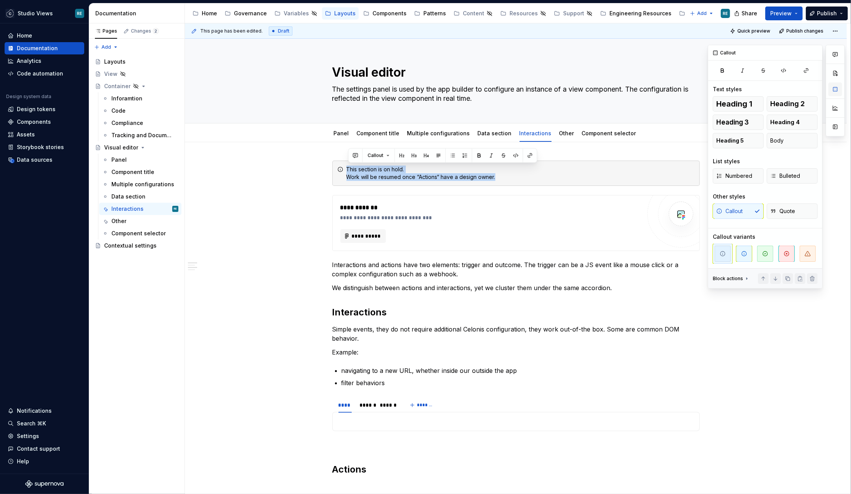
click at [835, 91] on button "button" at bounding box center [836, 89] width 14 height 14
click at [807, 252] on icon "button" at bounding box center [808, 253] width 6 height 6
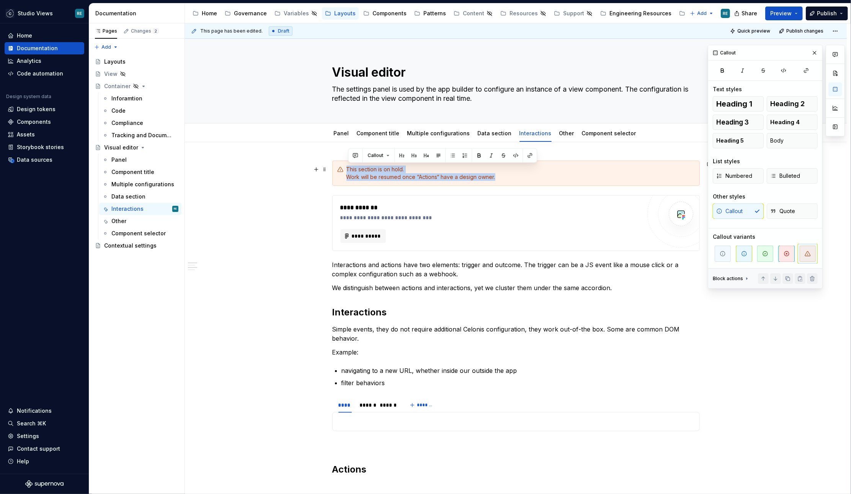
click at [356, 169] on div "This section is on hold. Work will be resumed once “Actions“ have a design owne…" at bounding box center [521, 172] width 348 height 15
drag, startPoint x: 356, startPoint y: 169, endPoint x: 408, endPoint y: 168, distance: 51.3
click at [408, 168] on div "This section is on hold. Work will be resumed once “Actions“ have a design owne…" at bounding box center [521, 172] width 348 height 15
click at [402, 155] on button "button" at bounding box center [401, 155] width 11 height 11
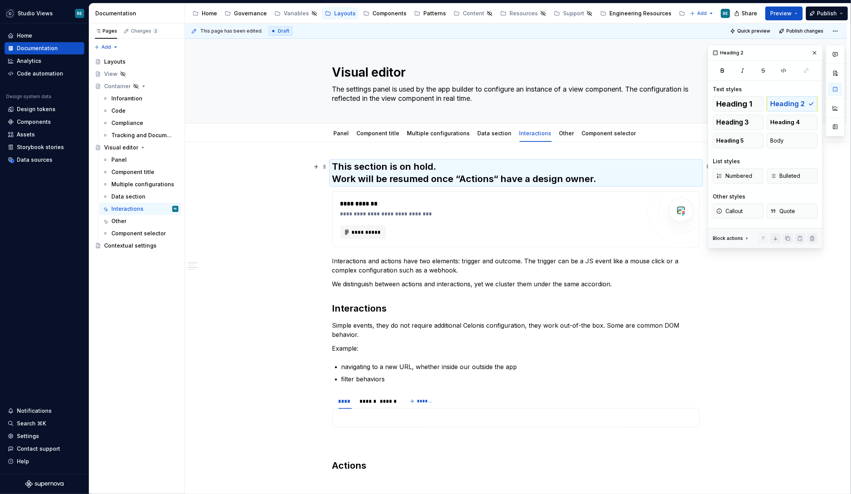
click at [433, 166] on h2 "This section is on hold. Work will be resumed once “Actions“ have a design owne…" at bounding box center [516, 172] width 368 height 25
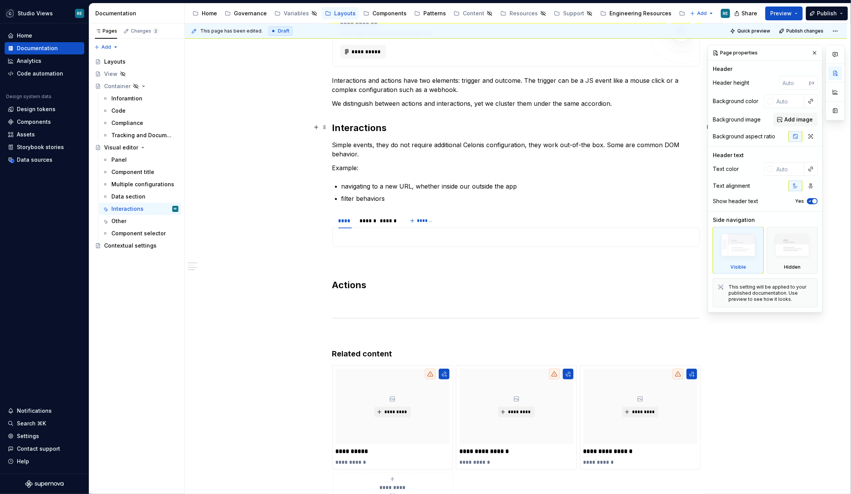
scroll to position [0, 0]
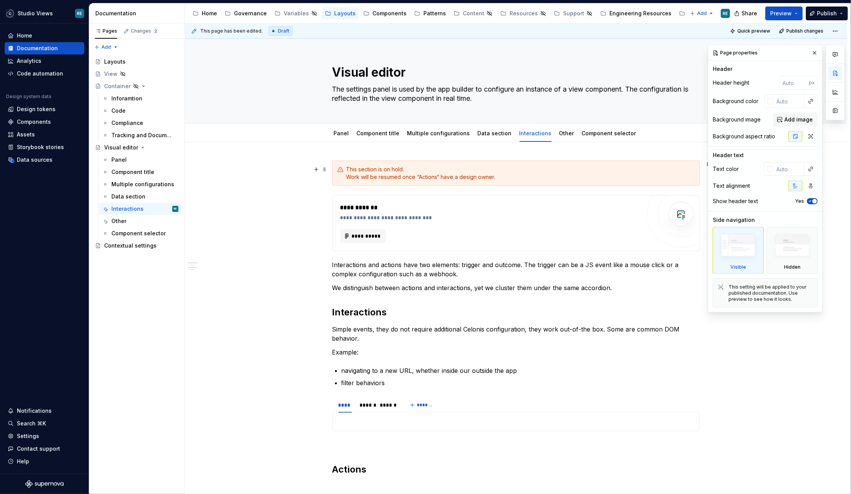
click at [360, 170] on div "This section is on hold. Work will be resumed once “Actions“ have a design owne…" at bounding box center [521, 172] width 348 height 15
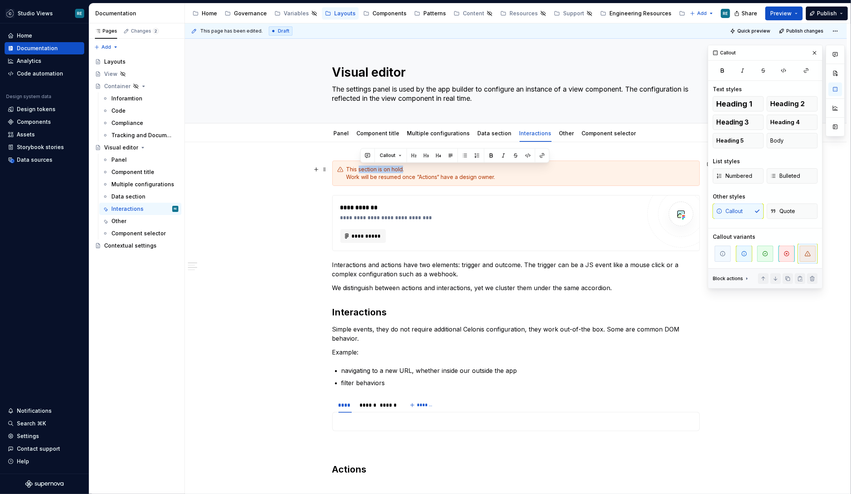
drag, startPoint x: 360, startPoint y: 170, endPoint x: 394, endPoint y: 170, distance: 33.3
click at [394, 170] on div "This section is on hold. Work will be resumed once “Actions“ have a design owne…" at bounding box center [521, 172] width 348 height 15
click at [401, 170] on div "This section is on hold. Work will be resumed once “Actions“ have a design owne…" at bounding box center [521, 172] width 348 height 15
drag, startPoint x: 402, startPoint y: 170, endPoint x: 391, endPoint y: 170, distance: 10.7
click at [391, 170] on div "This section is on hold. Work will be resumed once “Actions“ have a design owne…" at bounding box center [521, 172] width 348 height 15
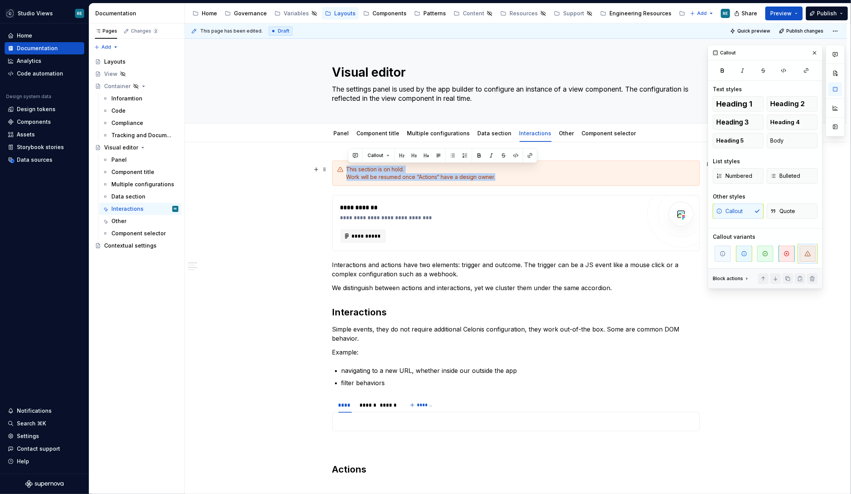
click at [391, 170] on div "This section is on hold. Work will be resumed once “Actions“ have a design owne…" at bounding box center [521, 172] width 348 height 15
click at [399, 170] on div "This section is on hold. Work will be resumed once “Actions“ have a design owne…" at bounding box center [521, 172] width 348 height 15
drag, startPoint x: 399, startPoint y: 170, endPoint x: 387, endPoint y: 170, distance: 11.9
click at [387, 170] on div "This section is on hold. Work will be resumed once “Actions“ have a design owne…" at bounding box center [521, 172] width 348 height 15
click at [455, 183] on div "This section is on hold . Work will be resumed once “Actions“ have a design own…" at bounding box center [516, 172] width 368 height 25
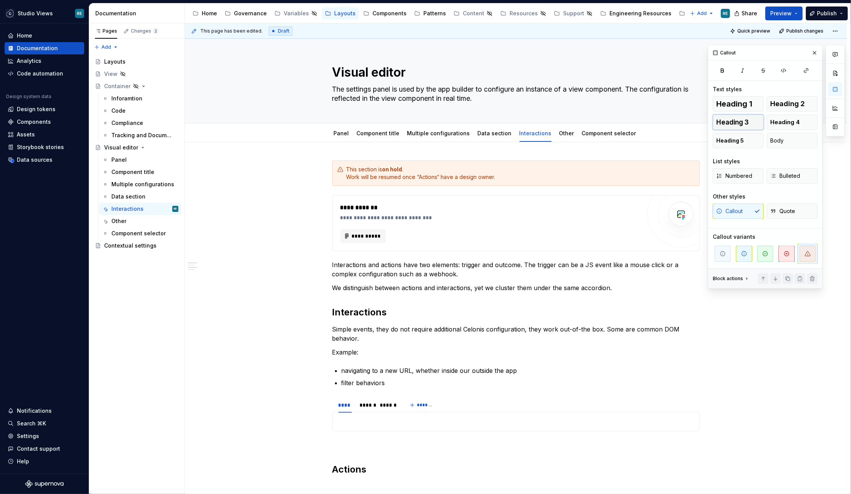
click at [748, 125] on span "Heading 3" at bounding box center [732, 122] width 33 height 8
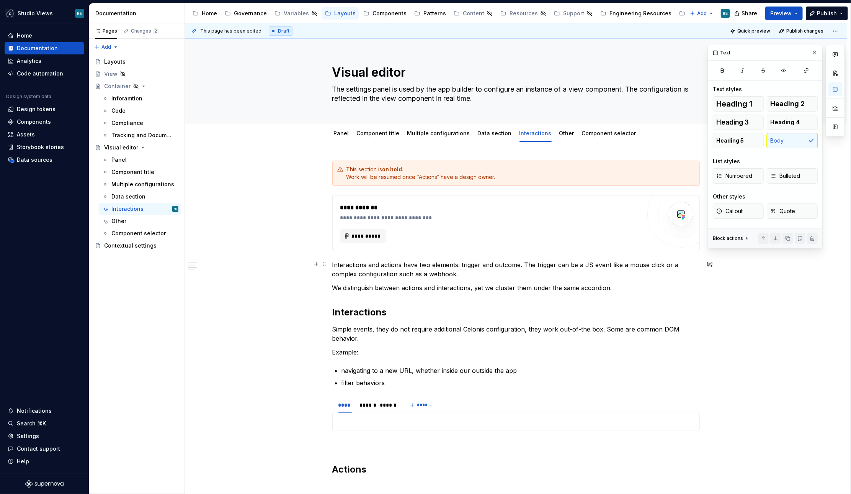
click at [613, 271] on p "Interactions and actions have two elements: trigger and outcome. The trigger ca…" at bounding box center [516, 269] width 368 height 18
click at [565, 283] on p "We distinguish between actions and interactions, yet we cluster them under the …" at bounding box center [516, 287] width 368 height 9
click at [675, 371] on p "navigating to a new URL, whether inside our outside the app" at bounding box center [521, 370] width 358 height 9
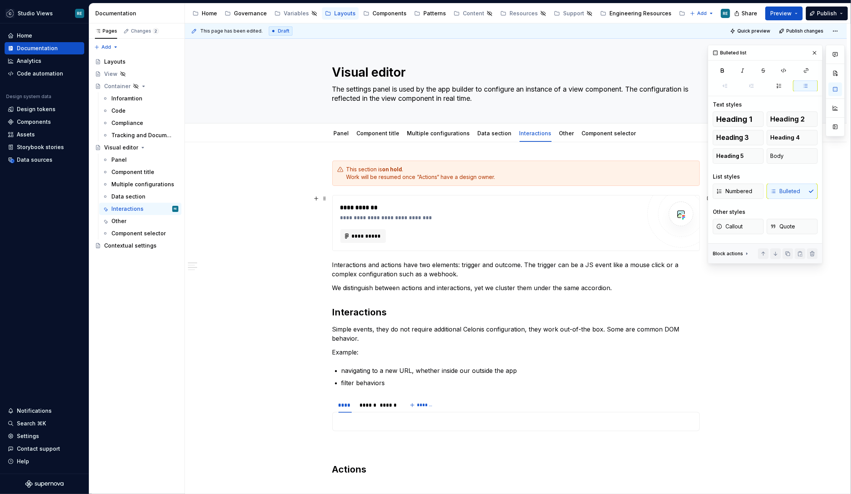
click at [244, 231] on div "**********" at bounding box center [516, 489] width 662 height 694
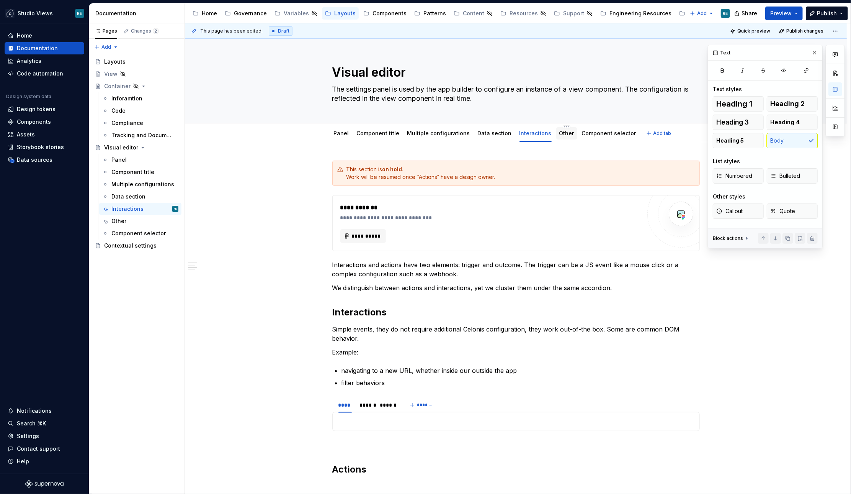
click at [559, 136] on link "Other" at bounding box center [566, 133] width 15 height 7
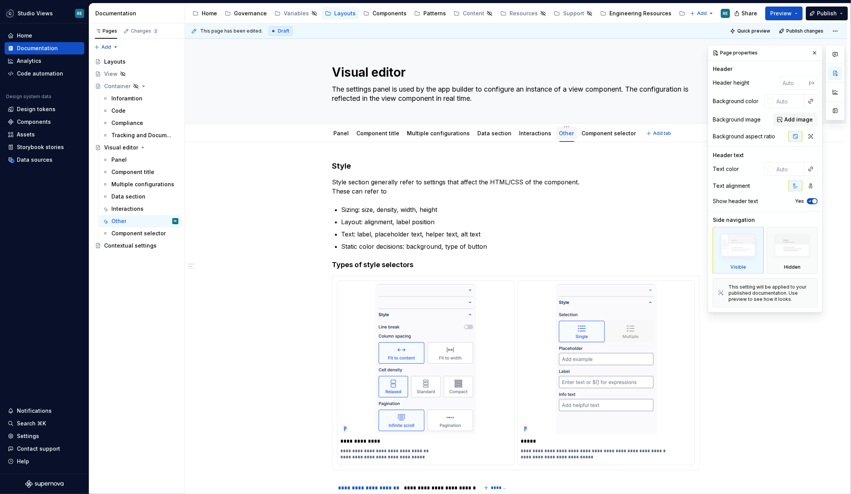
click at [565, 137] on div "Other" at bounding box center [566, 133] width 21 height 12
click at [559, 134] on link "Other" at bounding box center [566, 133] width 15 height 7
click at [558, 126] on html "Studio Views RE Home Documentation Analytics Code automation Design system data…" at bounding box center [425, 247] width 851 height 494
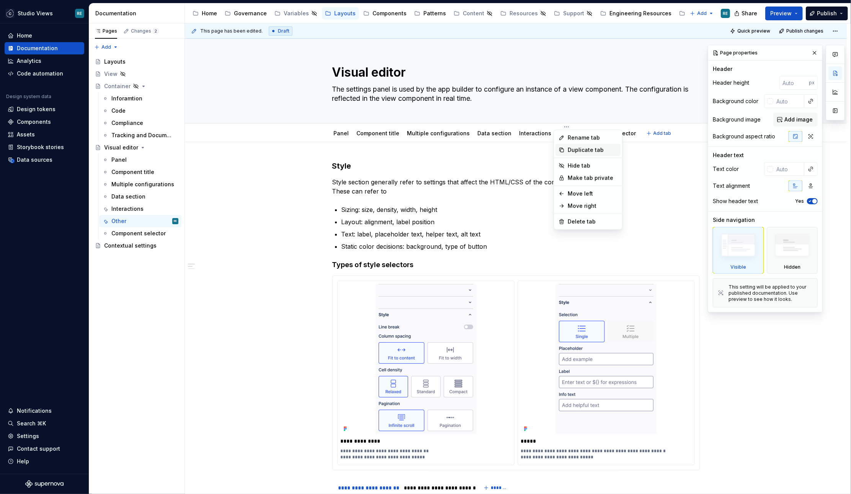
type textarea "*"
click at [580, 135] on div "Rename tab" at bounding box center [593, 138] width 50 height 8
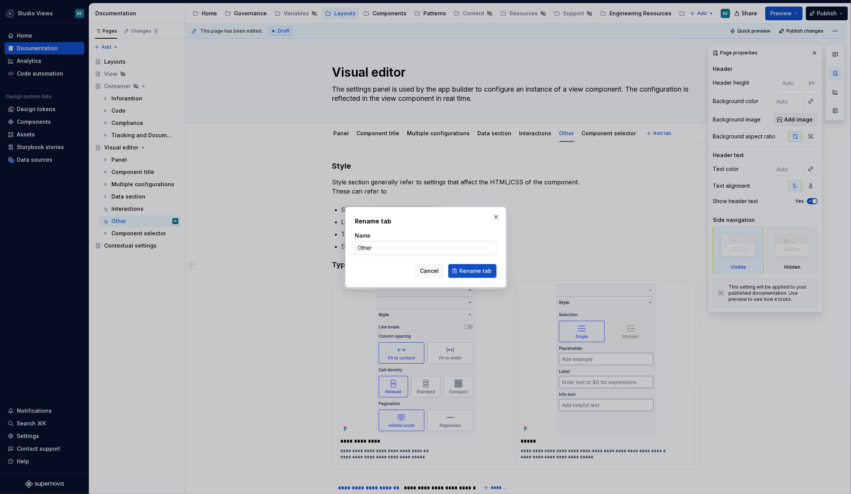
click at [411, 250] on input "Other" at bounding box center [426, 248] width 142 height 14
type input "s"
type input "Style"
click button "Rename tab" at bounding box center [472, 271] width 48 height 14
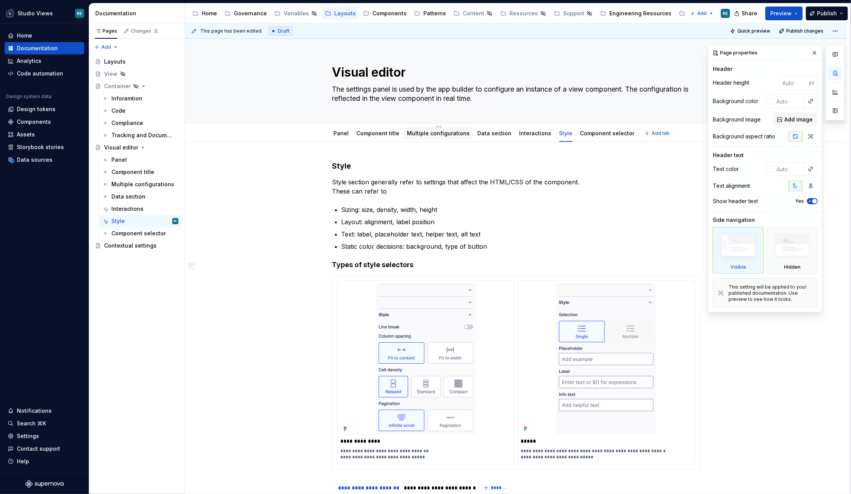
click at [439, 138] on div "Multiple configurations" at bounding box center [438, 133] width 69 height 12
click at [417, 138] on div "Multiple configurations" at bounding box center [438, 133] width 69 height 12
click at [415, 135] on link "Multiple configurations" at bounding box center [438, 133] width 63 height 7
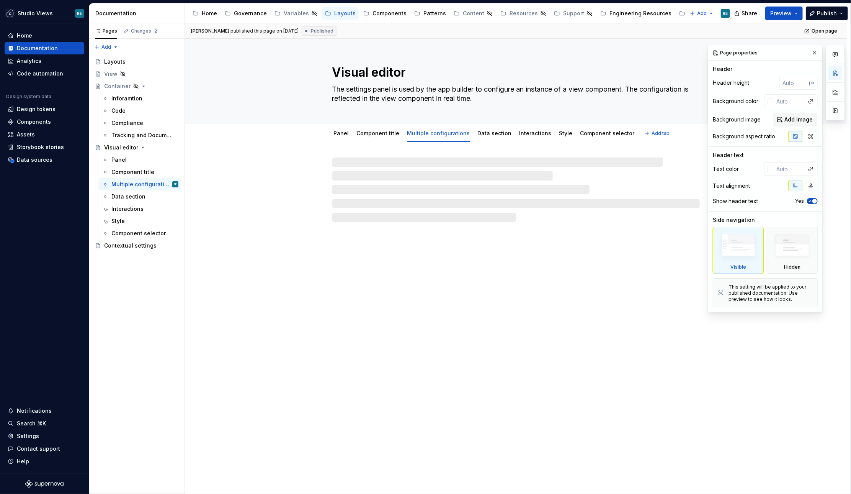
click at [415, 135] on link "Multiple configurations" at bounding box center [438, 133] width 63 height 7
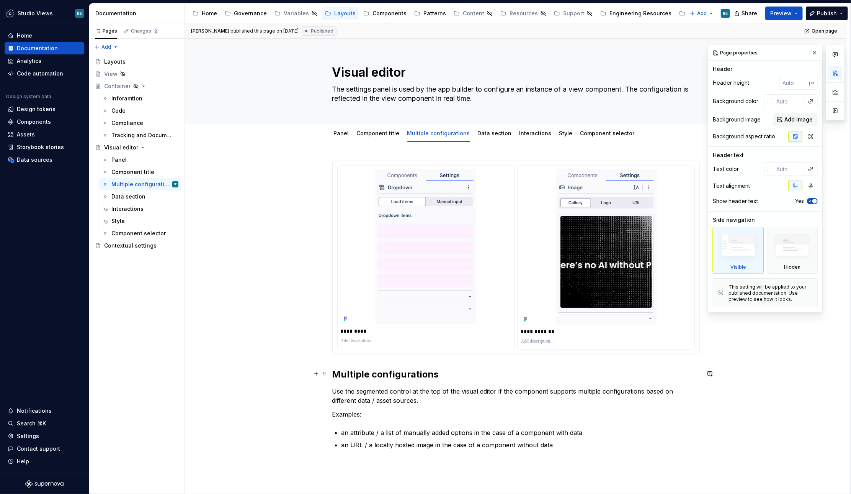
click at [358, 368] on h2 "Multiple configurations" at bounding box center [516, 374] width 368 height 12
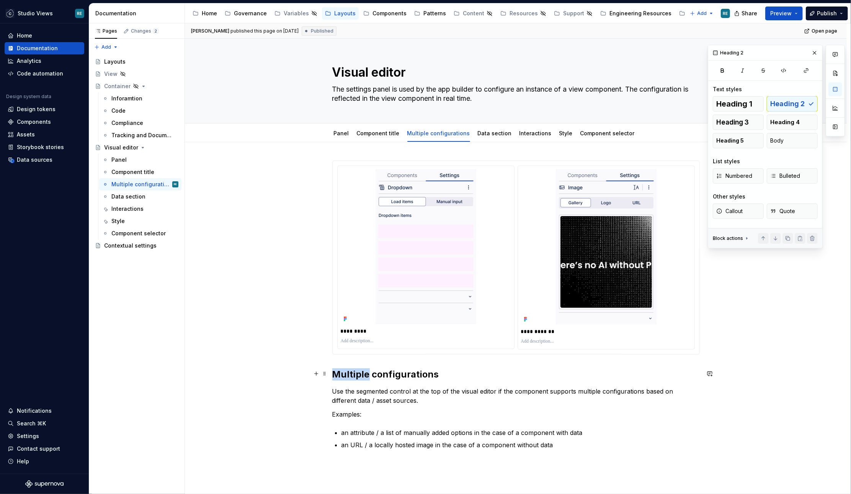
click at [358, 368] on h2 "Multiple configurations" at bounding box center [516, 374] width 368 height 12
click at [559, 134] on link "Style" at bounding box center [565, 133] width 13 height 7
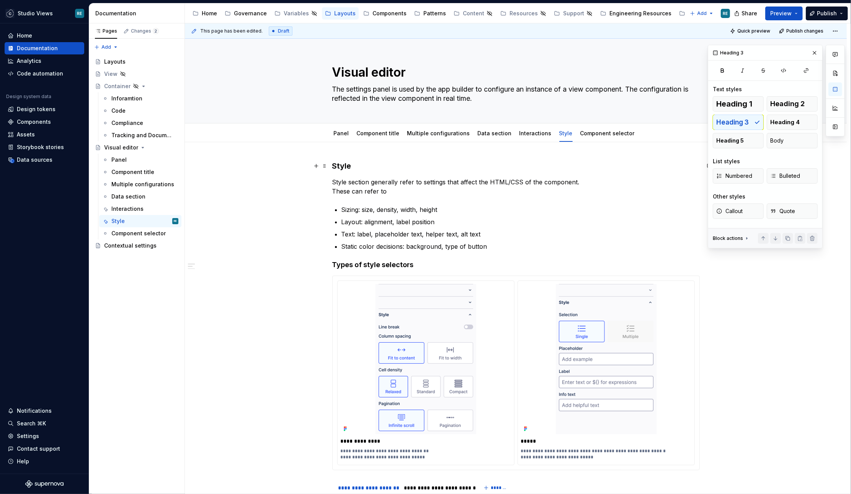
click at [347, 167] on h3 "Style" at bounding box center [516, 165] width 368 height 11
click at [393, 148] on button "button" at bounding box center [395, 150] width 11 height 11
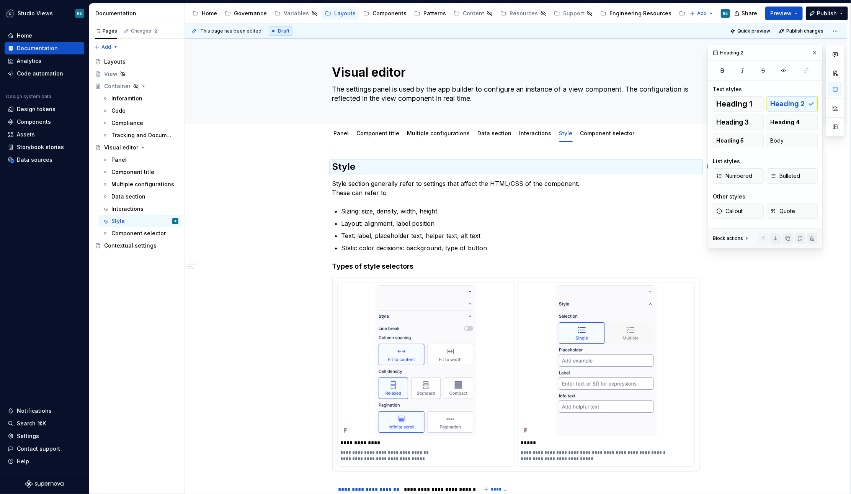
click at [399, 184] on p "Style section generally refer to settings that affect the HTML/CSS of the compo…" at bounding box center [516, 188] width 368 height 18
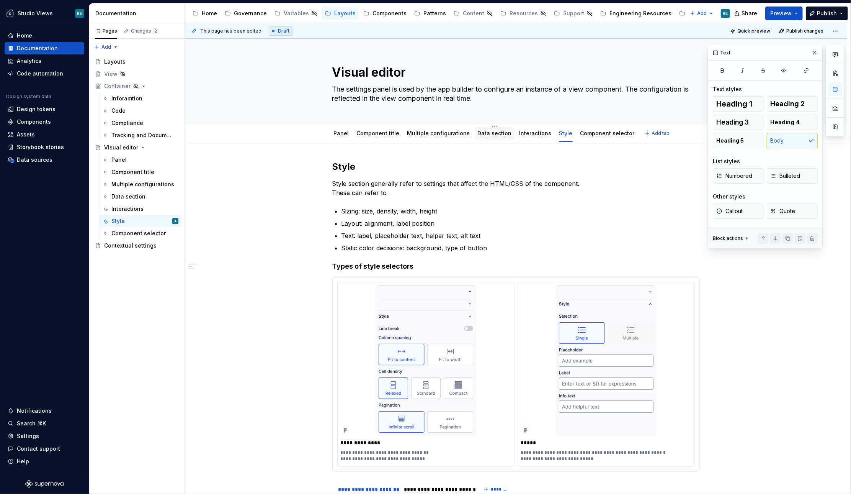
click at [494, 136] on link "Data section" at bounding box center [495, 133] width 34 height 7
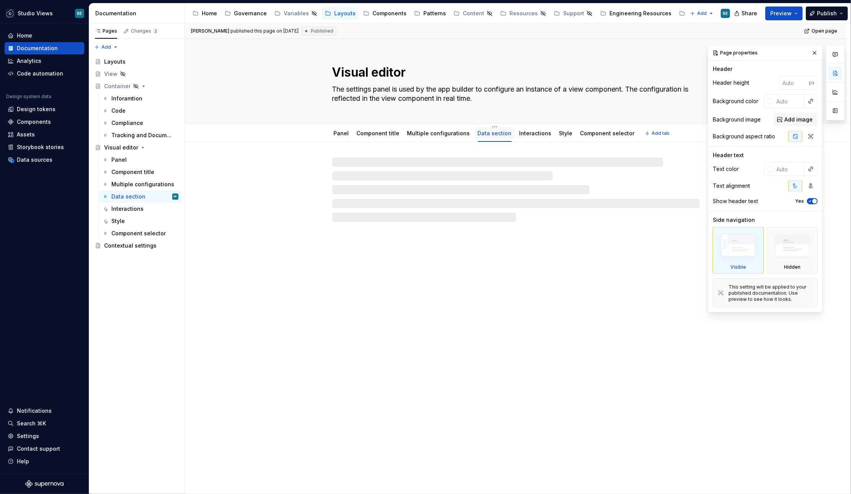
click at [490, 137] on div "Data section" at bounding box center [495, 133] width 34 height 9
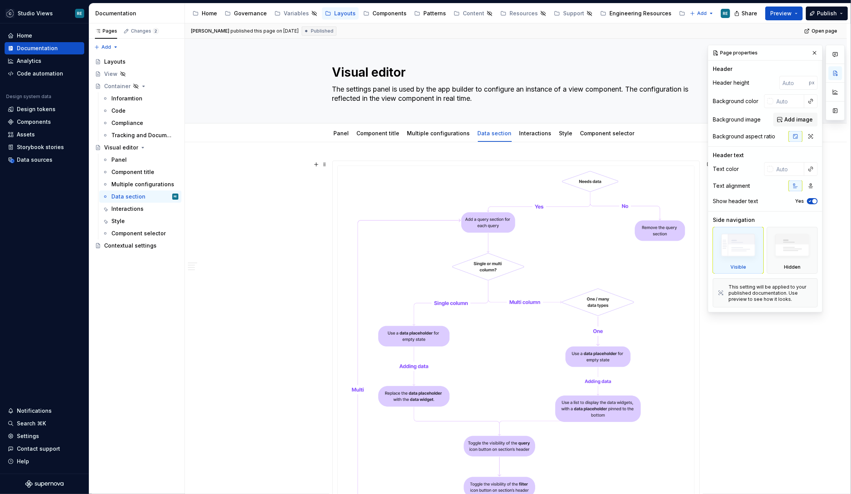
click at [368, 185] on img at bounding box center [516, 374] width 367 height 427
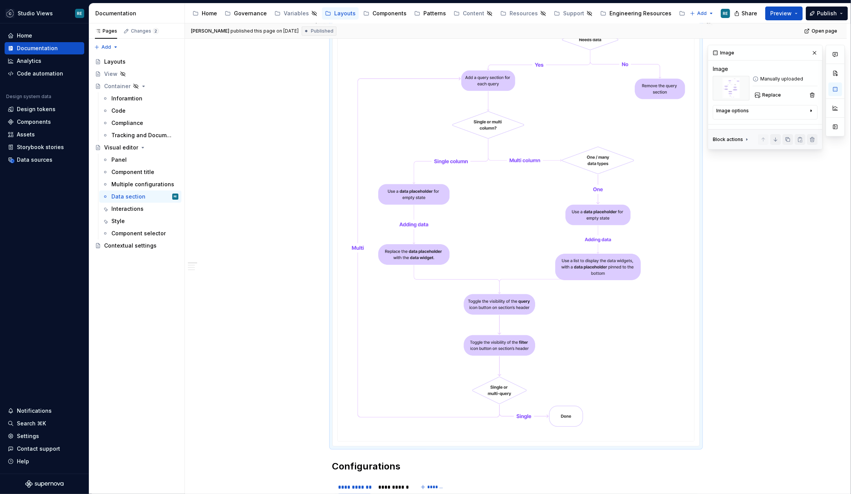
scroll to position [374, 0]
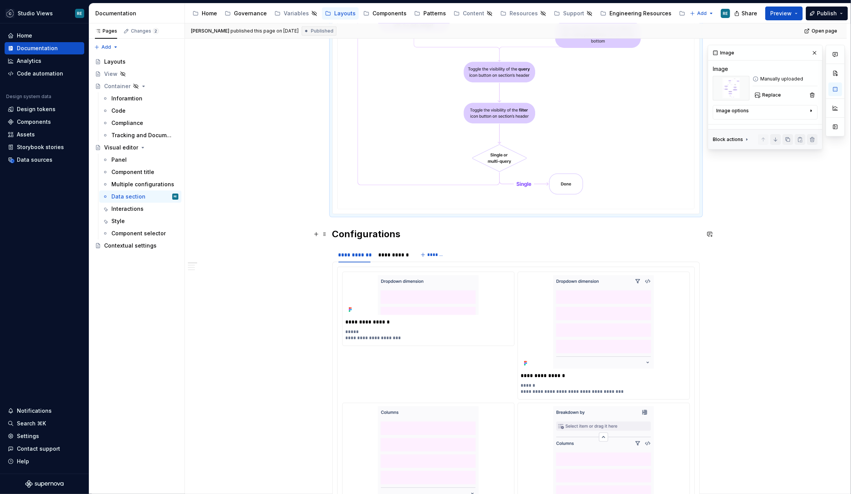
click at [383, 234] on strong "Configurations" at bounding box center [366, 233] width 69 height 11
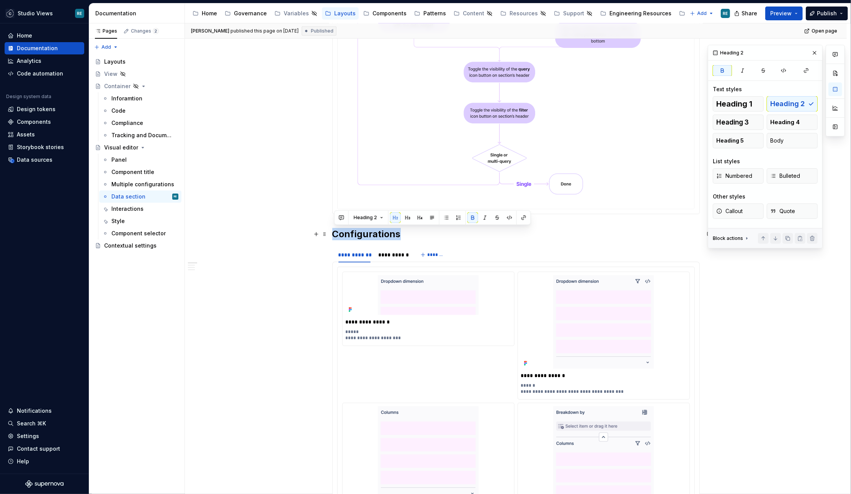
click at [383, 234] on strong "Configurations" at bounding box center [366, 233] width 69 height 11
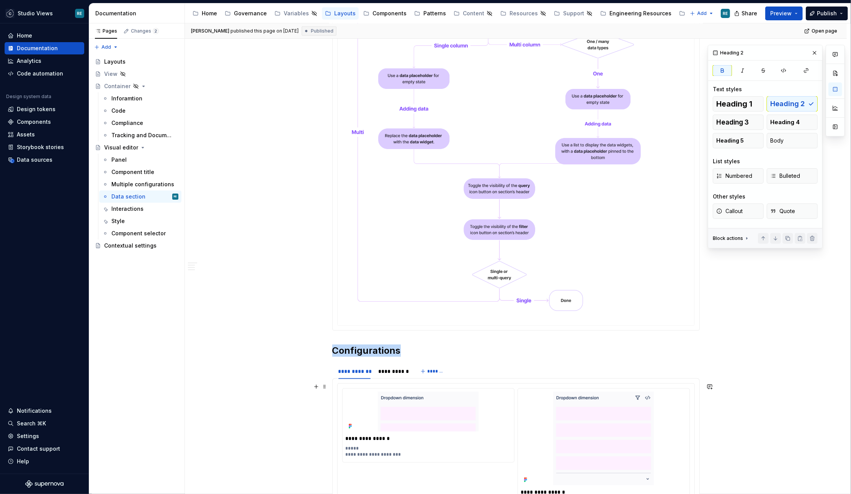
scroll to position [85, 0]
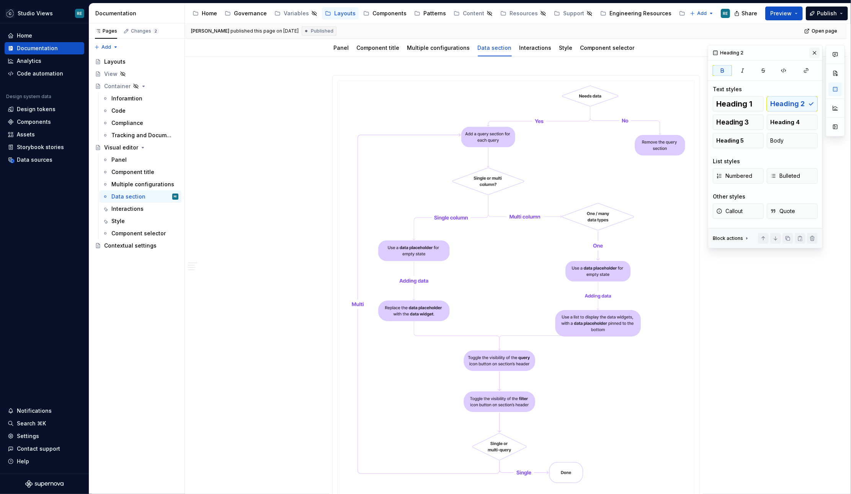
click at [812, 52] on button "button" at bounding box center [814, 52] width 11 height 11
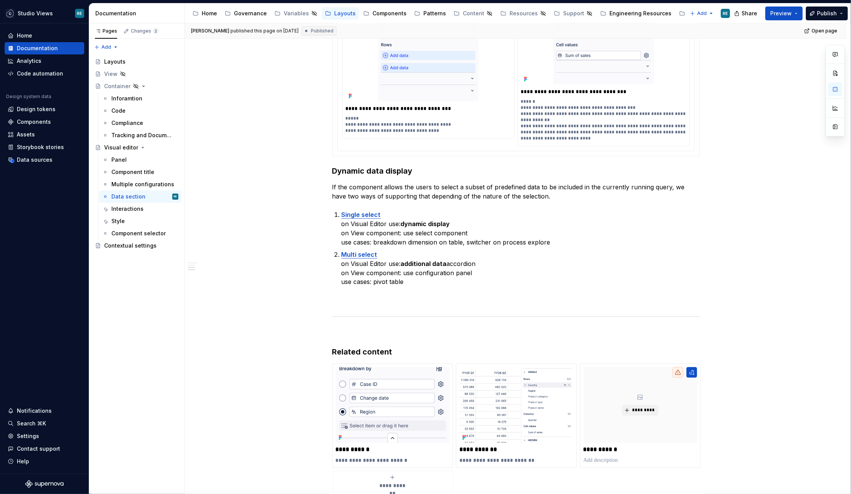
scroll to position [943, 0]
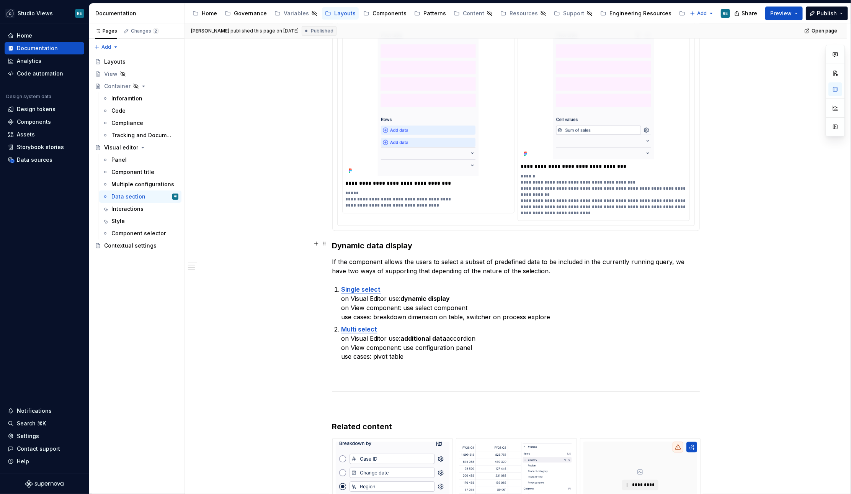
click at [386, 242] on h3 "Dynamic data display" at bounding box center [516, 245] width 368 height 11
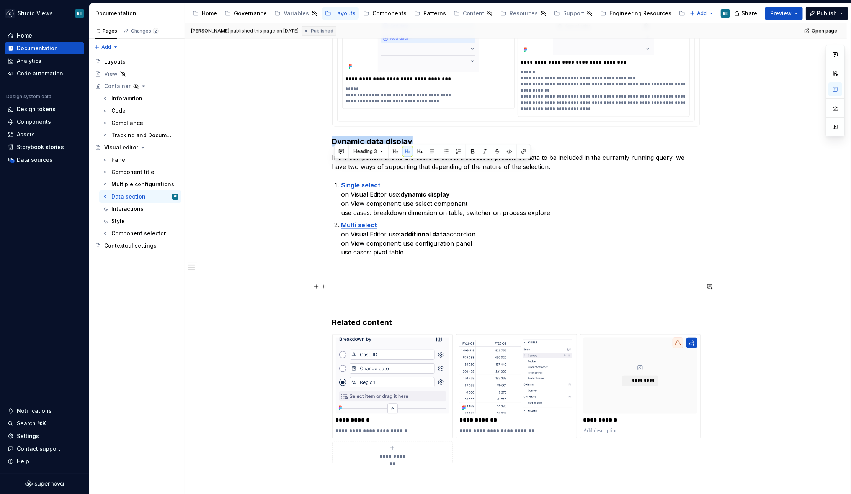
scroll to position [1020, 0]
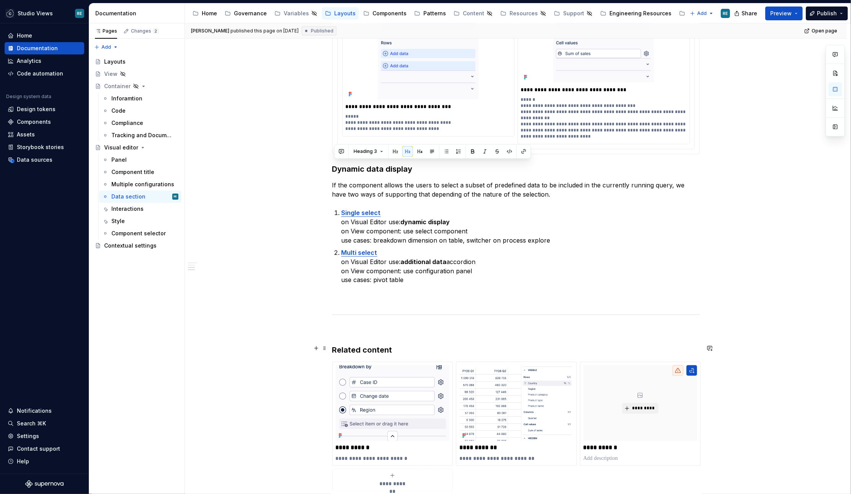
click at [382, 347] on h3 "Related content" at bounding box center [516, 350] width 368 height 11
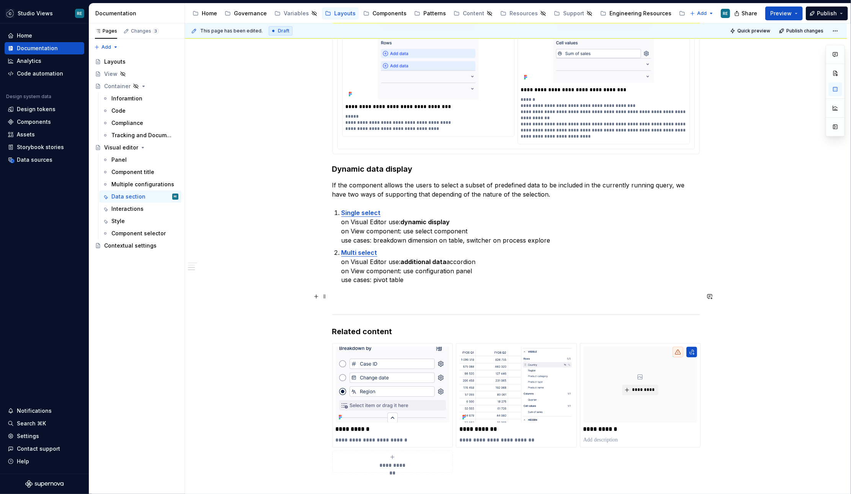
click at [352, 299] on p at bounding box center [516, 298] width 368 height 9
click at [337, 330] on h3 "Related content" at bounding box center [516, 331] width 368 height 11
click at [390, 168] on h3 "Dynamic data display" at bounding box center [516, 168] width 368 height 11
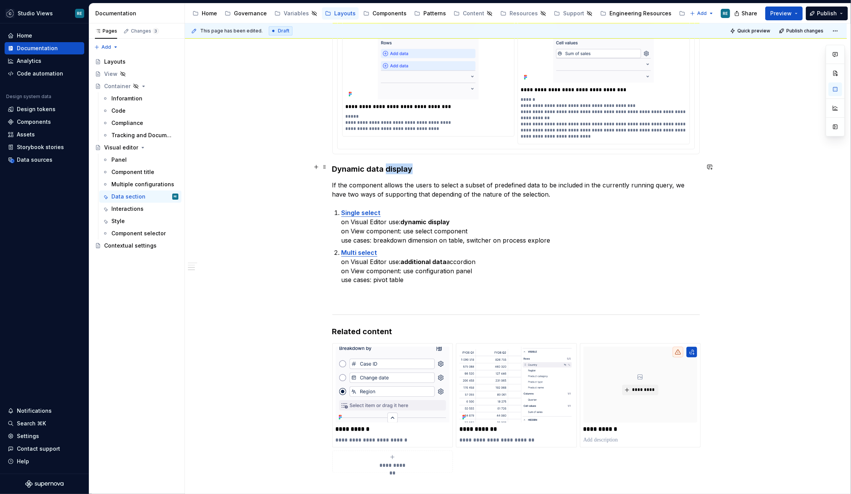
click at [390, 168] on h3 "Dynamic data display" at bounding box center [516, 168] width 368 height 11
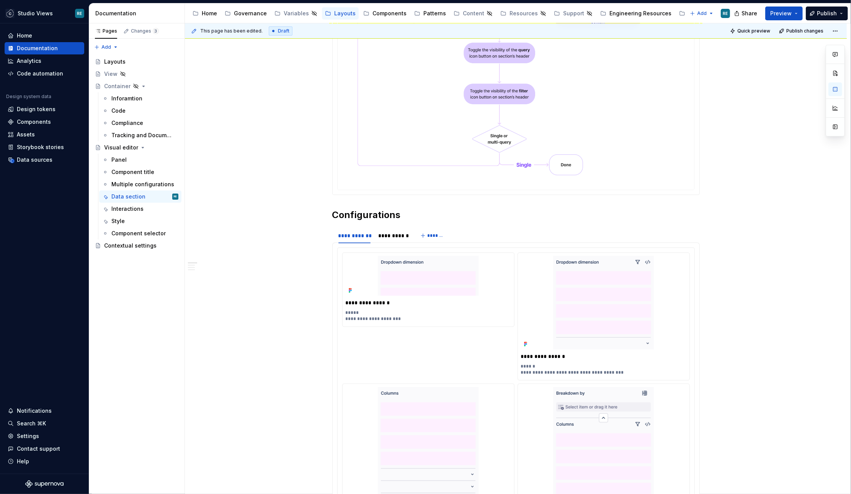
scroll to position [232, 0]
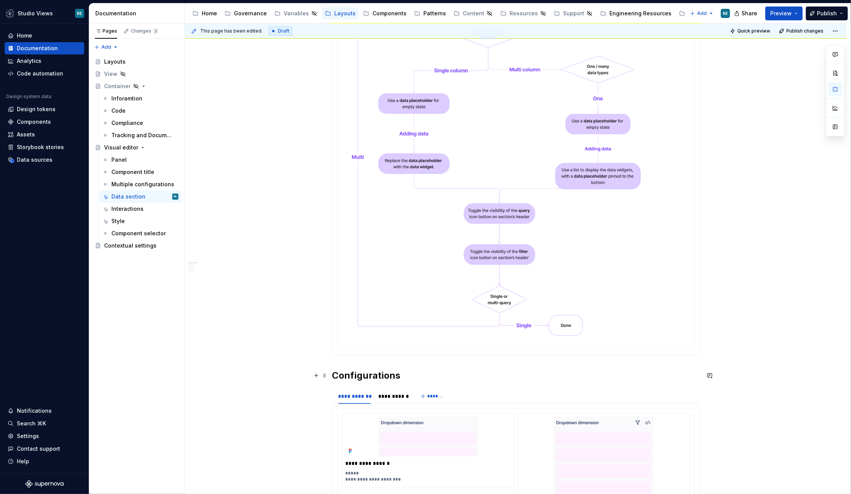
click at [374, 374] on strong "Configurations" at bounding box center [366, 374] width 69 height 11
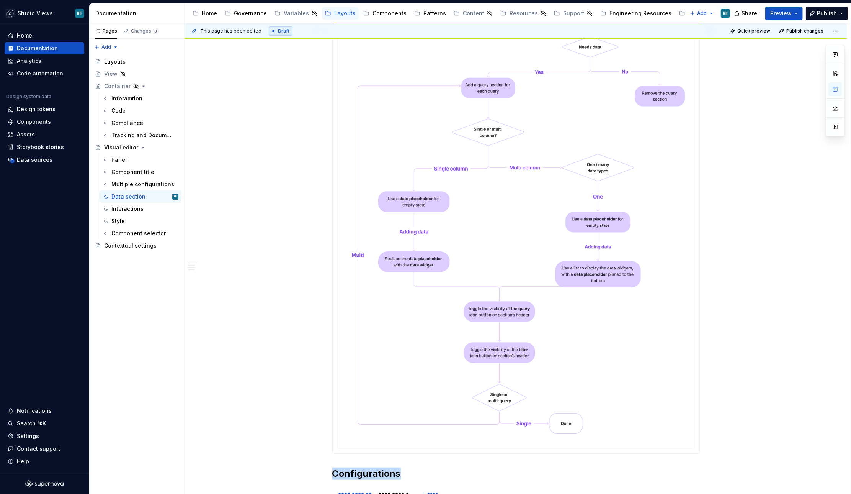
scroll to position [0, 0]
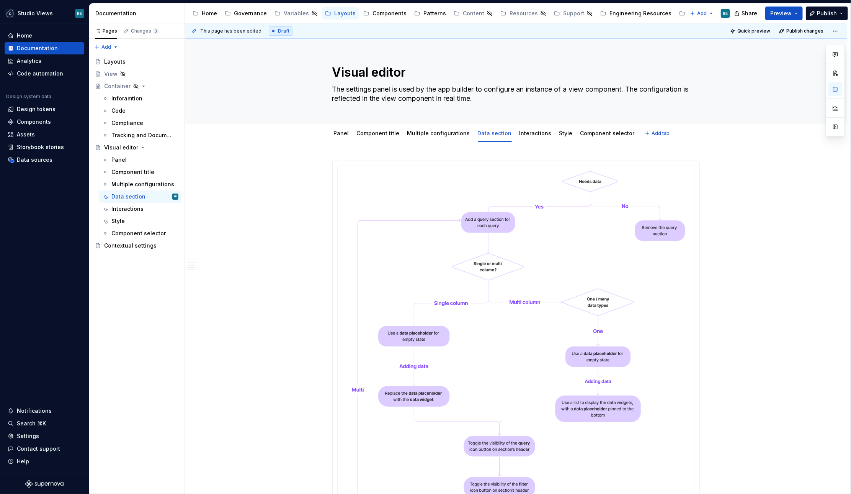
type textarea "*"
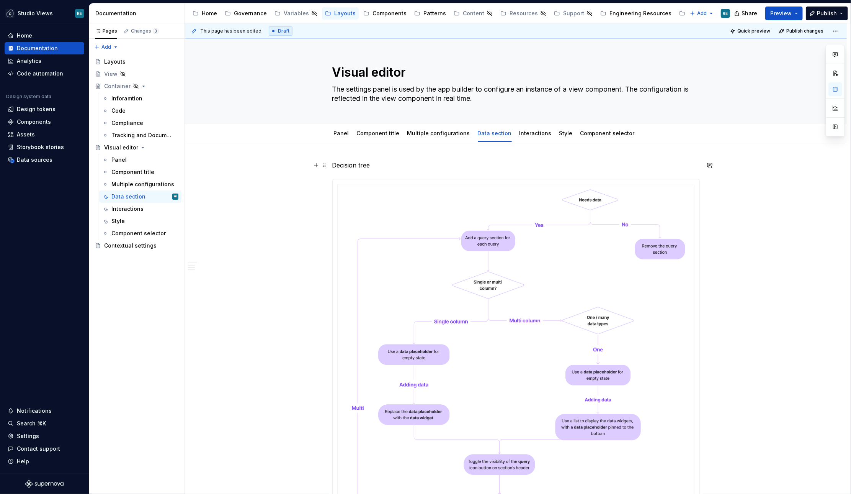
click at [358, 165] on p "Decision tree" at bounding box center [516, 164] width 368 height 9
click at [381, 152] on button "button" at bounding box center [382, 150] width 11 height 11
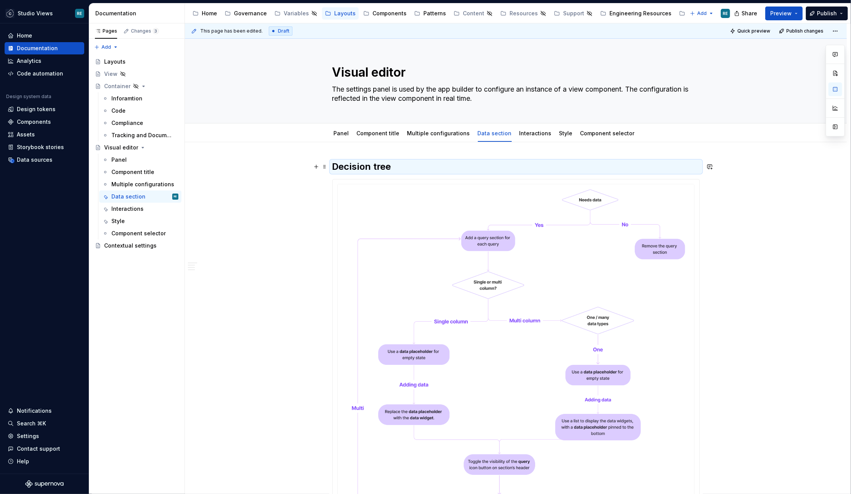
click at [382, 165] on h2 "Decision tree" at bounding box center [516, 166] width 368 height 12
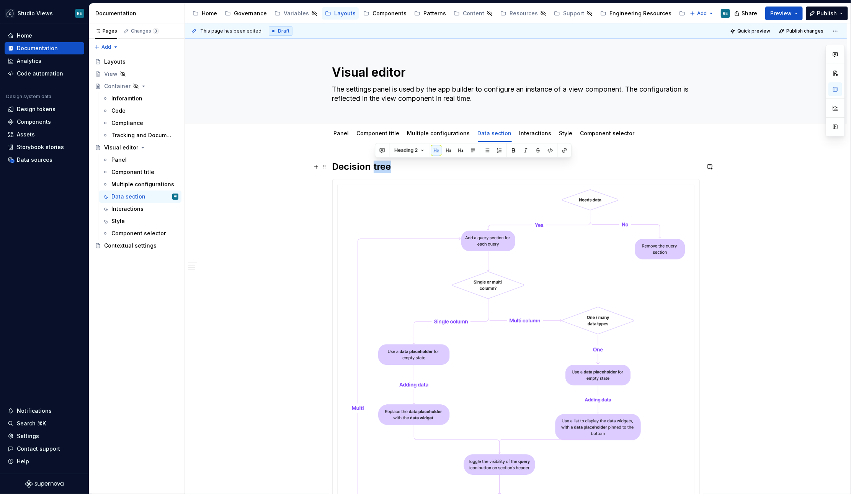
click at [382, 165] on h2 "Decision tree" at bounding box center [516, 166] width 368 height 12
click at [400, 147] on div "Heading 2" at bounding box center [432, 150] width 193 height 11
click at [406, 150] on button "button" at bounding box center [407, 150] width 11 height 11
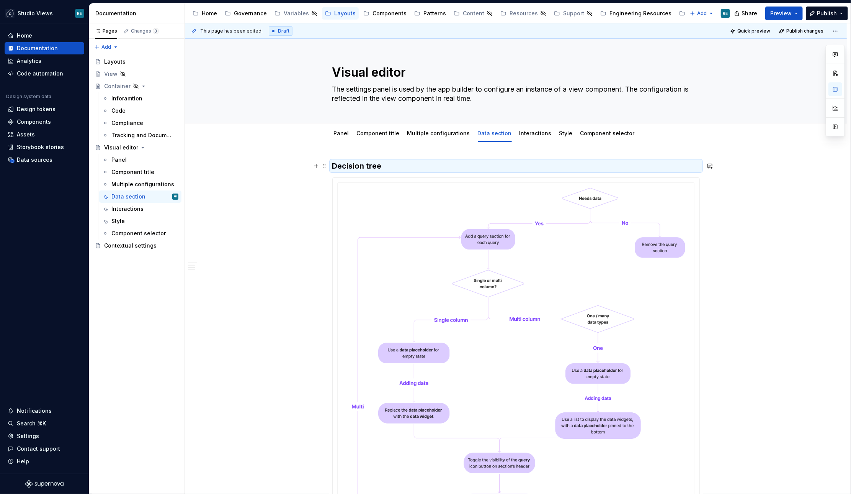
click at [366, 164] on h3 "Decision tree" at bounding box center [516, 165] width 368 height 11
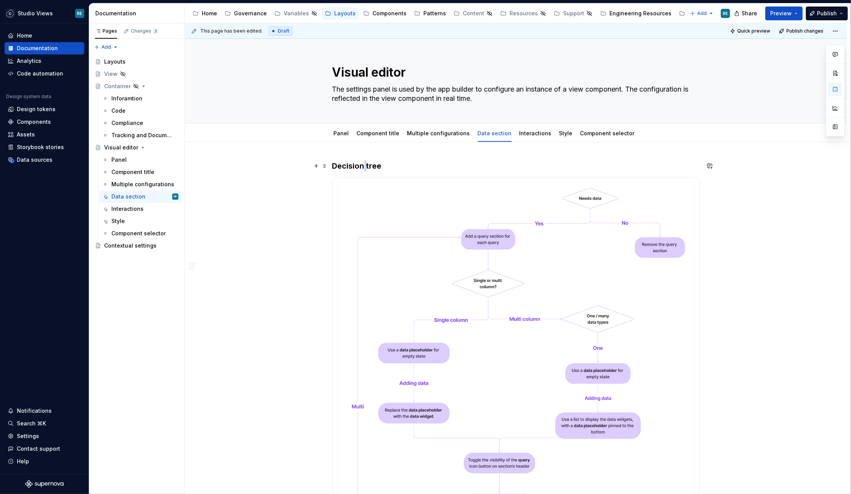
click at [366, 164] on h3 "Decision tree" at bounding box center [516, 165] width 368 height 11
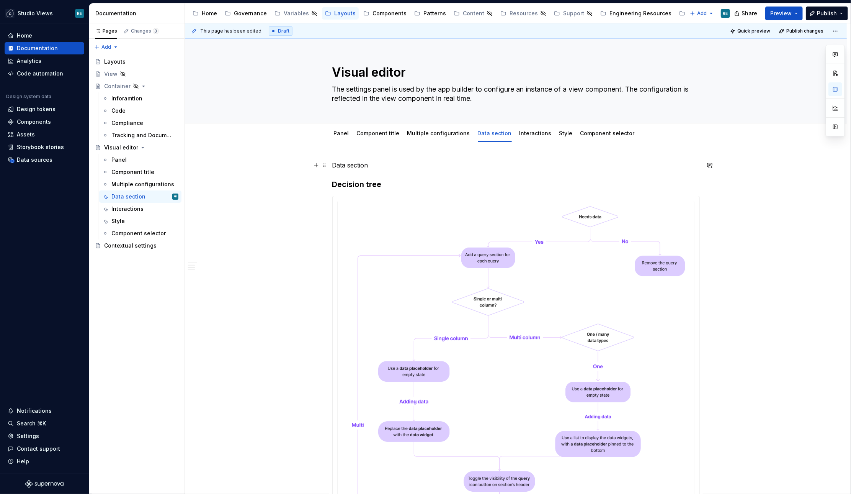
click at [355, 168] on p "Data section" at bounding box center [516, 164] width 368 height 9
click at [394, 150] on button "button" at bounding box center [394, 150] width 11 height 11
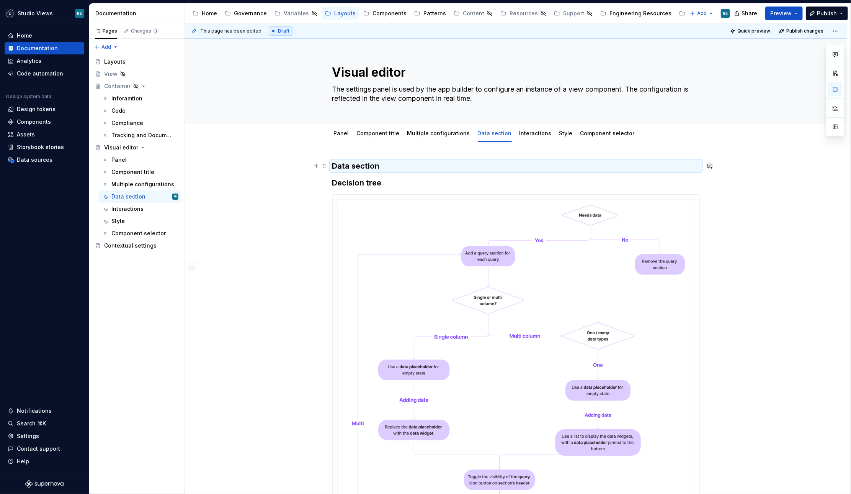
click at [376, 165] on h3 "Data section" at bounding box center [516, 165] width 368 height 11
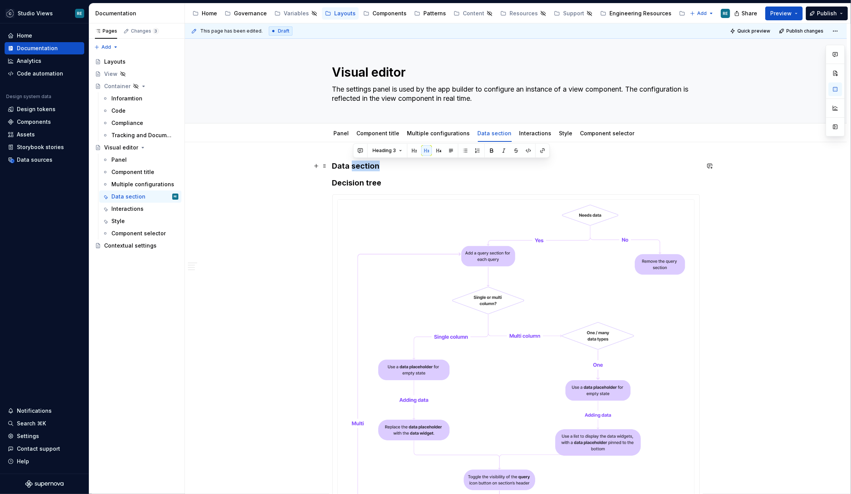
click at [376, 165] on h3 "Data section" at bounding box center [516, 165] width 368 height 11
click at [394, 149] on button "button" at bounding box center [395, 150] width 11 height 11
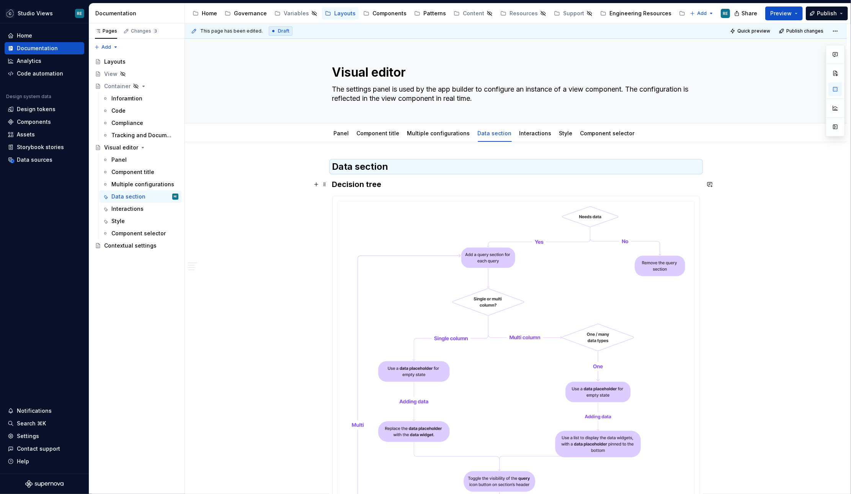
click at [388, 181] on h3 "Decision tree" at bounding box center [516, 184] width 368 height 11
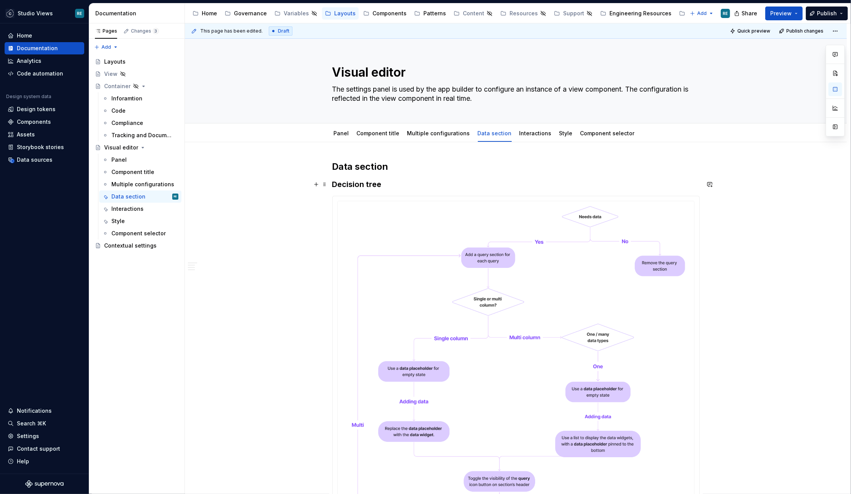
click at [388, 181] on h3 "Decision tree" at bounding box center [516, 184] width 368 height 11
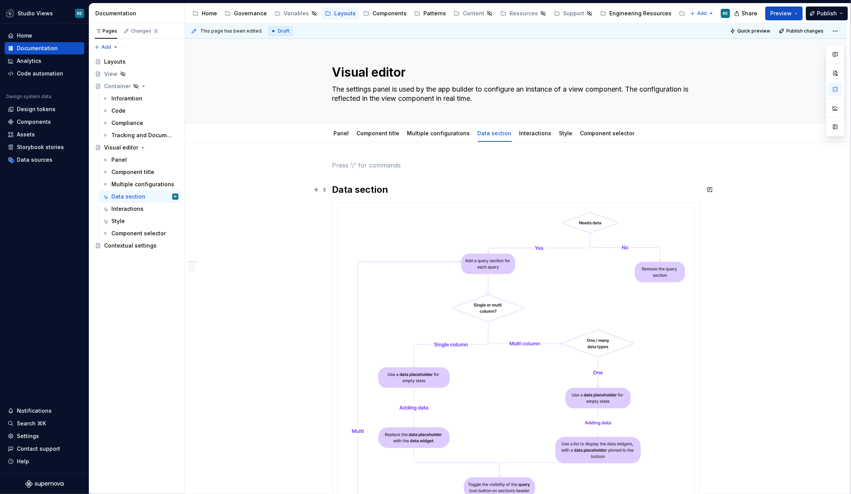
click at [401, 186] on h2 "Data section" at bounding box center [516, 189] width 368 height 12
click at [405, 183] on h2 "Data section" at bounding box center [516, 189] width 368 height 12
click at [405, 190] on h2 "Data section" at bounding box center [516, 189] width 368 height 12
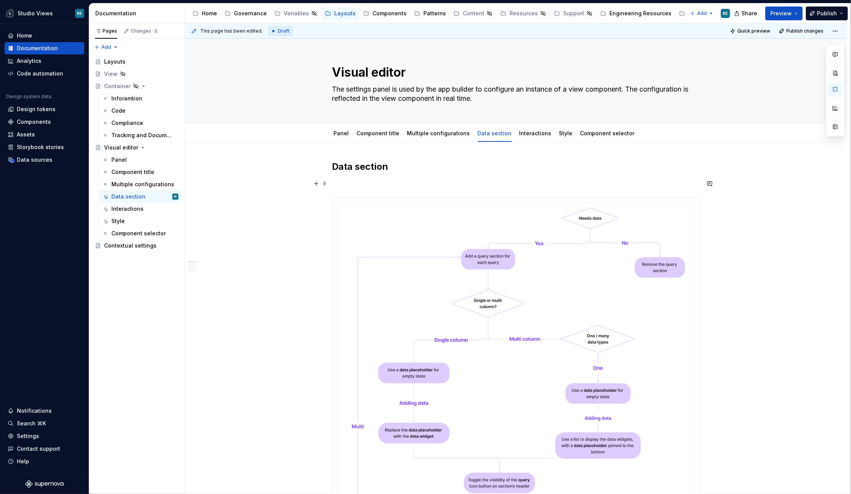
click at [398, 185] on p at bounding box center [516, 183] width 368 height 9
click at [429, 137] on div "Multiple configurations" at bounding box center [438, 133] width 63 height 9
click at [452, 130] on link "Multiple configurations" at bounding box center [438, 133] width 63 height 7
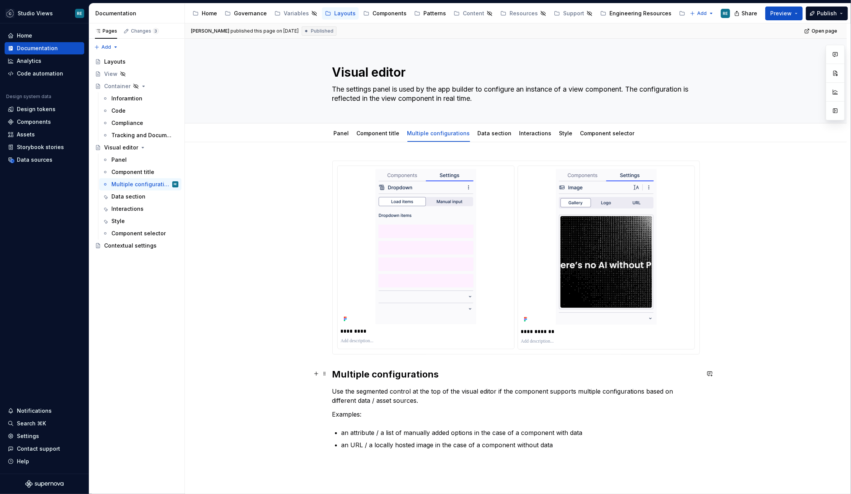
click at [402, 376] on h2 "Multiple configurations" at bounding box center [516, 374] width 368 height 12
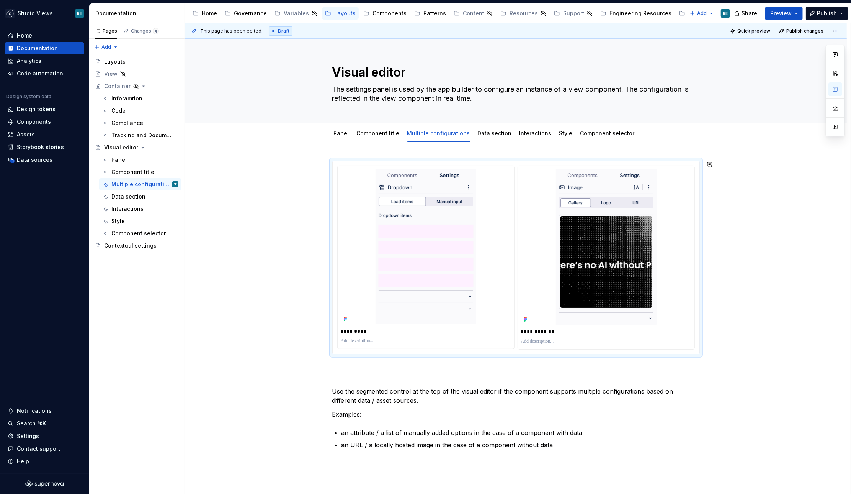
click at [330, 150] on div "**********" at bounding box center [516, 383] width 662 height 483
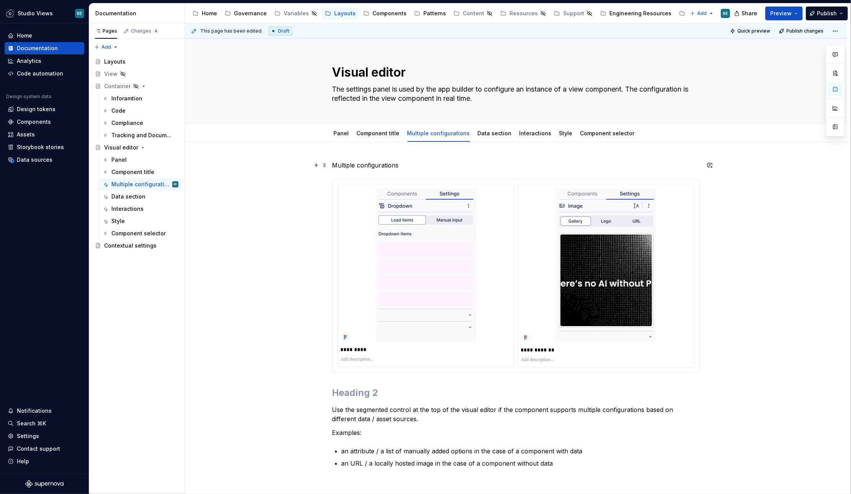
click at [351, 163] on p "Multiple configurations" at bounding box center [516, 164] width 368 height 9
click at [382, 154] on button "button" at bounding box center [382, 150] width 11 height 11
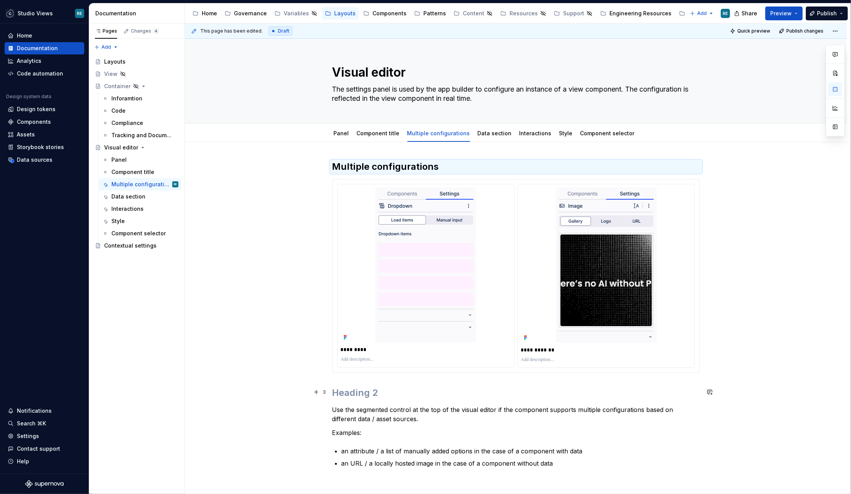
click at [339, 392] on h2 at bounding box center [516, 392] width 368 height 12
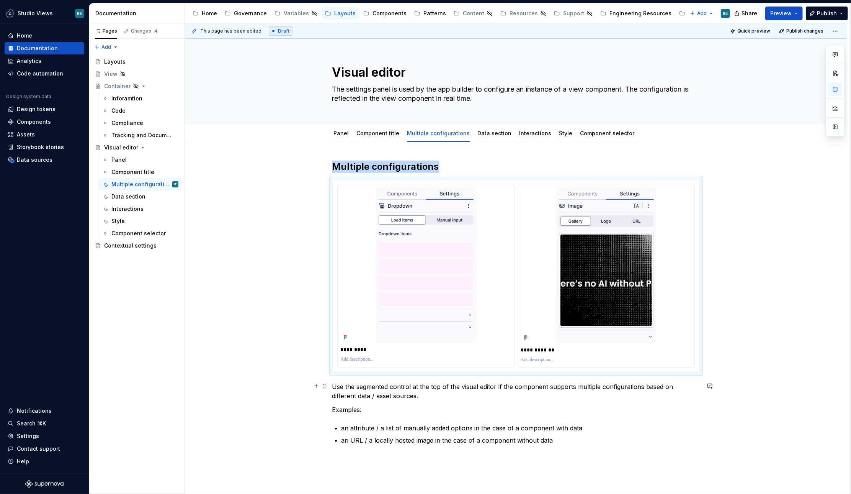
click at [332, 390] on div "**********" at bounding box center [518, 258] width 666 height 471
click at [334, 384] on p "Use the segmented control at the top of the visual editor if the component supp…" at bounding box center [516, 391] width 368 height 18
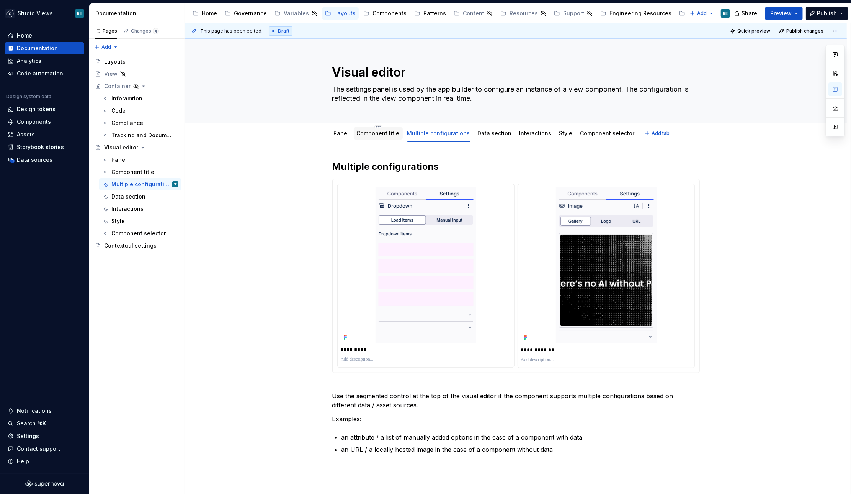
click at [385, 130] on link "Component title" at bounding box center [378, 133] width 43 height 7
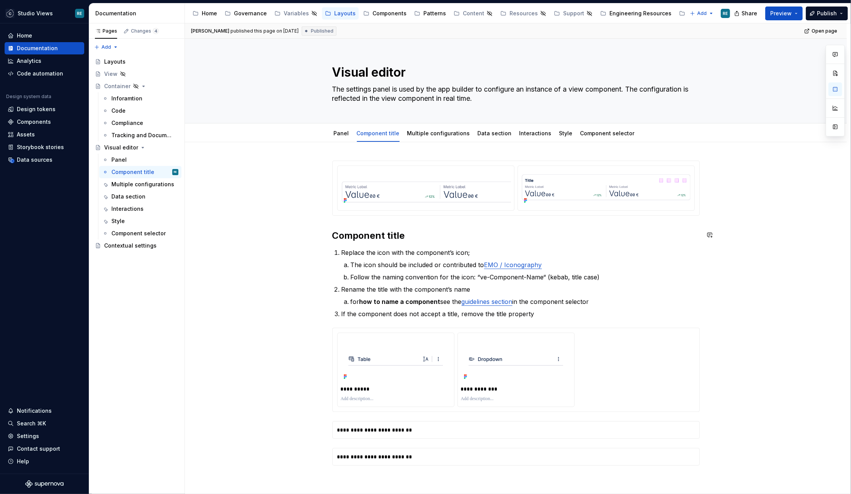
click at [392, 227] on div "**********" at bounding box center [516, 321] width 368 height 323
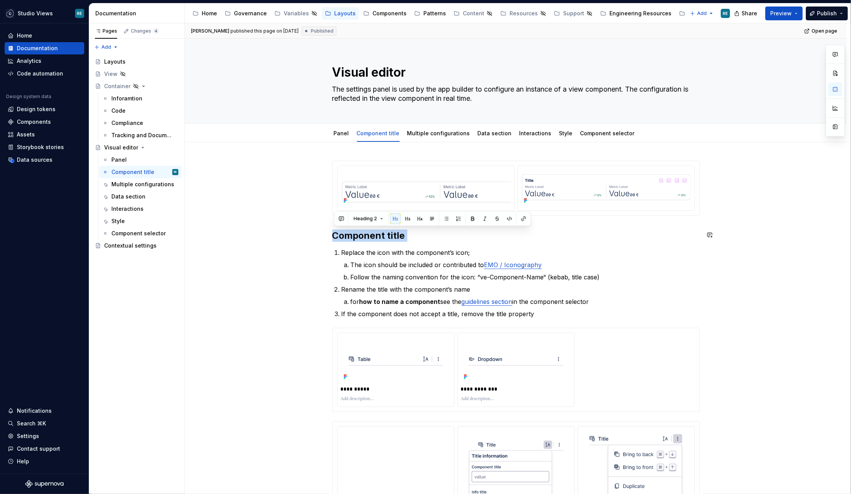
click at [392, 227] on div "**********" at bounding box center [516, 450] width 368 height 580
click at [428, 130] on link "Multiple configurations" at bounding box center [438, 133] width 63 height 7
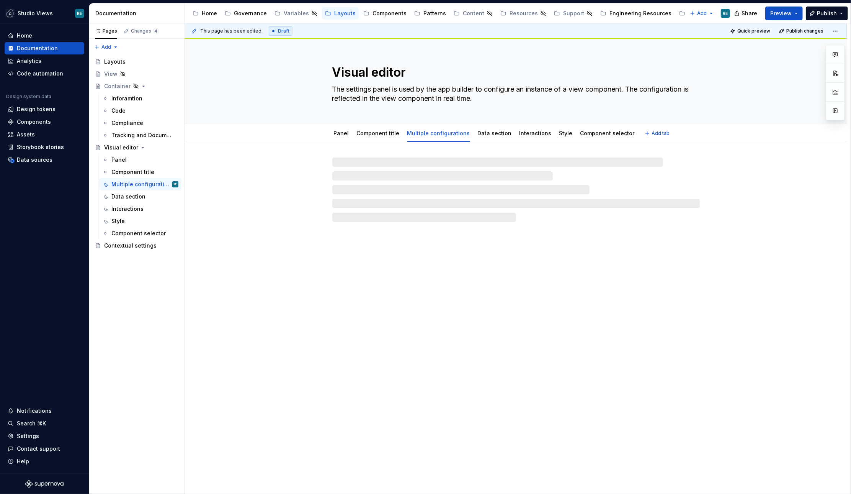
click at [440, 128] on div "Multiple configurations" at bounding box center [438, 133] width 69 height 12
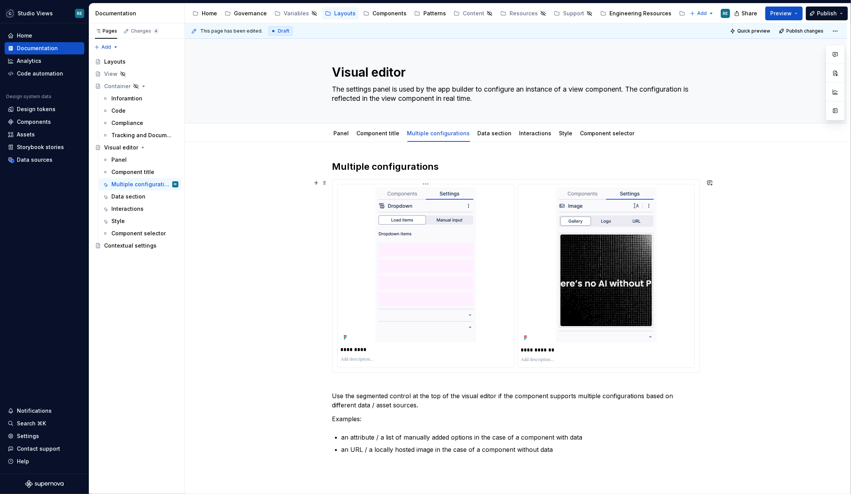
click at [351, 240] on div at bounding box center [426, 264] width 170 height 155
click at [331, 168] on div "**********" at bounding box center [516, 385] width 662 height 487
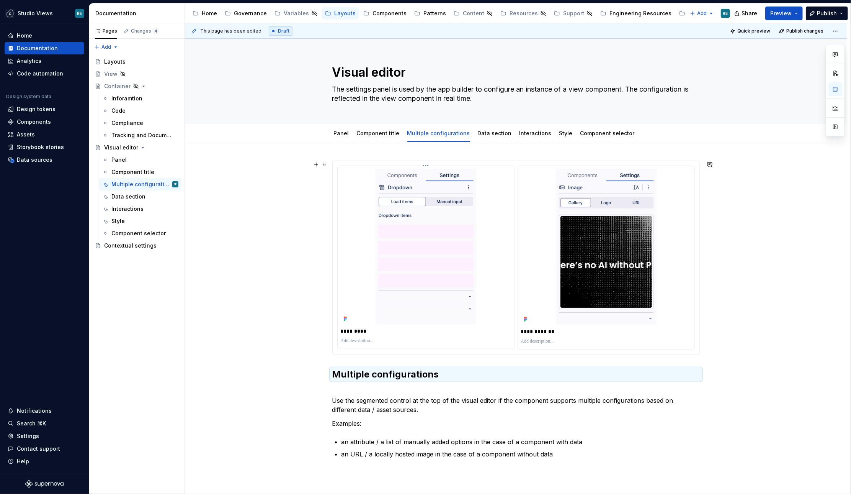
click at [398, 262] on img at bounding box center [426, 246] width 101 height 155
click at [490, 132] on link "Data section" at bounding box center [495, 133] width 34 height 7
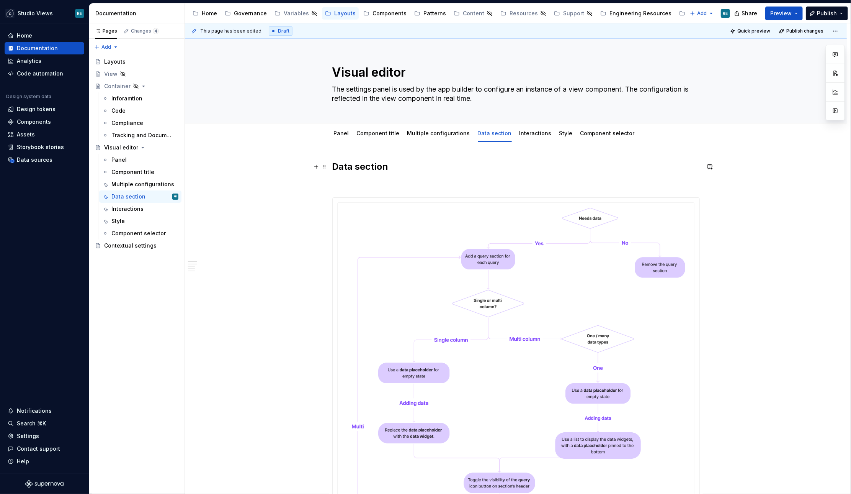
click at [337, 165] on h2 "Data section" at bounding box center [516, 166] width 368 height 12
click at [337, 187] on p at bounding box center [516, 183] width 368 height 9
click at [347, 160] on h2 "Data section" at bounding box center [516, 166] width 368 height 12
click at [347, 169] on h2 "Data section" at bounding box center [516, 166] width 368 height 12
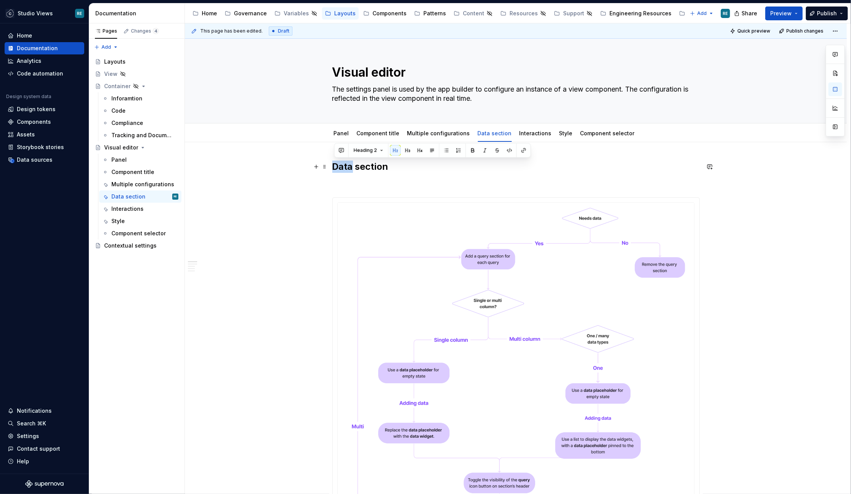
click at [347, 169] on h2 "Data section" at bounding box center [516, 166] width 368 height 12
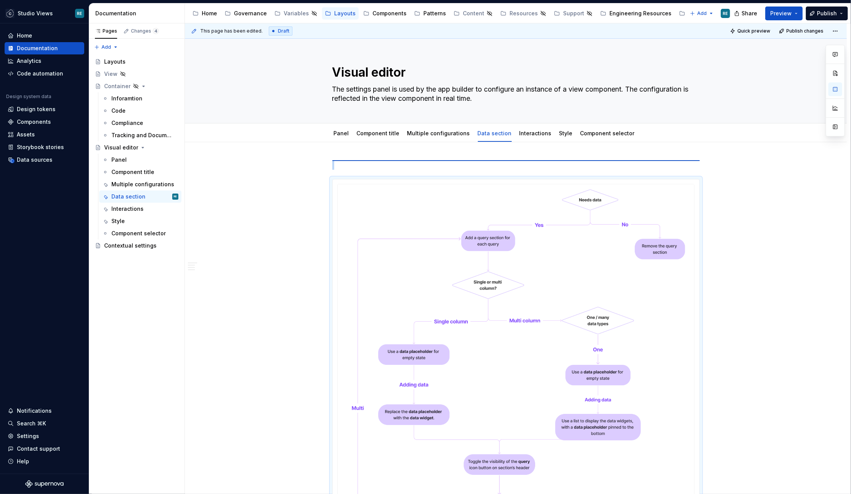
type textarea "*"
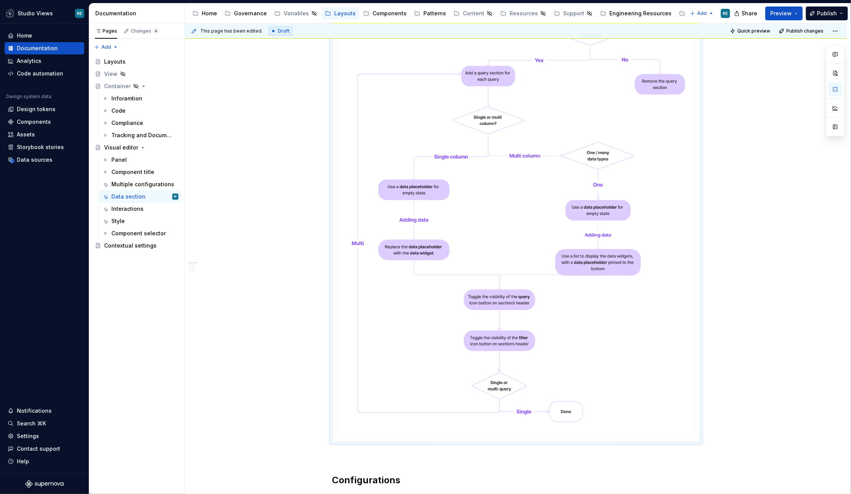
scroll to position [394, 0]
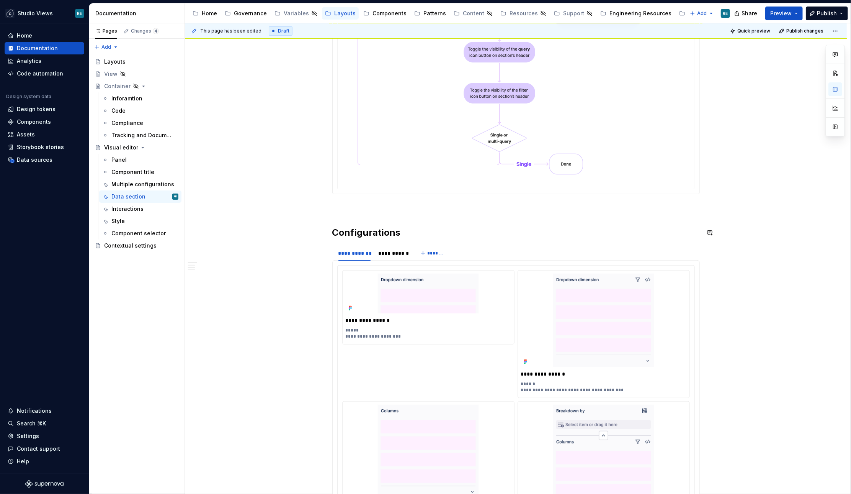
click at [343, 218] on div "**********" at bounding box center [516, 442] width 368 height 1350
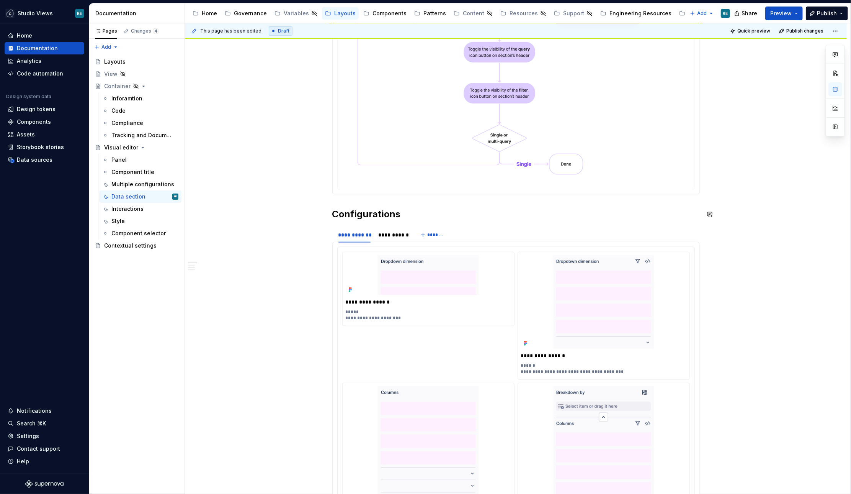
click at [355, 209] on strong "Configurations" at bounding box center [366, 213] width 69 height 11
click at [363, 214] on strong "Data section" at bounding box center [360, 213] width 56 height 11
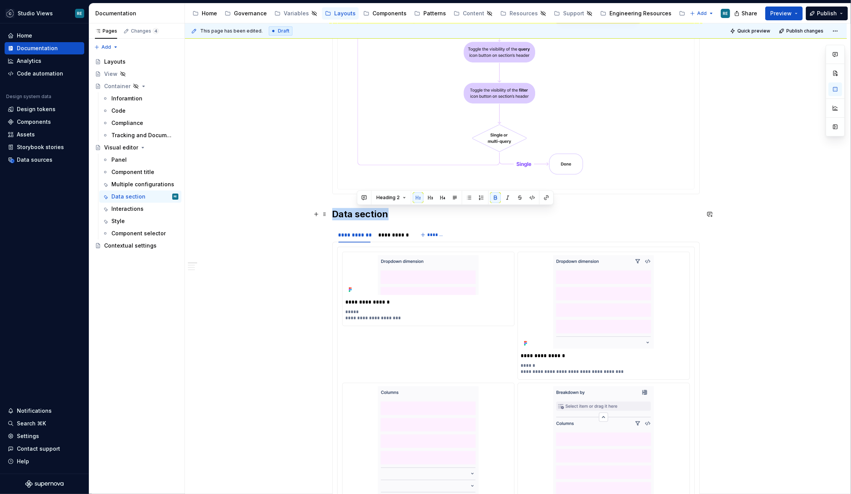
click at [363, 214] on strong "Data section" at bounding box center [360, 213] width 56 height 11
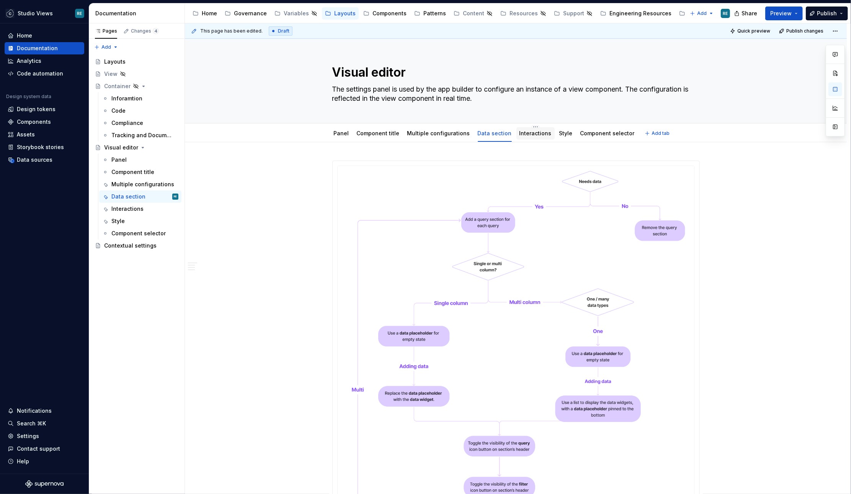
click at [520, 135] on link "Interactions" at bounding box center [536, 133] width 32 height 7
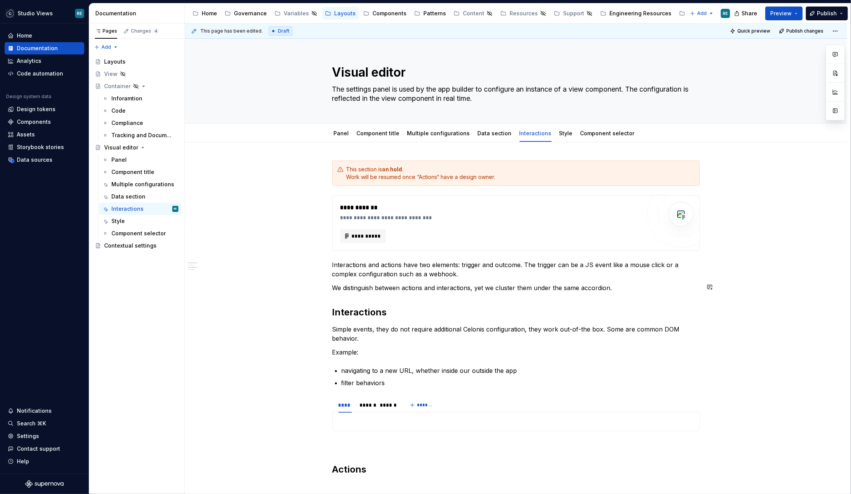
click at [368, 301] on div "**********" at bounding box center [516, 419] width 368 height 518
click at [368, 311] on h2 "Interactions" at bounding box center [516, 312] width 368 height 12
click at [559, 136] on link "Style" at bounding box center [565, 133] width 13 height 7
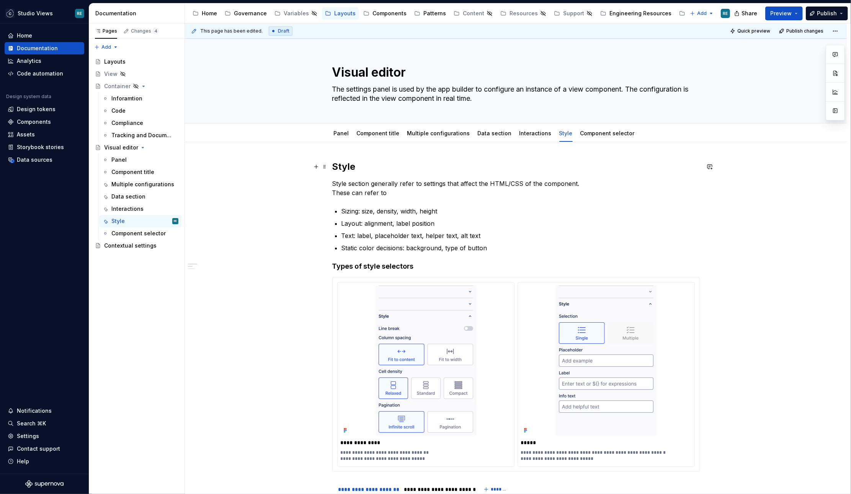
click at [338, 168] on h2 "Style" at bounding box center [516, 166] width 368 height 12
click at [545, 174] on div "**********" at bounding box center [516, 465] width 368 height 610
click at [530, 135] on link "Interactions" at bounding box center [536, 133] width 32 height 7
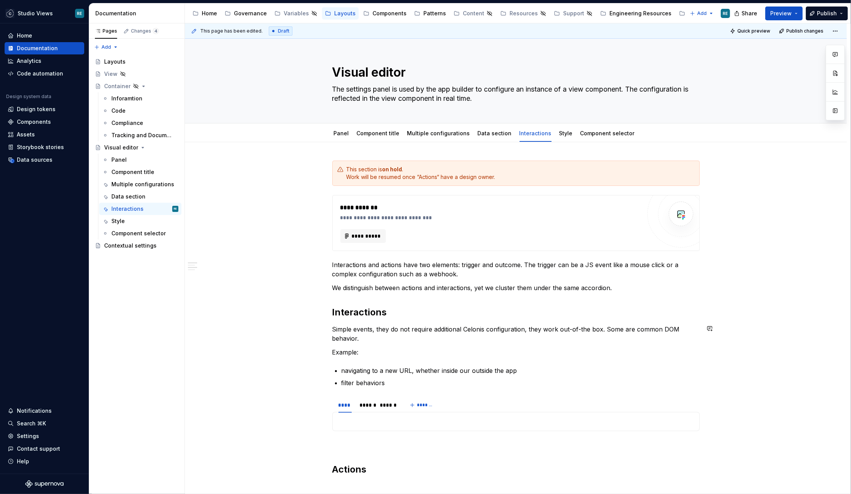
click at [369, 317] on div "**********" at bounding box center [516, 419] width 368 height 518
click at [367, 311] on button "Text" at bounding box center [361, 314] width 23 height 11
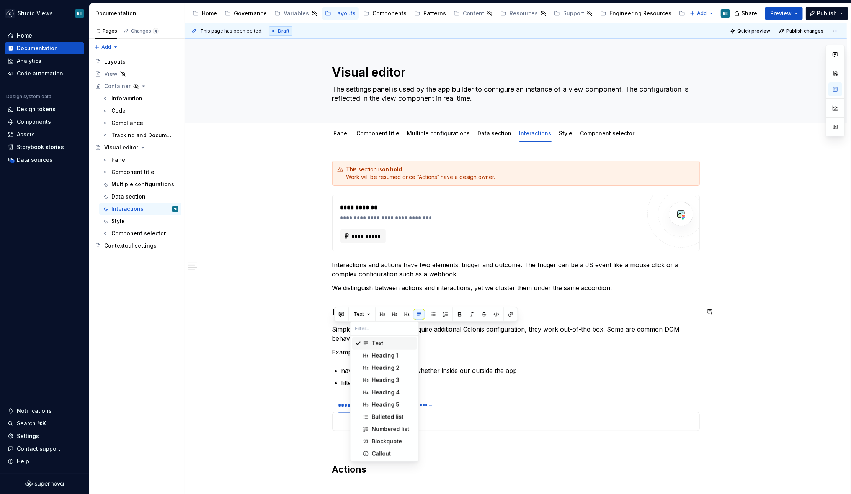
click at [380, 295] on div "**********" at bounding box center [516, 419] width 368 height 518
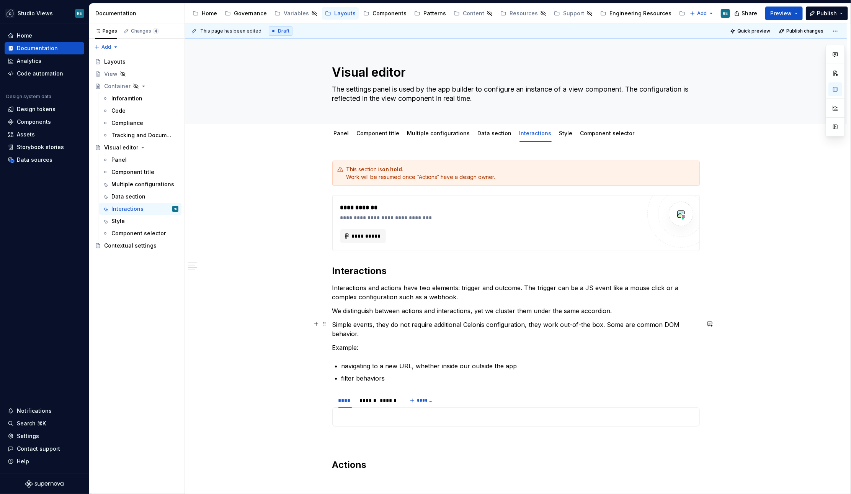
click at [396, 334] on p "Simple events, they do not require additional Celonis configuration, they work …" at bounding box center [516, 329] width 368 height 18
click at [345, 324] on p "Simple events, they do not require additional Celonis configuration, they work …" at bounding box center [516, 329] width 368 height 18
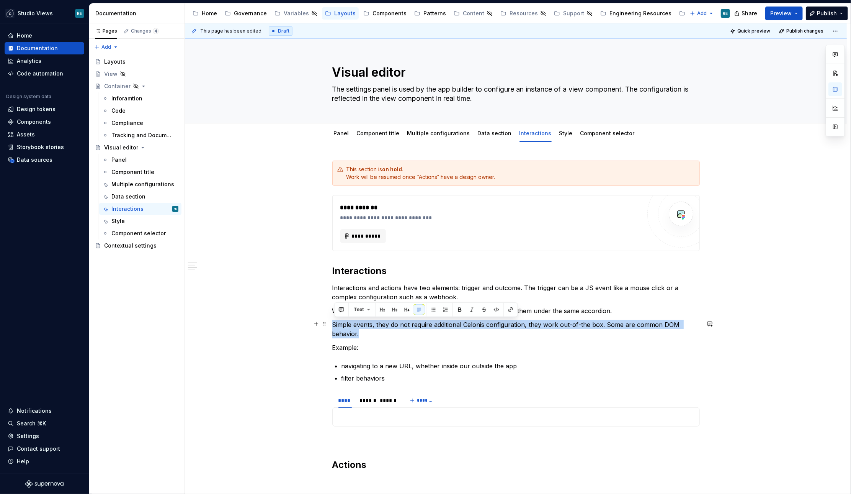
click at [345, 324] on p "Simple events, they do not require additional Celonis configuration, they work …" at bounding box center [516, 329] width 368 height 18
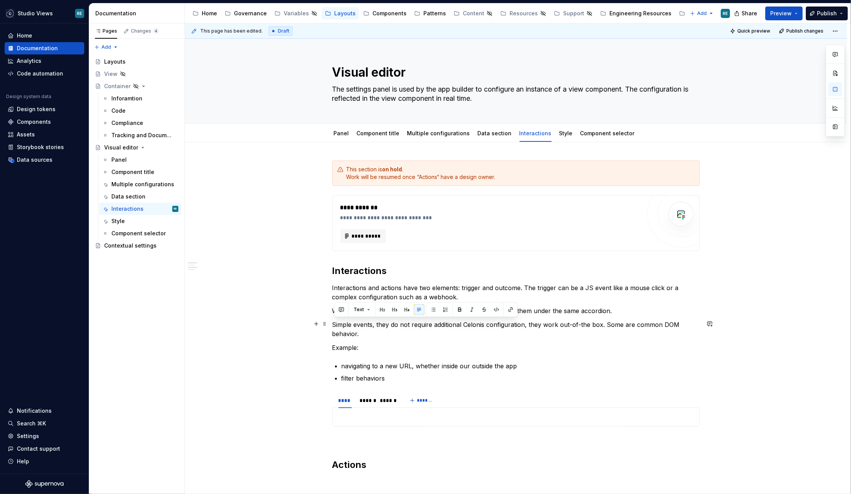
click at [437, 336] on p "Simple events, they do not require additional Celonis configuration, they work …" at bounding box center [516, 329] width 368 height 18
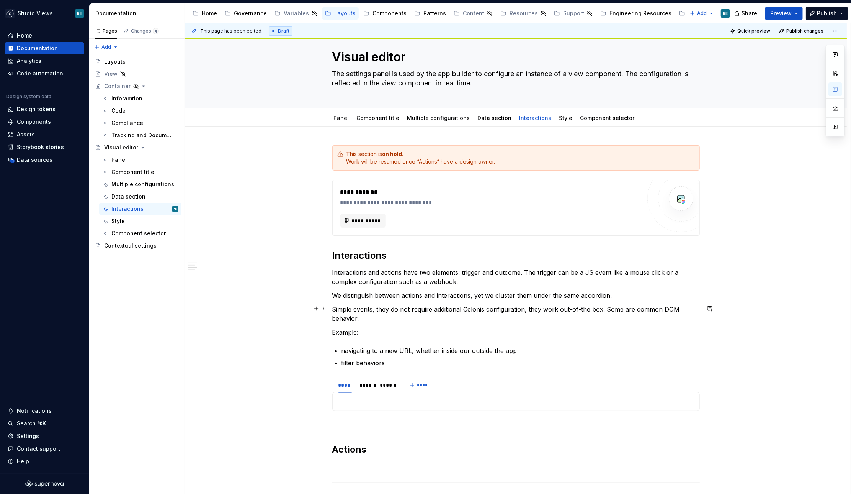
click at [338, 309] on p "Simple events, they do not require additional Celonis configuration, they work …" at bounding box center [516, 313] width 368 height 18
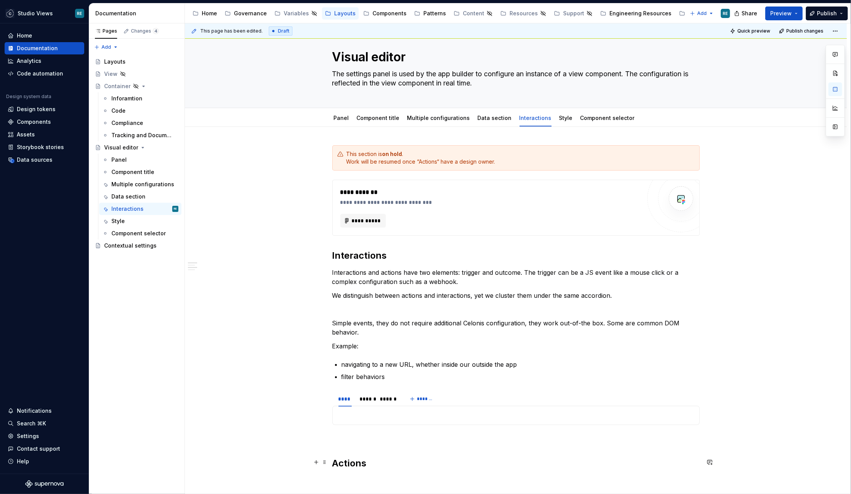
click at [352, 459] on h2 "Actions" at bounding box center [516, 463] width 368 height 12
click at [358, 260] on div "**********" at bounding box center [516, 408] width 368 height 527
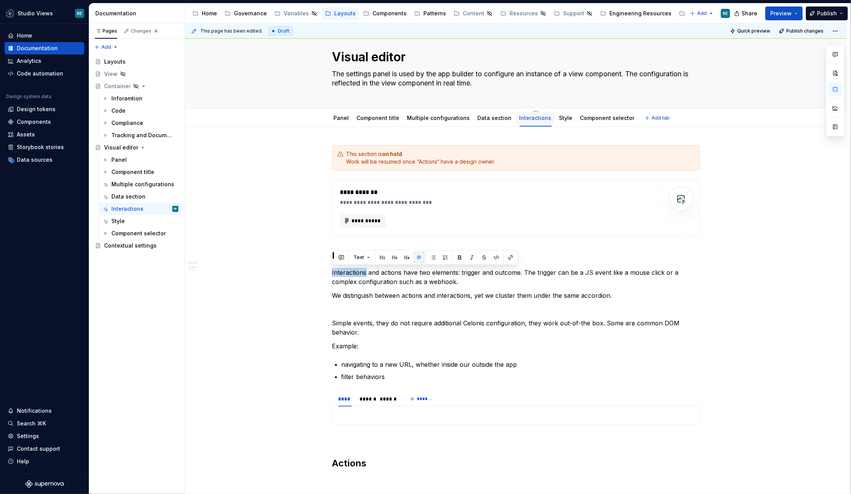
click at [530, 118] on link "Interactions" at bounding box center [536, 117] width 32 height 7
click at [386, 342] on p "Example:" at bounding box center [516, 345] width 368 height 9
click at [361, 252] on h2 "Interactions" at bounding box center [516, 255] width 368 height 12
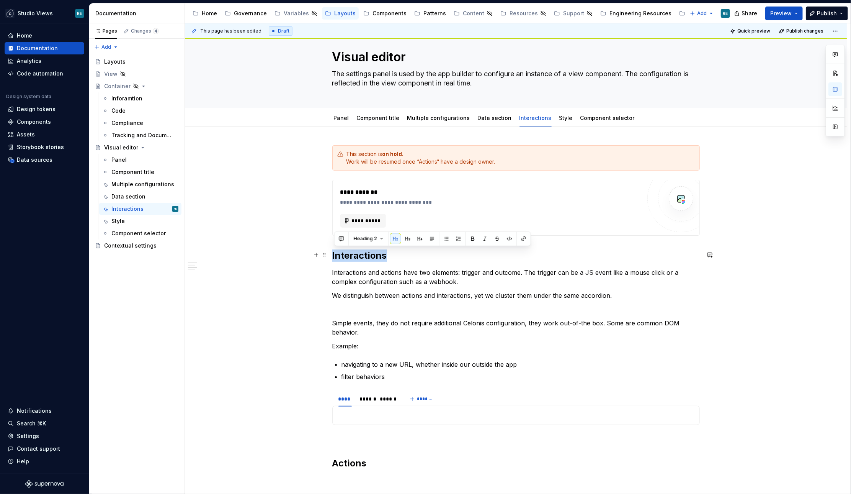
click at [361, 252] on h2 "Interactions" at bounding box center [516, 255] width 368 height 12
click at [350, 459] on h2 "Actions" at bounding box center [516, 463] width 368 height 12
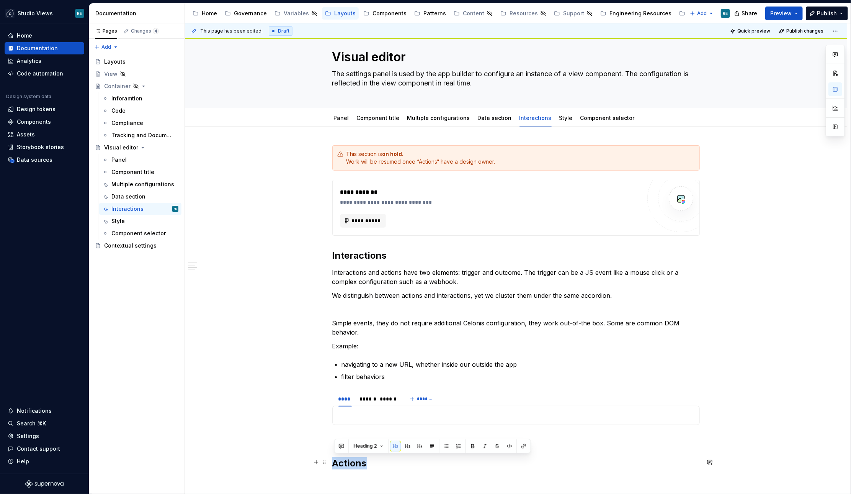
click at [350, 459] on h2 "Actions" at bounding box center [516, 463] width 368 height 12
click at [338, 434] on p at bounding box center [516, 438] width 368 height 9
click at [330, 319] on div "**********" at bounding box center [516, 478] width 662 height 703
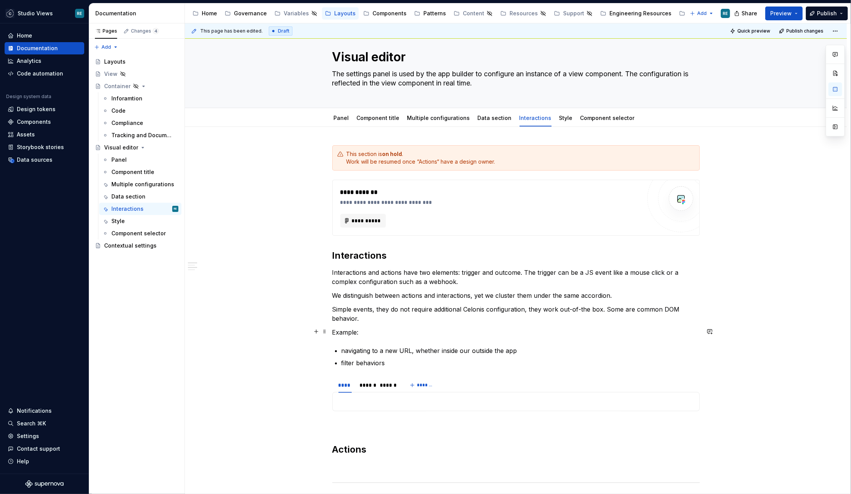
click at [333, 330] on div "**********" at bounding box center [516, 471] width 662 height 689
click at [342, 331] on p "Example:" at bounding box center [516, 331] width 368 height 9
click at [427, 376] on section "**** ****** ****** ******* Filter" at bounding box center [516, 393] width 368 height 34
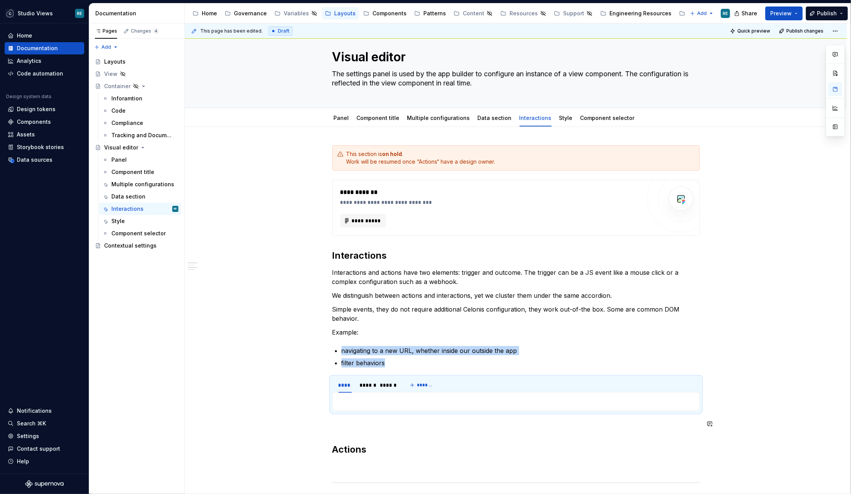
click at [333, 439] on div "**********" at bounding box center [516, 471] width 662 height 689
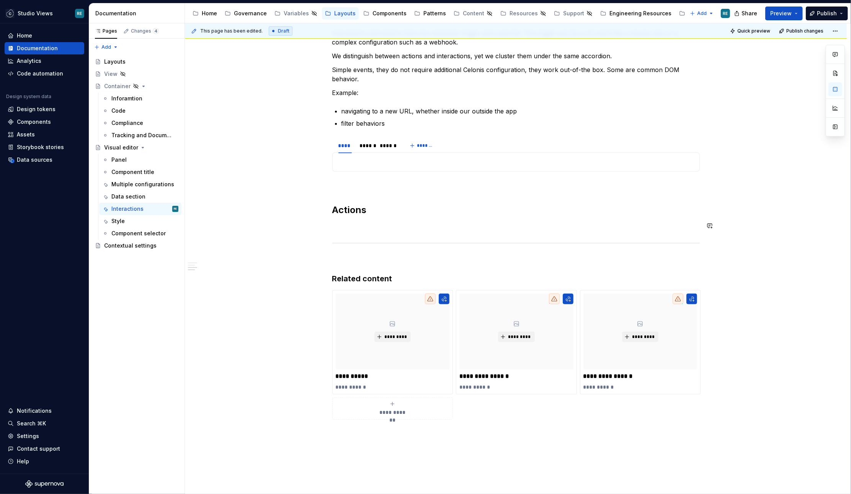
scroll to position [0, 0]
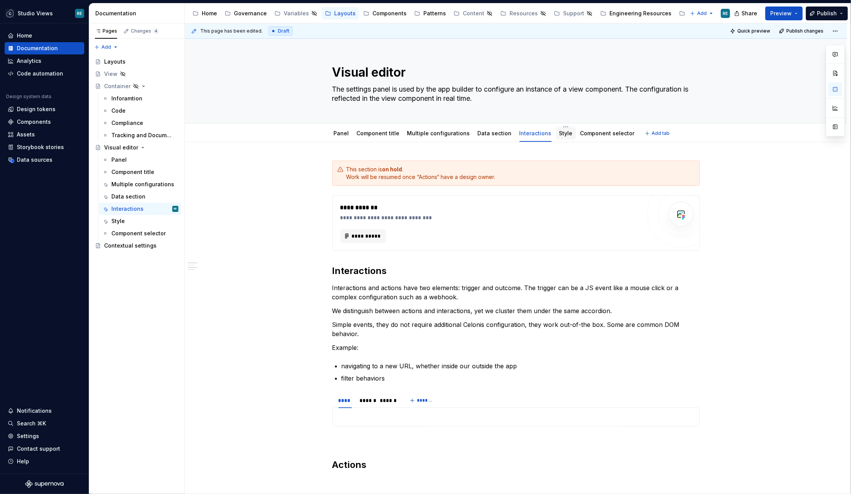
click at [559, 132] on link "Style" at bounding box center [565, 133] width 13 height 7
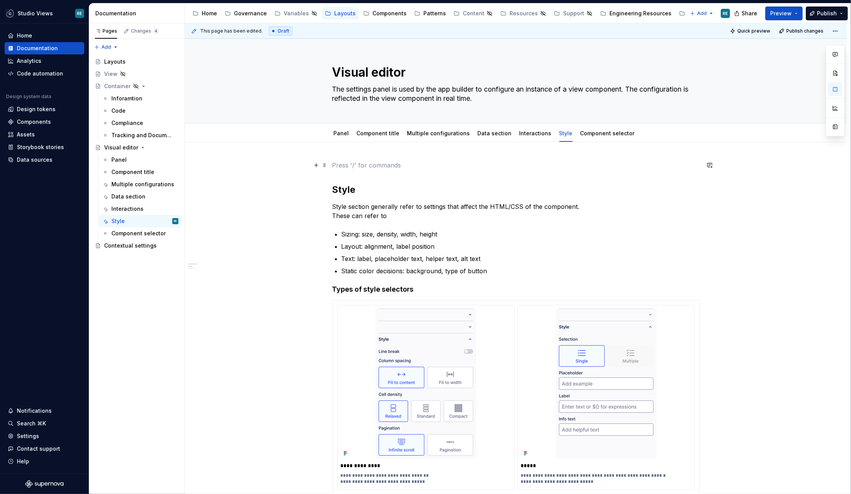
click at [326, 164] on span at bounding box center [325, 165] width 6 height 11
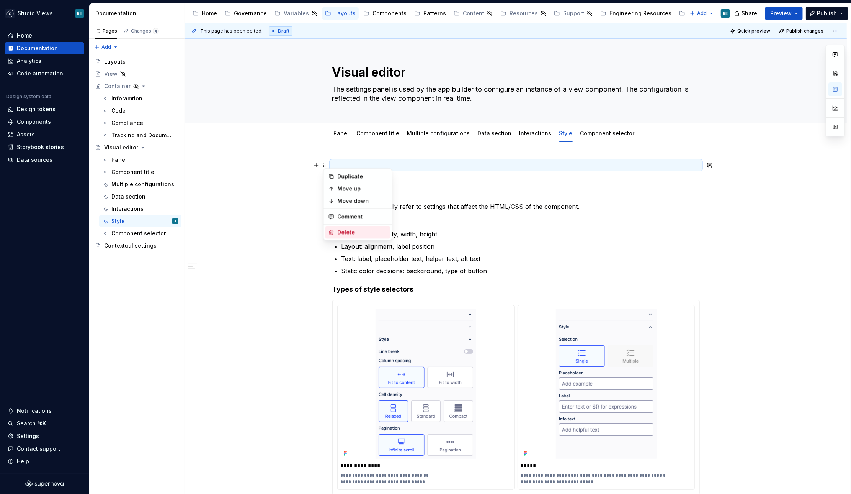
click at [343, 231] on div "Delete" at bounding box center [362, 232] width 50 height 8
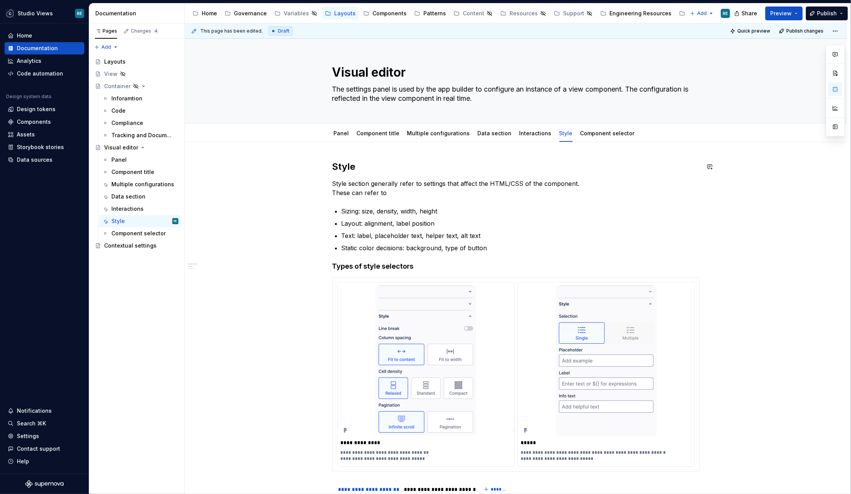
type textarea "*"
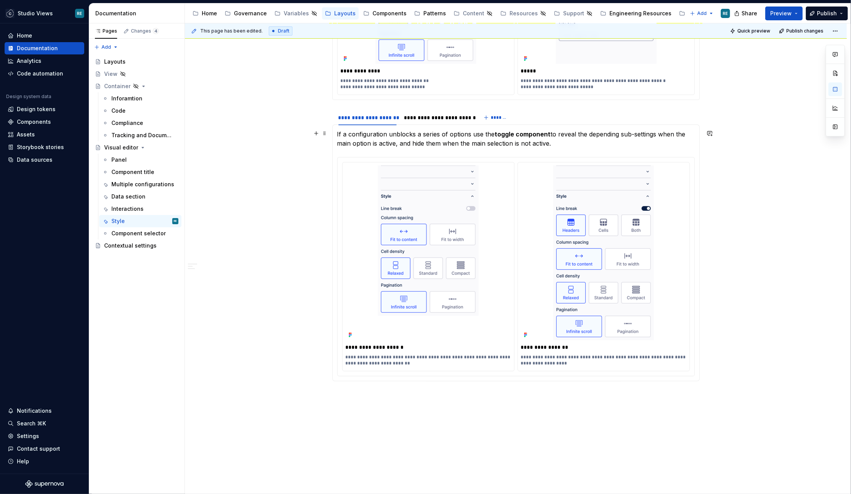
scroll to position [368, 0]
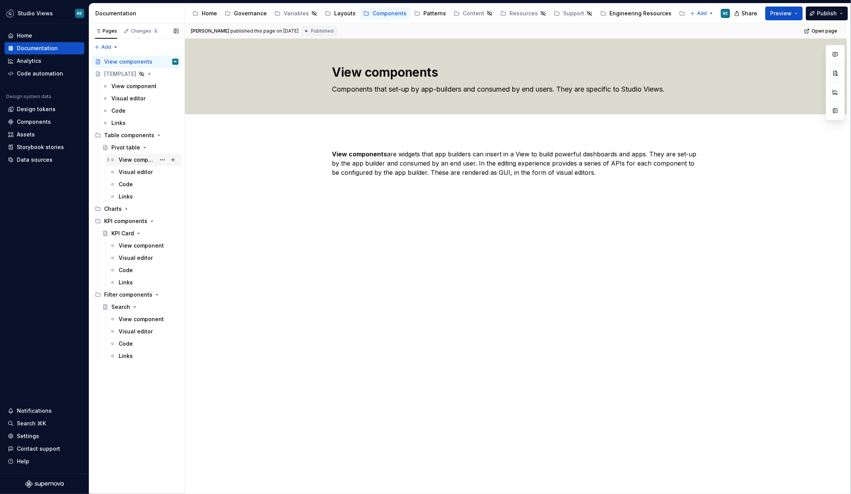
click at [137, 162] on div "View component" at bounding box center [137, 160] width 37 height 8
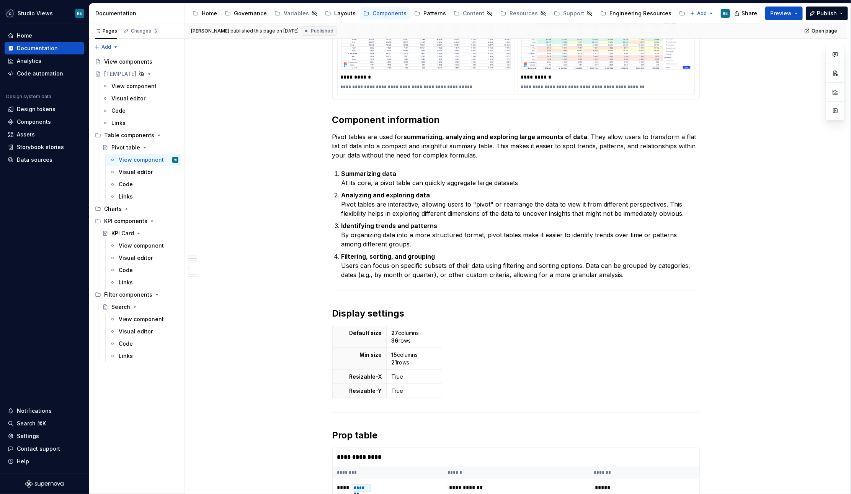
scroll to position [368, 0]
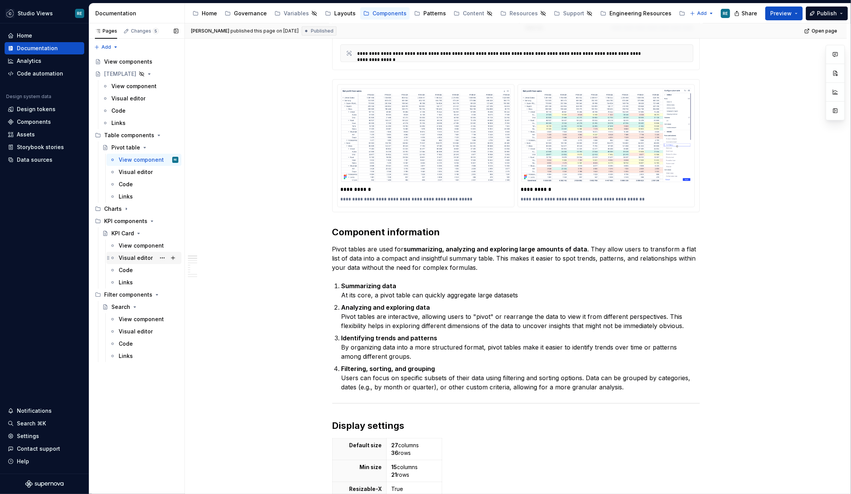
click at [137, 253] on div "Visual editor" at bounding box center [149, 257] width 60 height 11
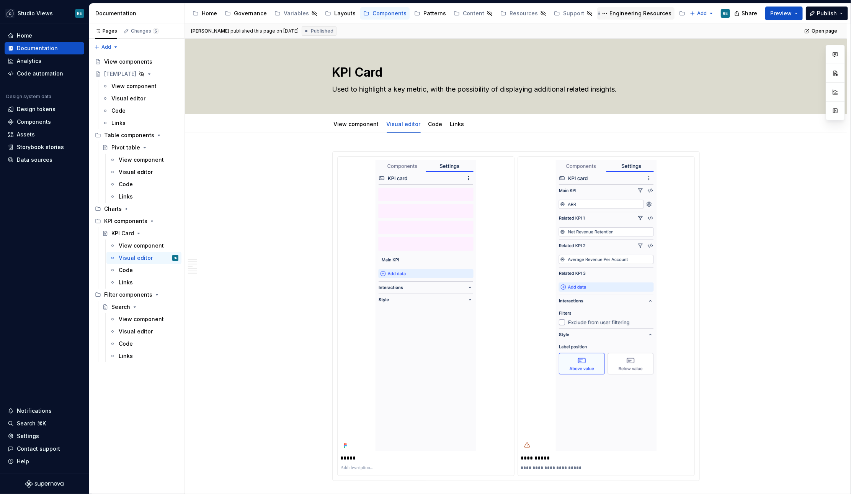
type textarea "*"
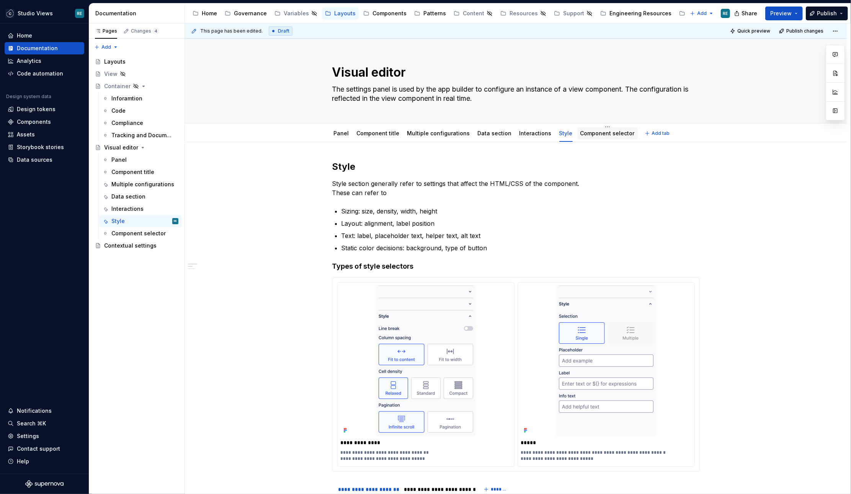
click at [598, 132] on link "Component selector" at bounding box center [607, 133] width 54 height 7
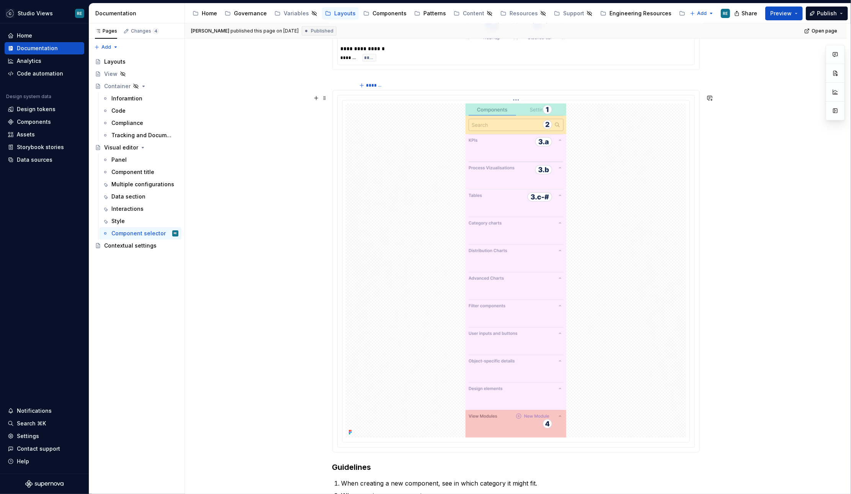
scroll to position [824, 0]
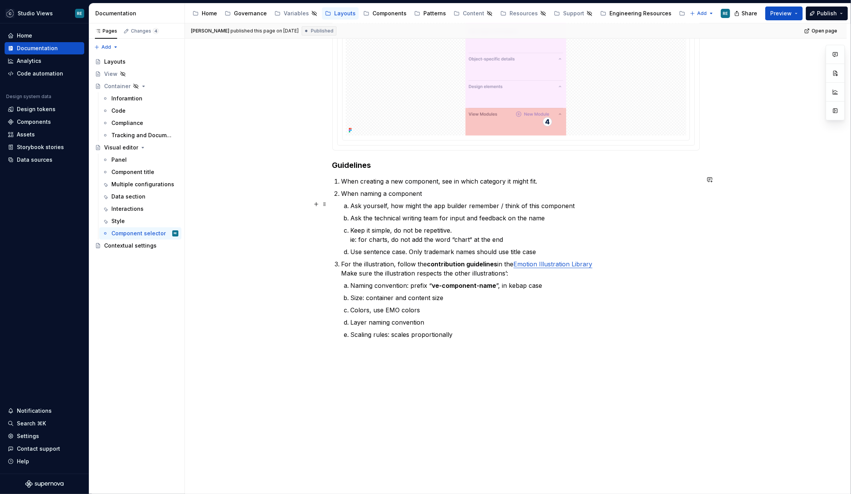
click at [450, 202] on p "Ask yourself, how might the app builder remember / think of this component" at bounding box center [525, 205] width 349 height 9
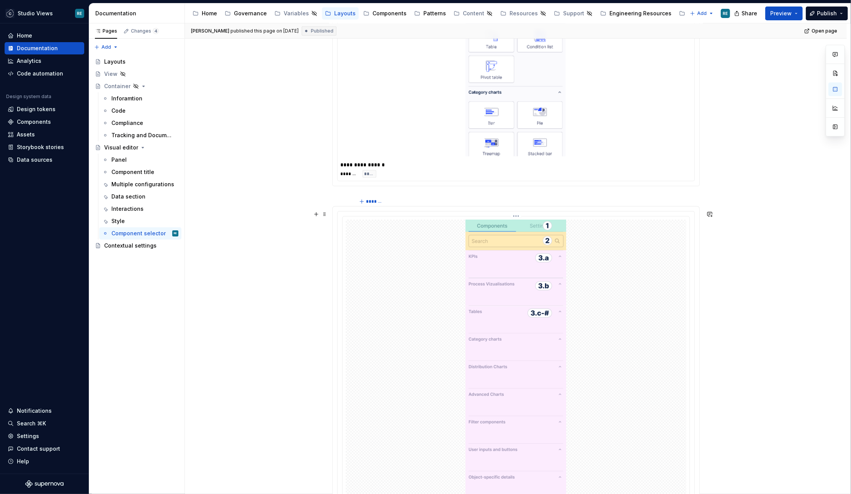
scroll to position [382, 0]
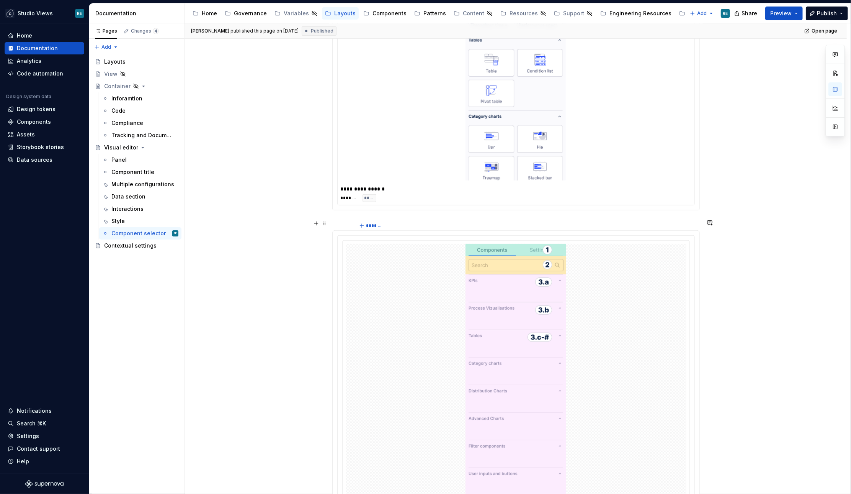
click at [344, 226] on div at bounding box center [342, 227] width 20 height 11
click at [348, 228] on div at bounding box center [346, 228] width 6 height 1
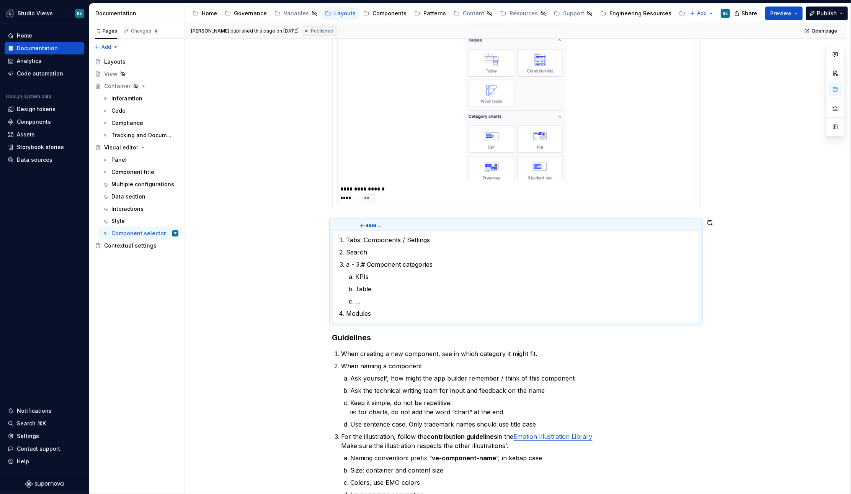
click at [337, 212] on div "**********" at bounding box center [516, 144] width 368 height 733
click at [347, 219] on section "******* Tabs: Components / Settings Search a - 3.# Component categories KPIs Ta…" at bounding box center [516, 270] width 368 height 103
click at [313, 213] on div "**********" at bounding box center [518, 258] width 666 height 471
click at [340, 226] on div at bounding box center [338, 225] width 6 height 5
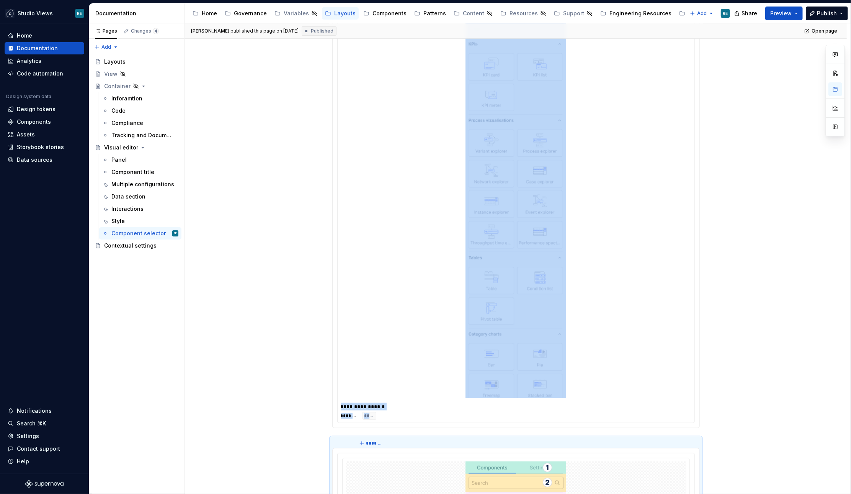
scroll to position [0, 0]
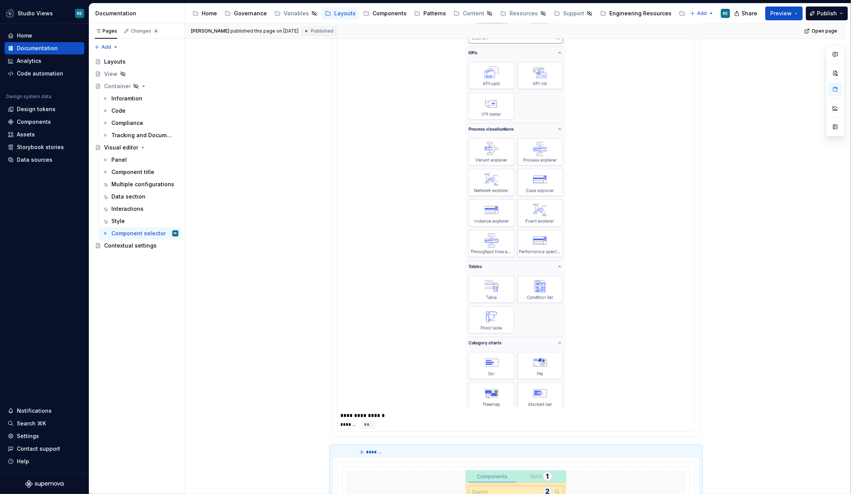
click at [418, 246] on div at bounding box center [516, 211] width 351 height 397
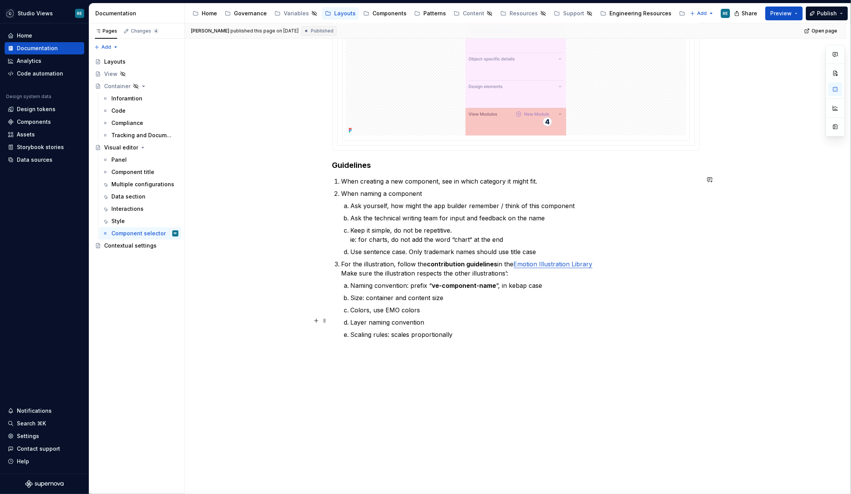
click at [425, 320] on p "Layer naming convention" at bounding box center [525, 321] width 349 height 9
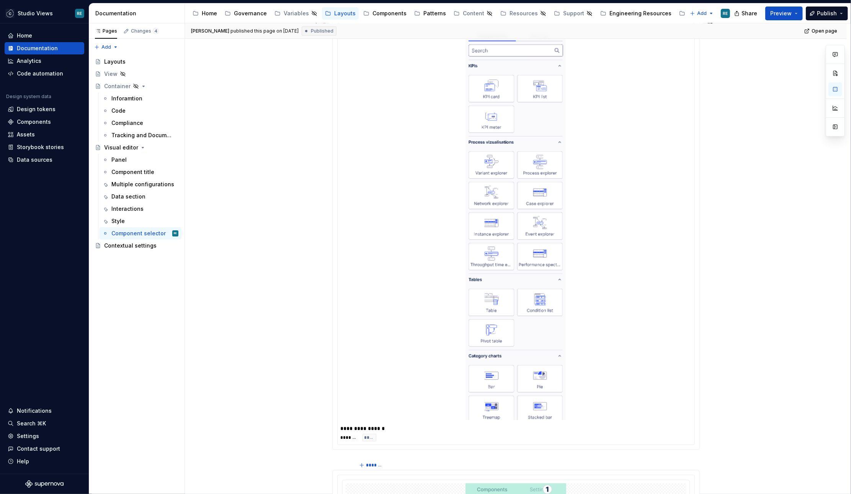
scroll to position [10, 0]
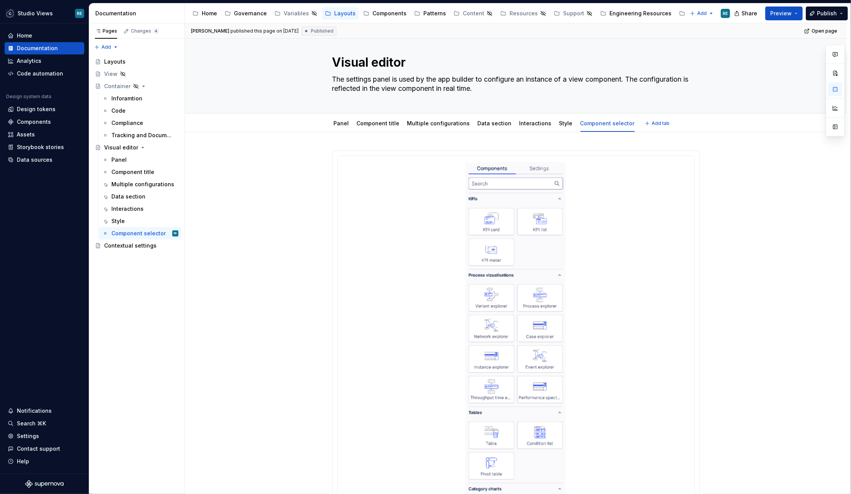
type textarea "*"
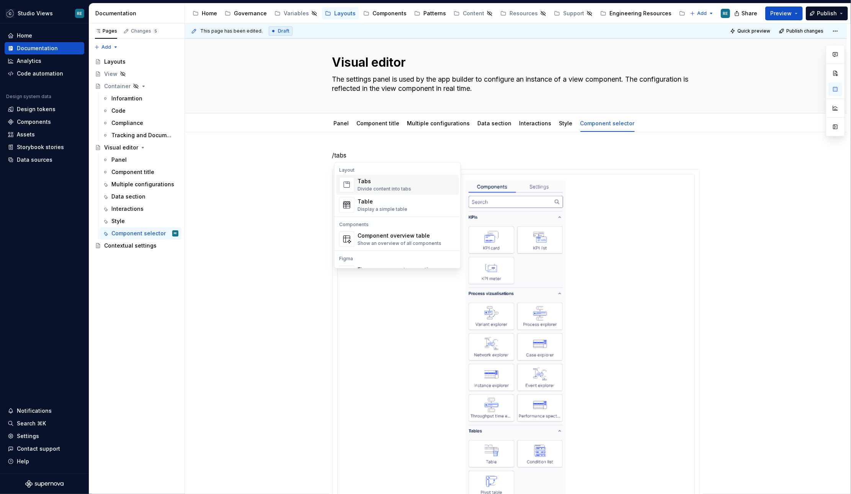
click at [358, 184] on div "Tabs" at bounding box center [385, 181] width 54 height 8
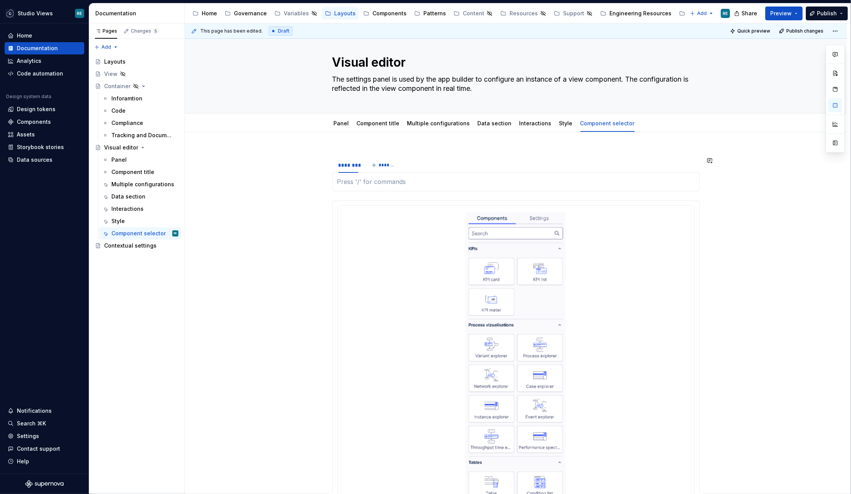
click at [348, 175] on div at bounding box center [516, 181] width 368 height 19
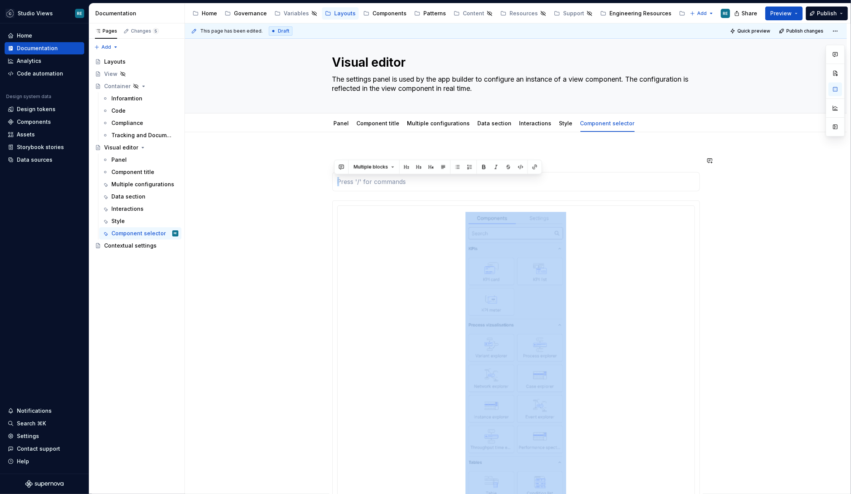
click at [348, 175] on div at bounding box center [516, 181] width 368 height 19
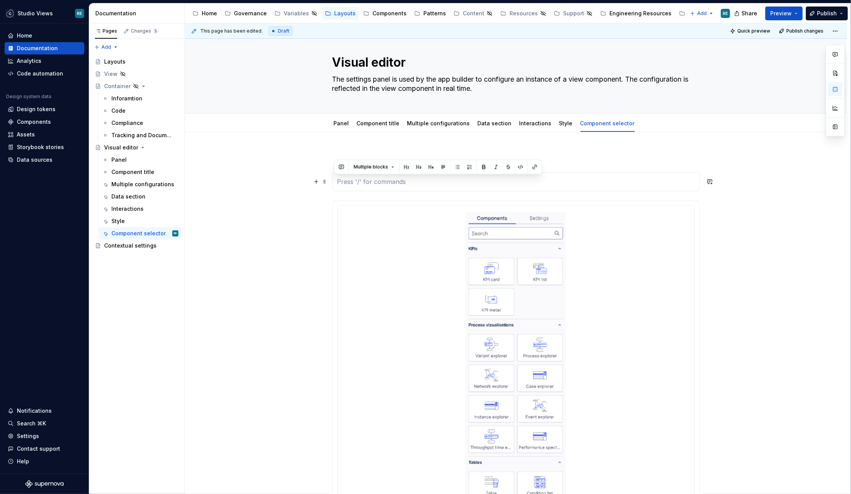
click at [532, 186] on div at bounding box center [516, 181] width 368 height 19
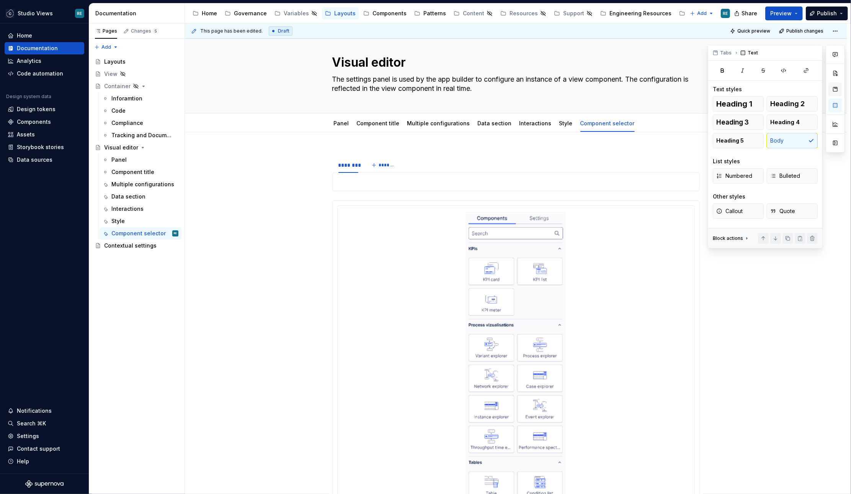
click at [835, 90] on button "button" at bounding box center [836, 89] width 14 height 14
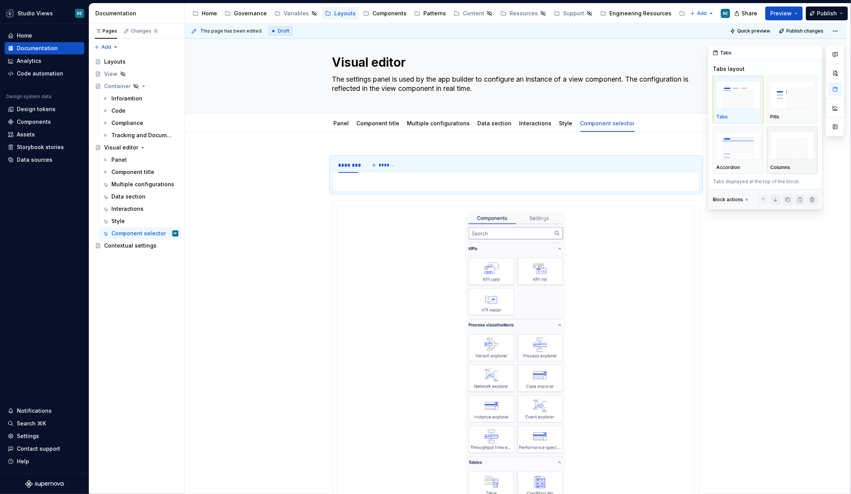
click at [802, 152] on img "button" at bounding box center [792, 146] width 44 height 28
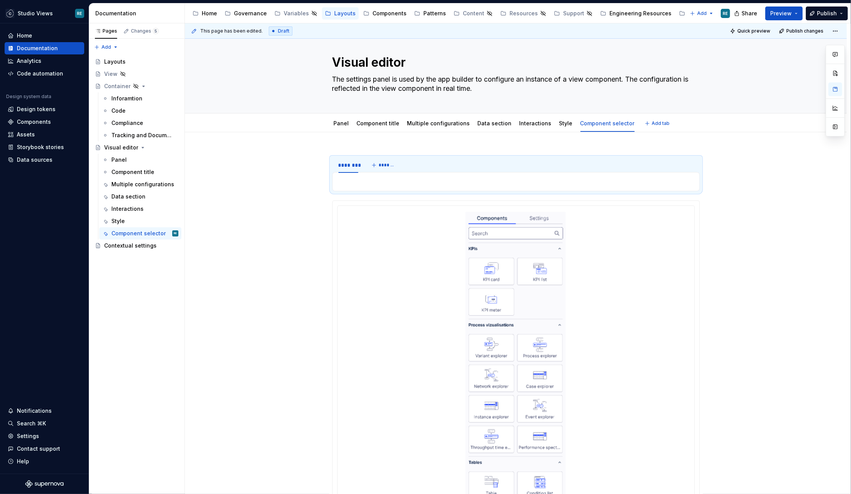
type textarea "*"
click at [505, 315] on img at bounding box center [516, 407] width 101 height 391
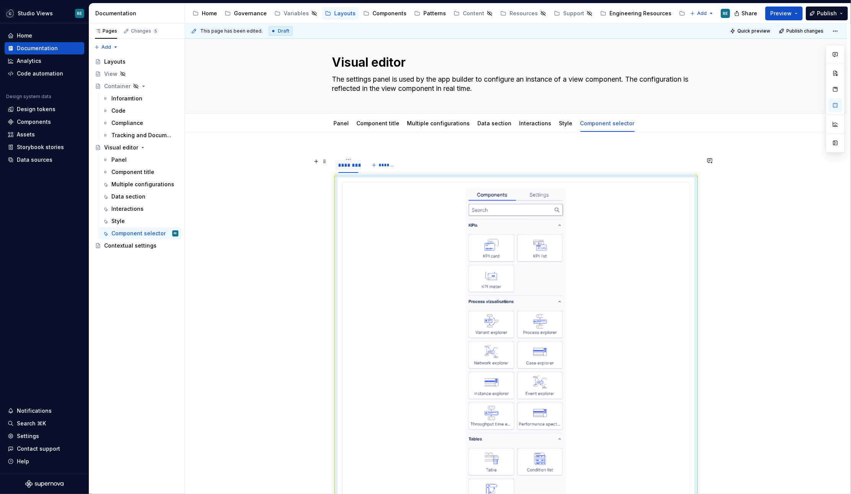
click at [346, 166] on div "********" at bounding box center [348, 165] width 20 height 8
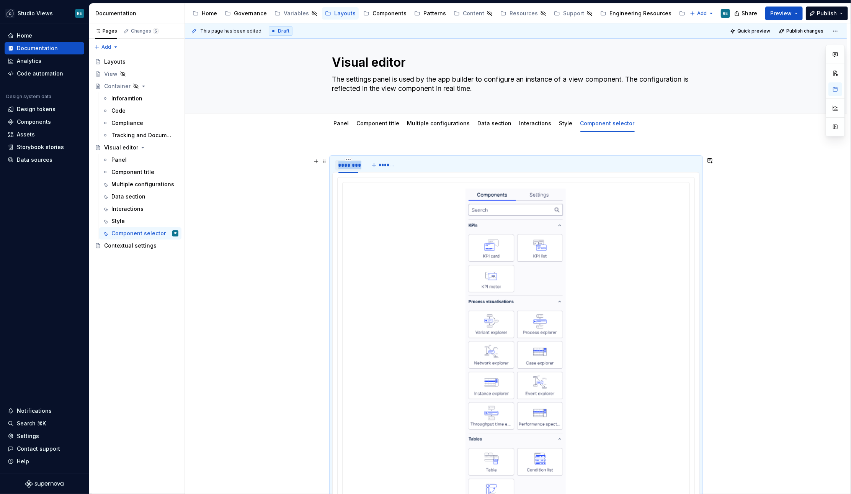
click at [346, 166] on div "********" at bounding box center [348, 165] width 20 height 8
click at [366, 161] on span "*******" at bounding box center [367, 163] width 17 height 6
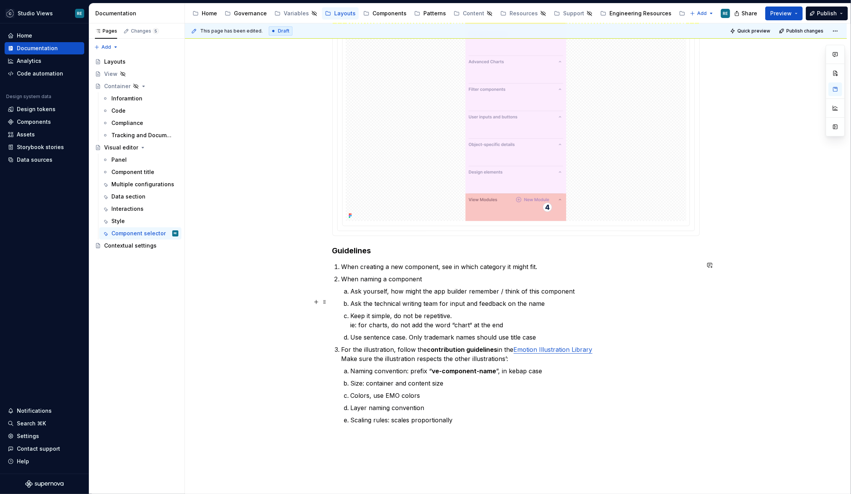
scroll to position [428, 0]
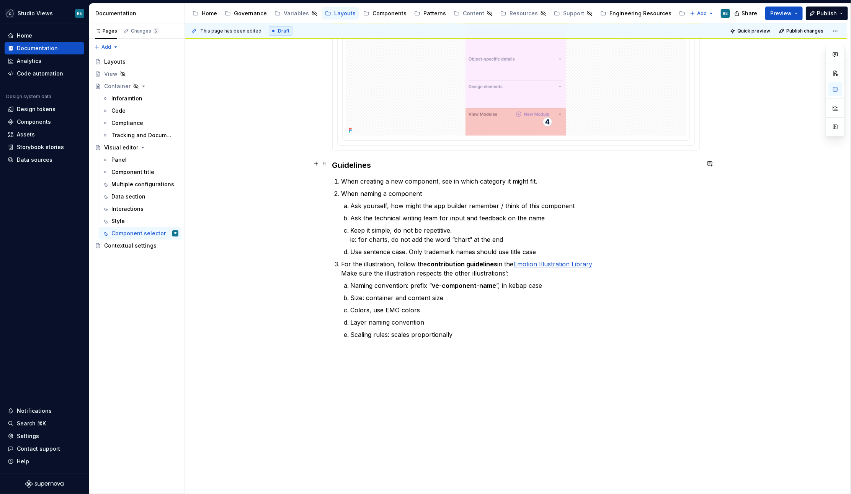
click at [341, 165] on h3 "Guidelines" at bounding box center [516, 165] width 368 height 11
drag, startPoint x: 341, startPoint y: 165, endPoint x: 469, endPoint y: 334, distance: 211.3
click at [469, 334] on div "**********" at bounding box center [516, 35] width 368 height 606
click at [469, 334] on p "Scaling rules: scales proportionally" at bounding box center [525, 334] width 349 height 9
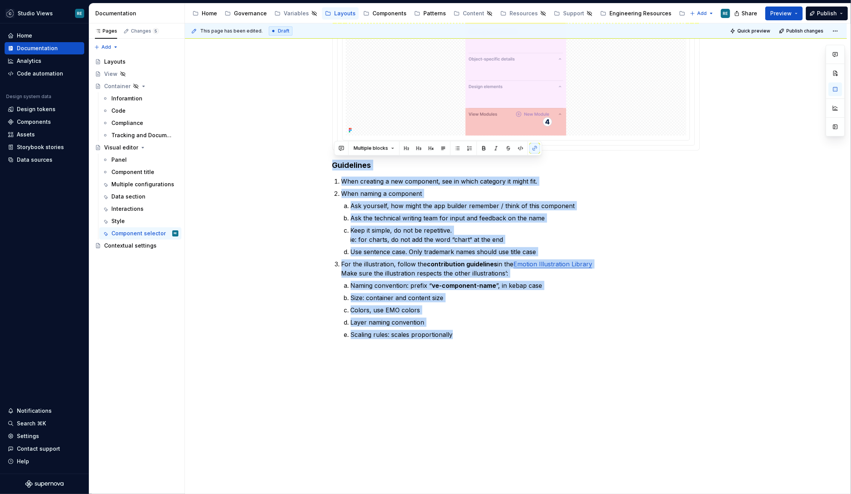
drag, startPoint x: 472, startPoint y: 335, endPoint x: 324, endPoint y: 152, distance: 235.0
click at [324, 152] on div "**********" at bounding box center [516, 105] width 662 height 782
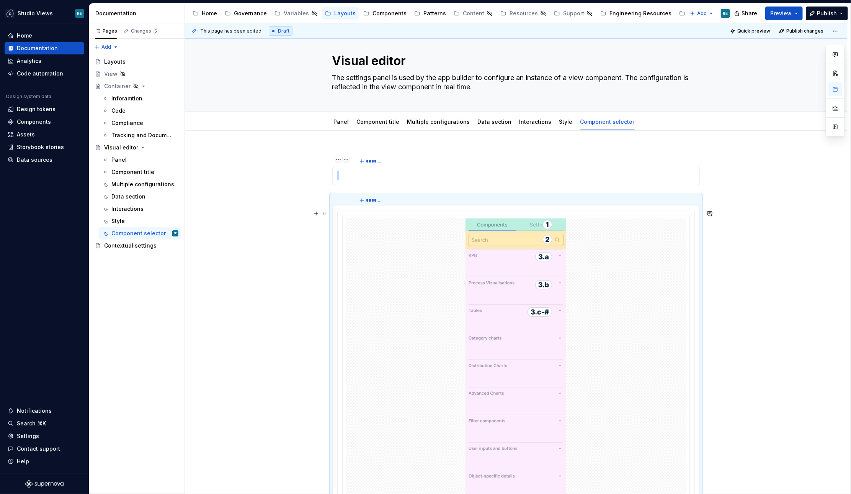
scroll to position [0, 0]
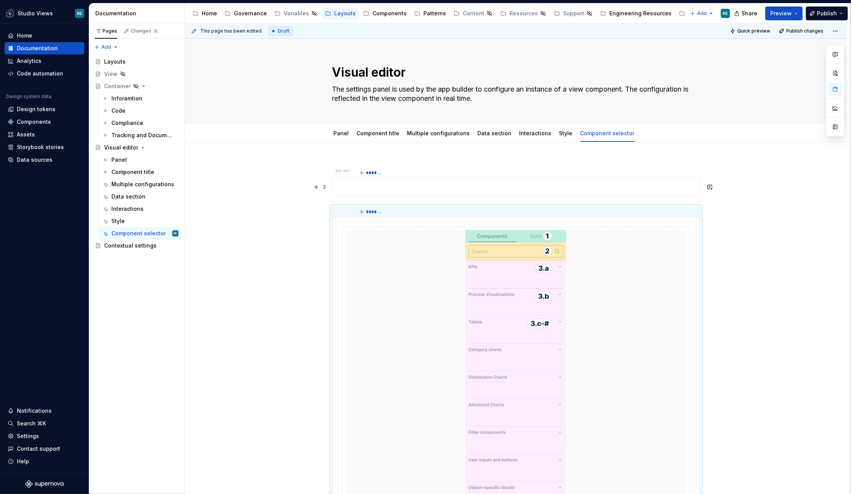
click at [376, 185] on p at bounding box center [516, 186] width 358 height 9
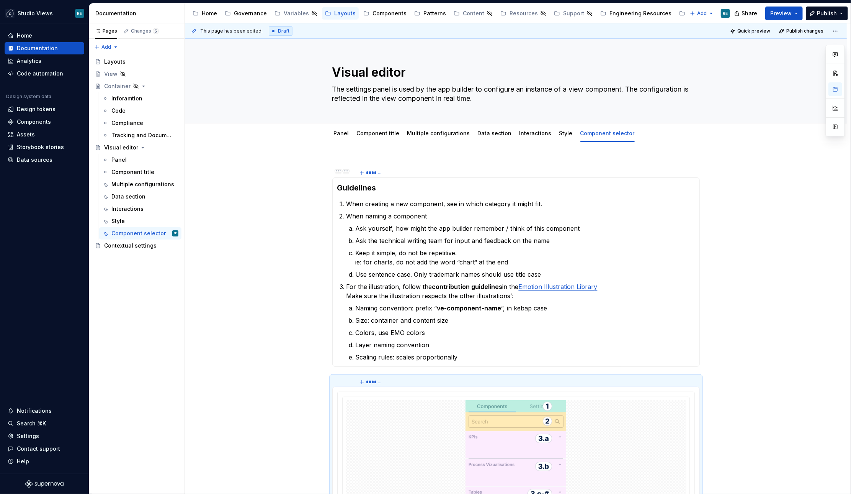
click at [376, 185] on h3 "Guidelines" at bounding box center [516, 187] width 358 height 11
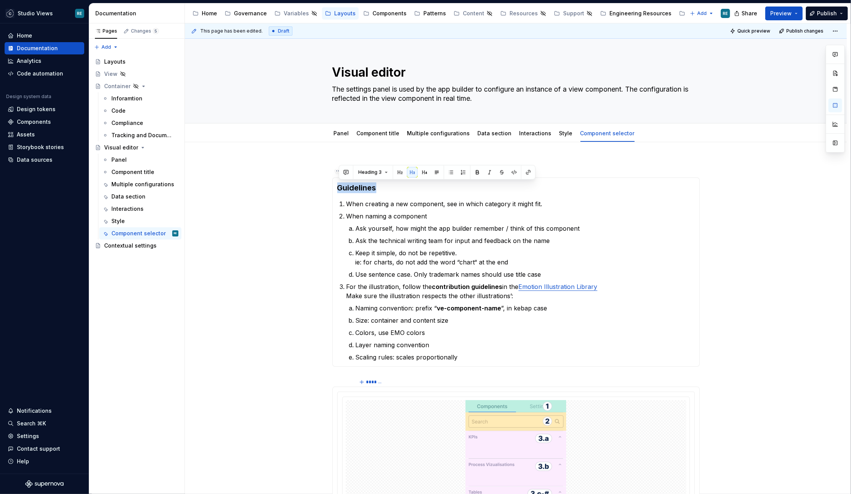
click at [376, 185] on h3 "Guidelines" at bounding box center [516, 187] width 358 height 11
click at [422, 270] on p "Use sentence case. Only trademark names should use title case" at bounding box center [525, 274] width 339 height 9
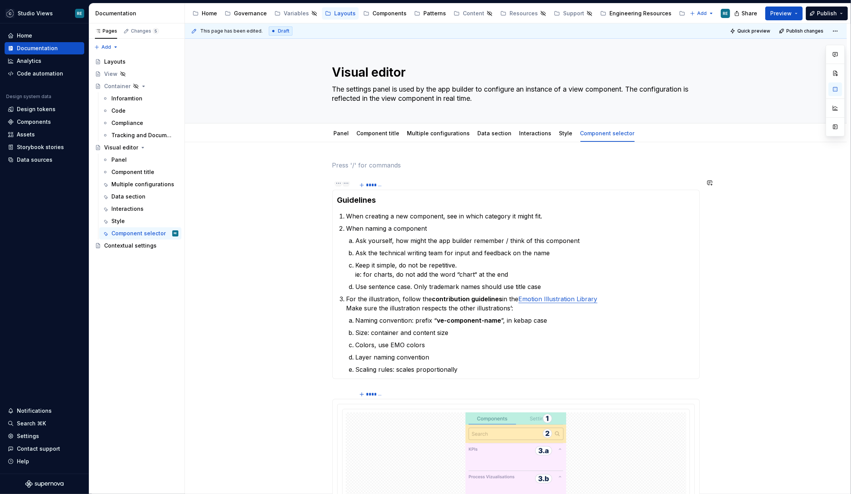
click at [338, 170] on div "**********" at bounding box center [516, 463] width 368 height 606
click at [326, 165] on span at bounding box center [325, 165] width 6 height 11
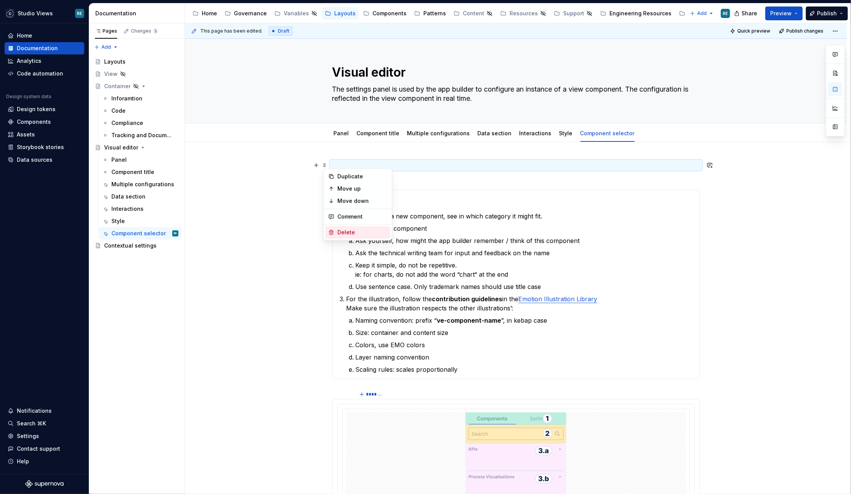
click at [338, 232] on div "Delete" at bounding box center [362, 232] width 50 height 8
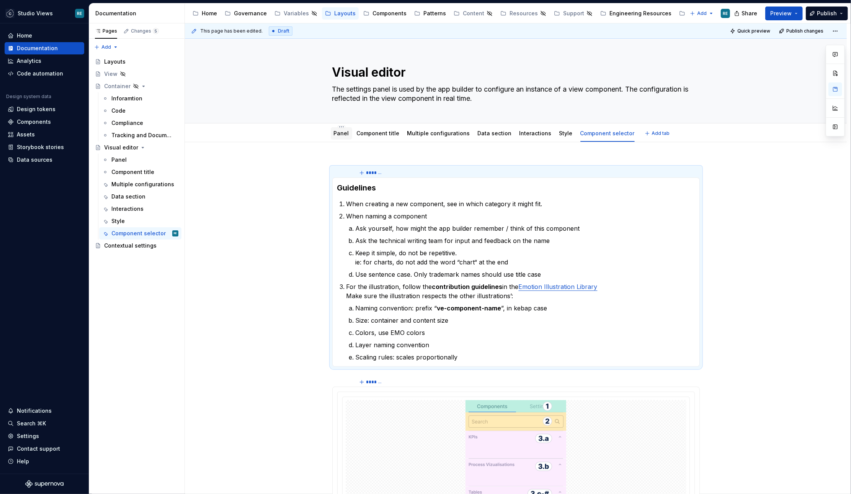
click at [338, 134] on link "Panel" at bounding box center [341, 133] width 15 height 7
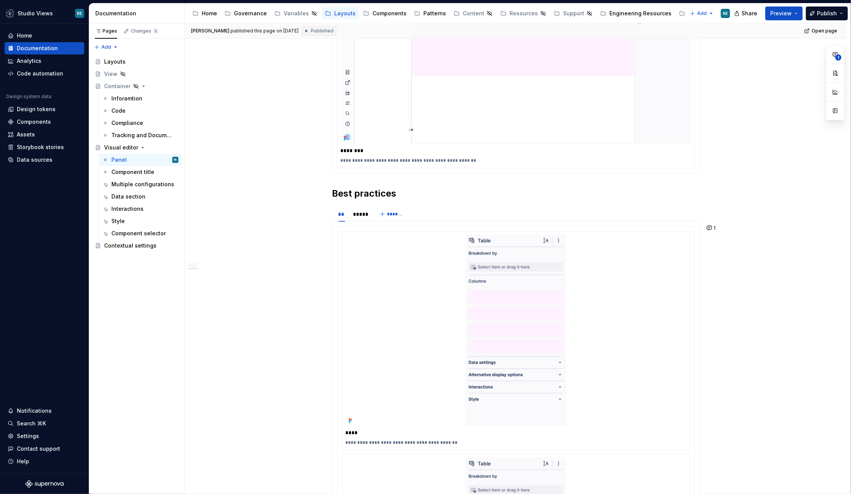
scroll to position [989, 0]
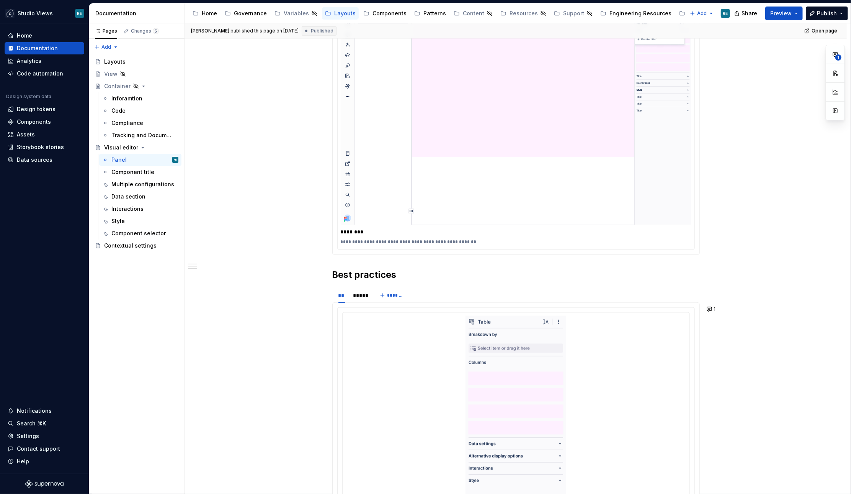
type textarea "*"
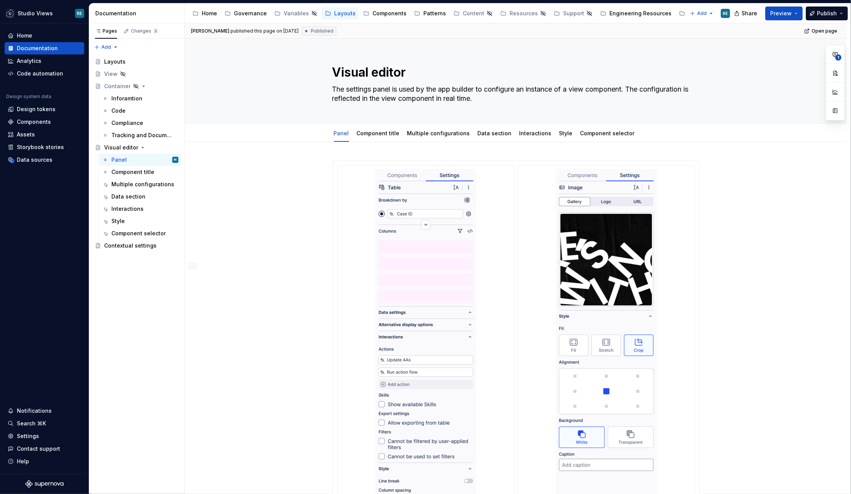
type textarea "*"
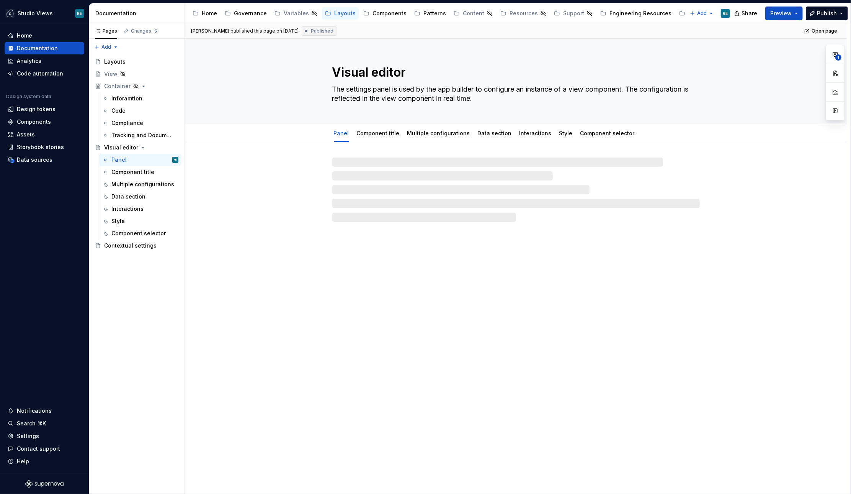
type textarea "*"
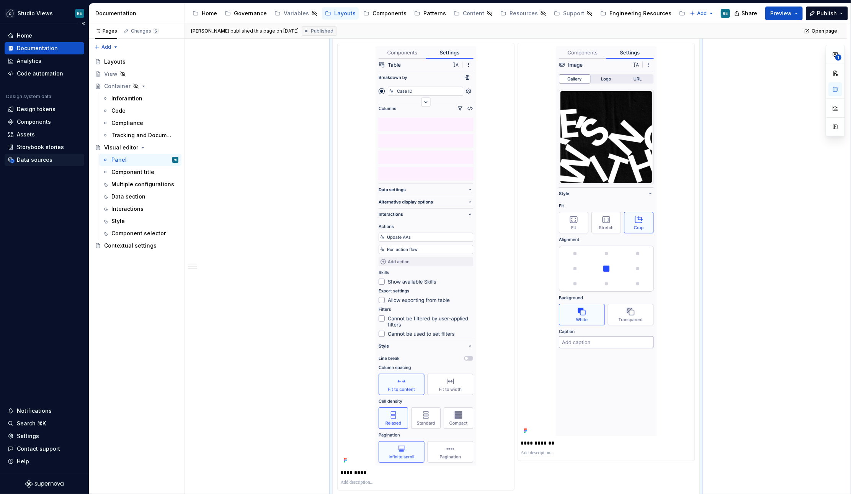
click at [33, 162] on div "Data sources" at bounding box center [35, 160] width 36 height 8
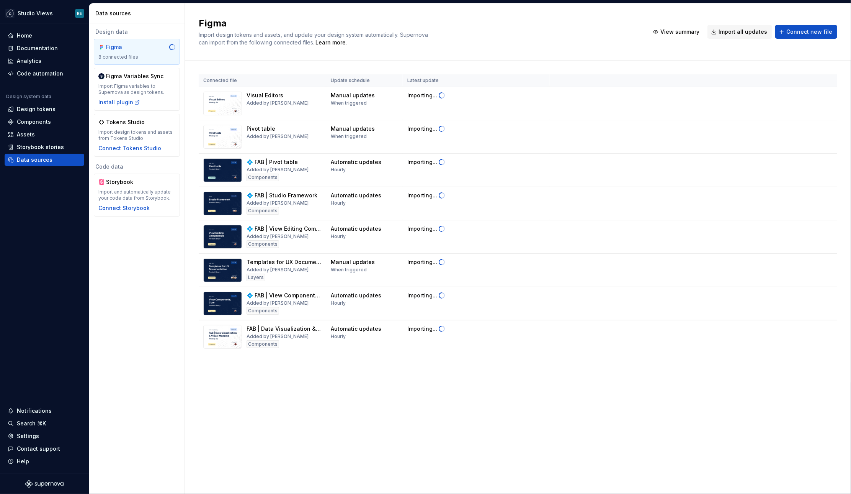
click at [491, 420] on div "Figma Import design tokens and assets, and update your design system automatica…" at bounding box center [518, 248] width 666 height 490
click at [534, 415] on div "Figma Import design tokens and assets, and update your design system automatica…" at bounding box center [518, 248] width 666 height 490
click at [776, 287] on td at bounding box center [694, 295] width 288 height 17
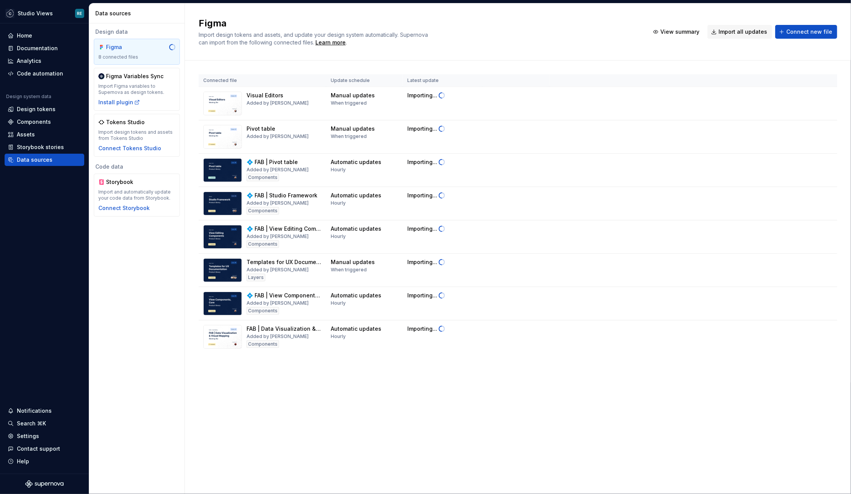
click at [763, 368] on div "Connected file Update schedule Latest update Visual Editors Added by [PERSON_NA…" at bounding box center [518, 221] width 639 height 322
click at [448, 419] on div "Figma Import design tokens and assets, and update your design system automatica…" at bounding box center [518, 248] width 666 height 490
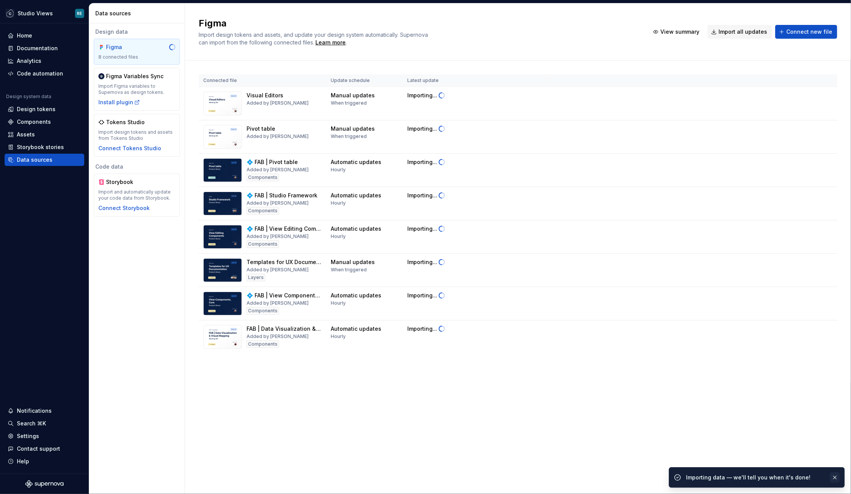
click at [838, 477] on button "button" at bounding box center [835, 477] width 10 height 11
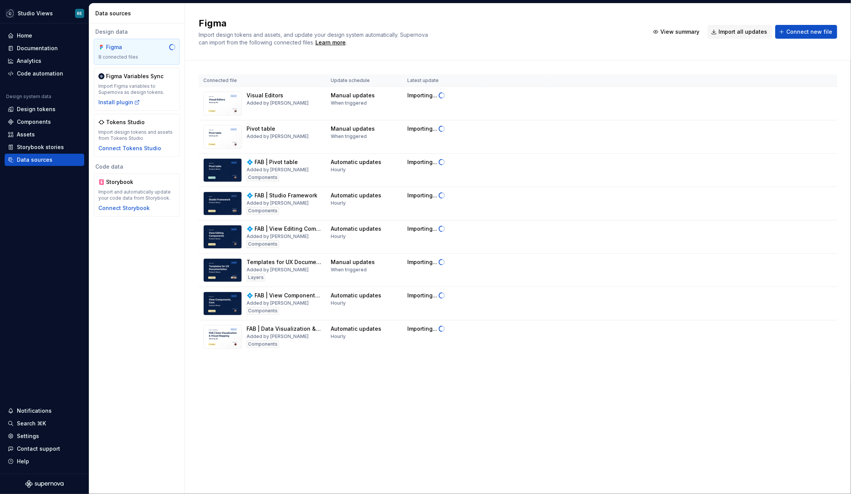
click at [448, 371] on div "Connected file Update schedule Latest update Visual Editors Added by [PERSON_NA…" at bounding box center [518, 221] width 639 height 322
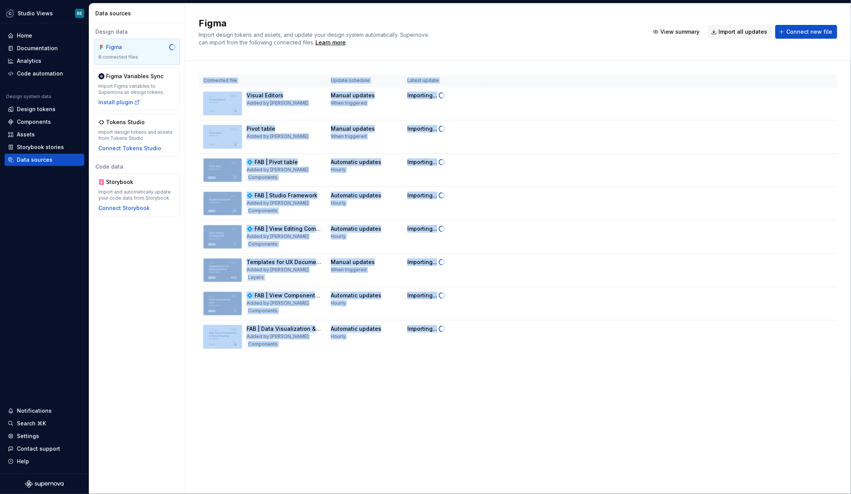
click at [448, 371] on div "Connected file Update schedule Latest update Visual Editors Added by [PERSON_NA…" at bounding box center [518, 221] width 639 height 322
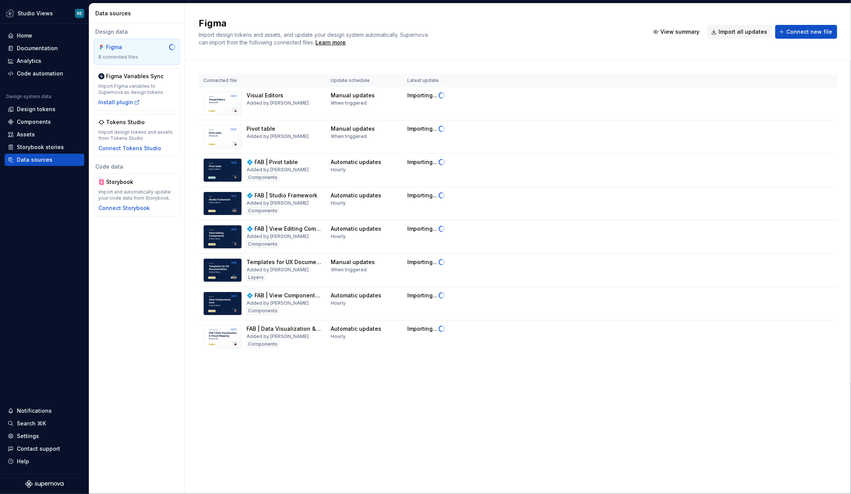
click at [499, 368] on div "Connected file Update schedule Latest update Visual Editors Added by [PERSON_NA…" at bounding box center [518, 221] width 639 height 322
click at [575, 133] on td at bounding box center [694, 128] width 288 height 17
click at [684, 378] on div "Connected file Update schedule Latest update Visual Editors Added by [PERSON_NA…" at bounding box center [518, 221] width 639 height 322
